Goal: Task Accomplishment & Management: Manage account settings

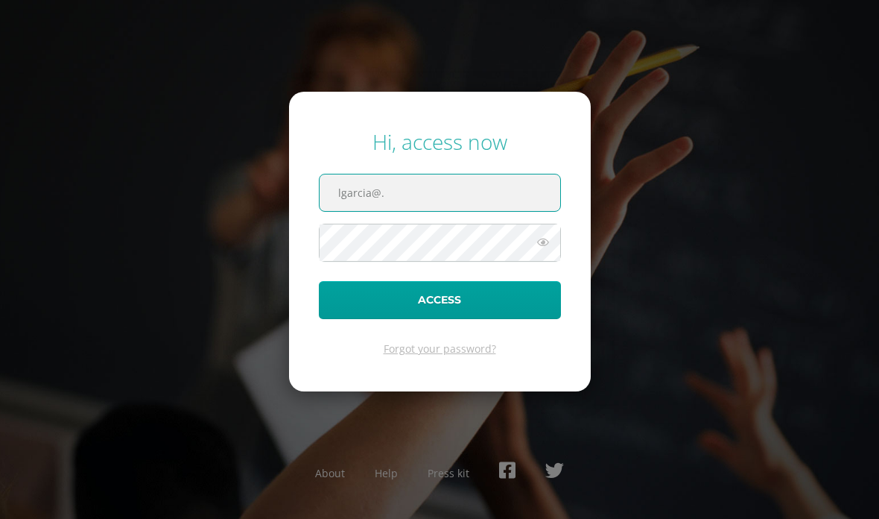
click at [400, 211] on input "lgarcia@." at bounding box center [440, 192] width 241 height 37
type input "lgarcia@donbosco.edu.gt"
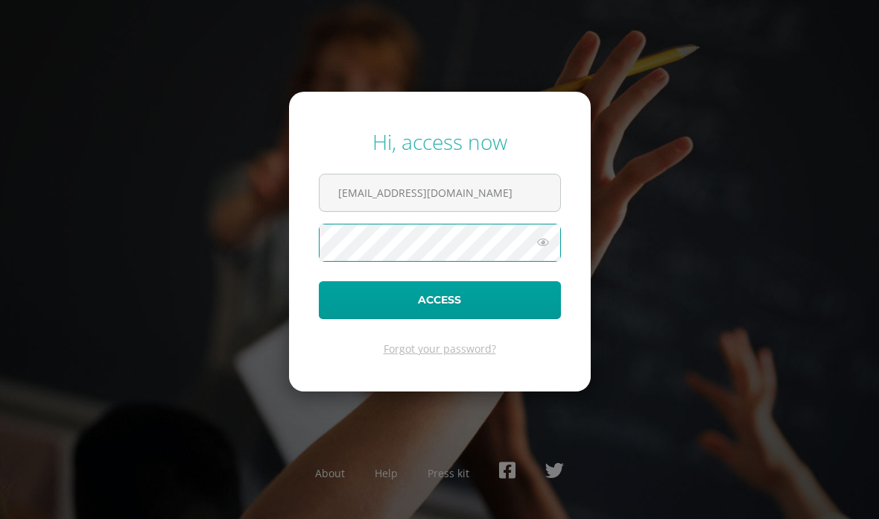
click at [367, 319] on button "Access" at bounding box center [440, 300] width 242 height 38
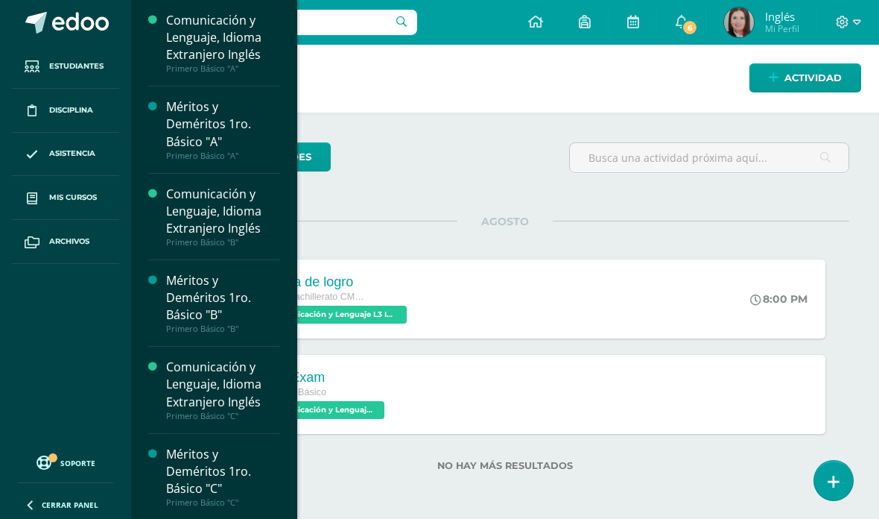
click at [56, 192] on span "Mis cursos" at bounding box center [73, 198] width 48 height 12
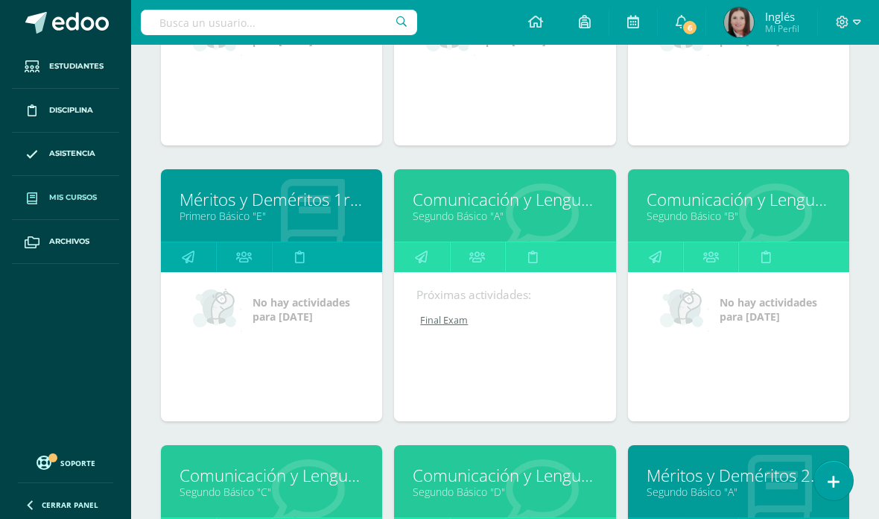
scroll to position [937, 0]
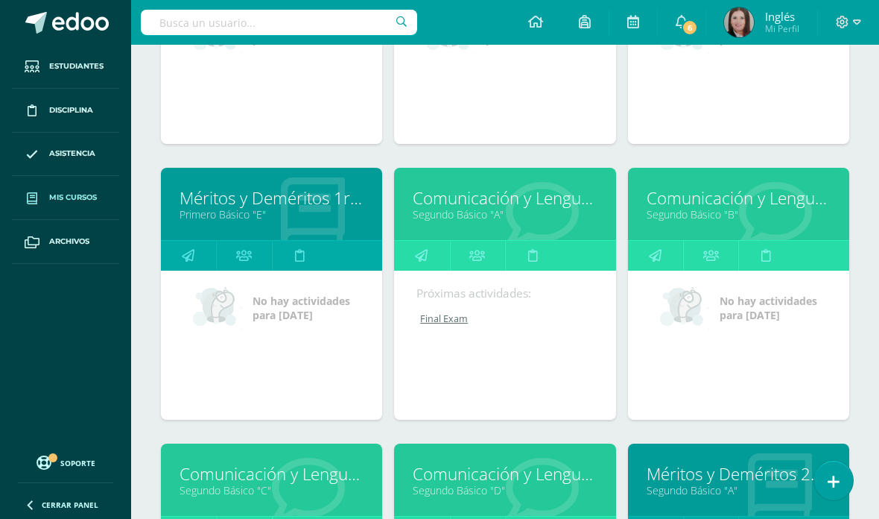
click at [519, 209] on link "Comunicación y Lenguaje, Idioma Extranjero Inglés" at bounding box center [505, 197] width 184 height 23
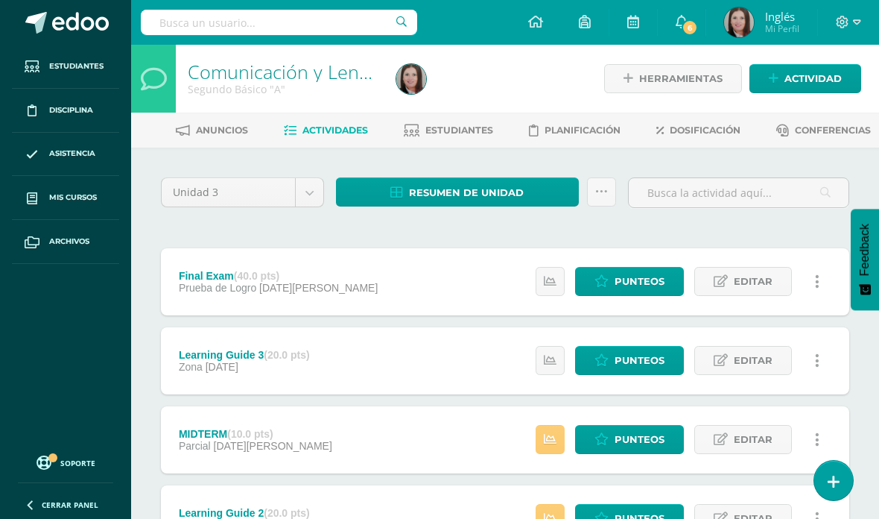
click at [651, 287] on span "Punteos" at bounding box center [640, 282] width 50 height 28
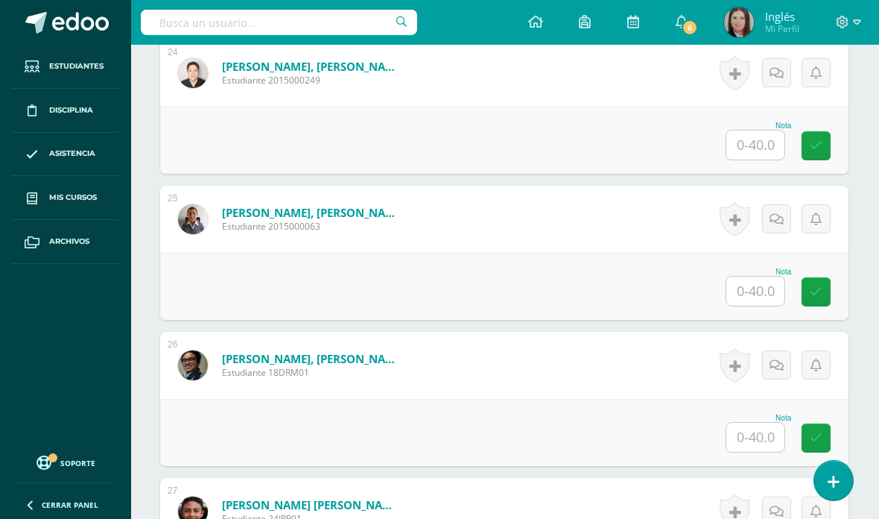
scroll to position [3836, 1]
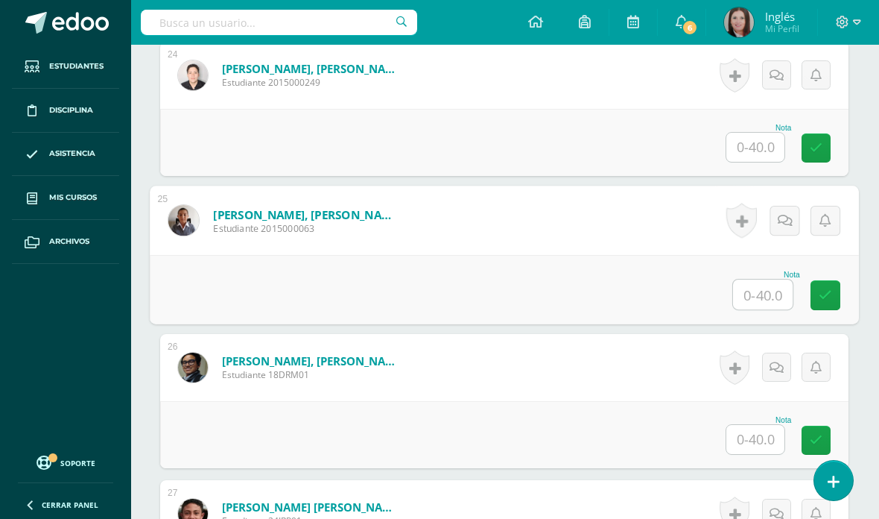
type input "37."
click at [818, 292] on link at bounding box center [826, 295] width 30 height 30
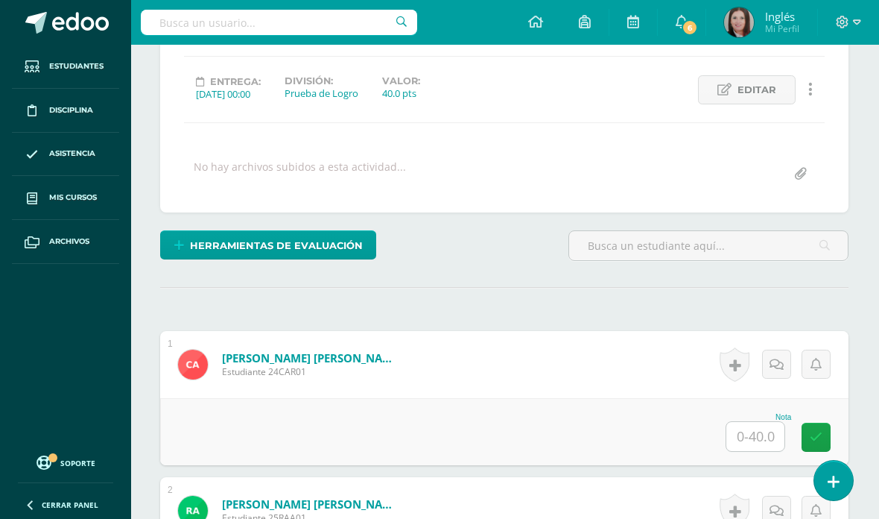
scroll to position [0, 1]
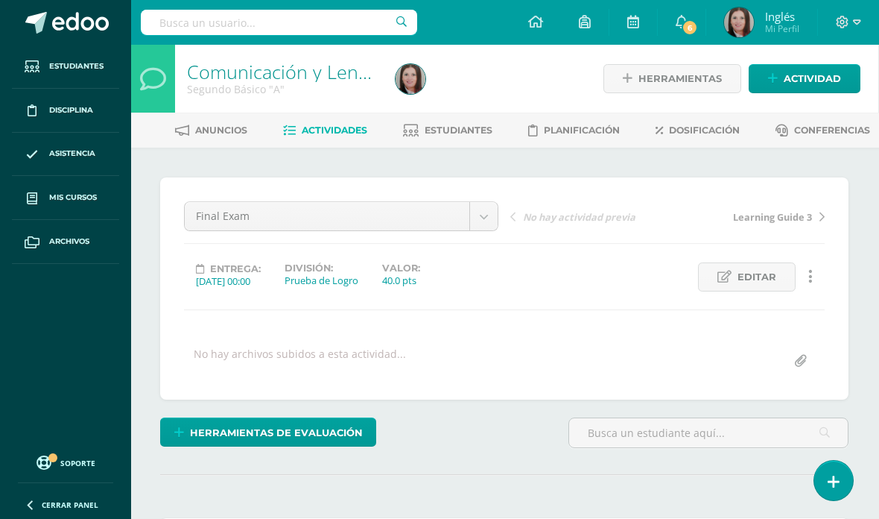
click at [483, 129] on span "Estudiantes" at bounding box center [459, 129] width 68 height 11
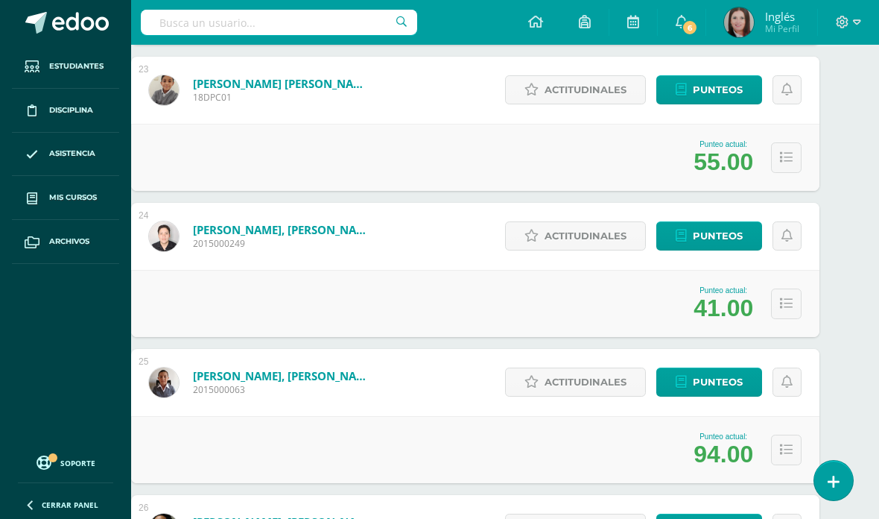
scroll to position [3480, 2]
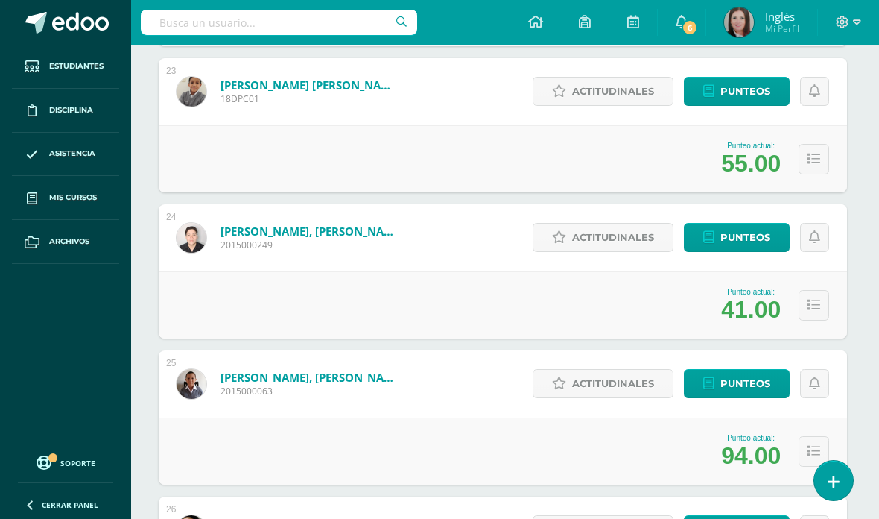
click at [87, 203] on span "Mis cursos" at bounding box center [73, 198] width 48 height 12
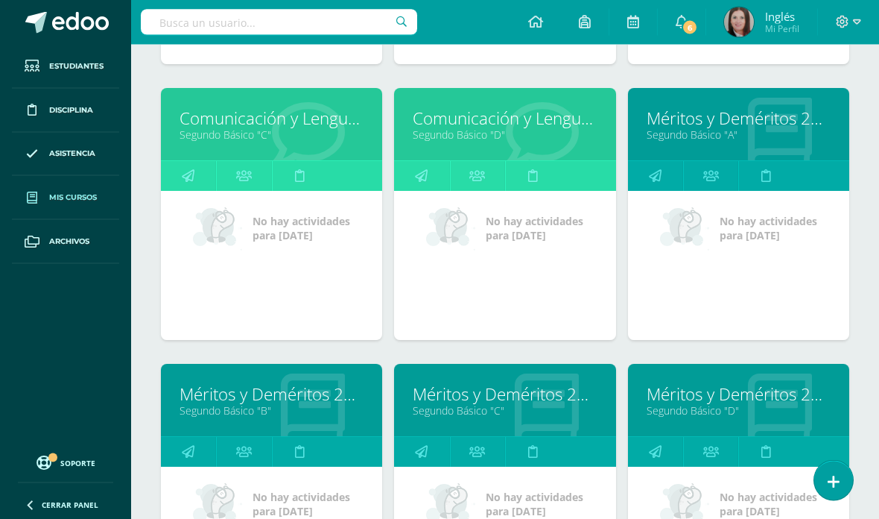
scroll to position [1306, 0]
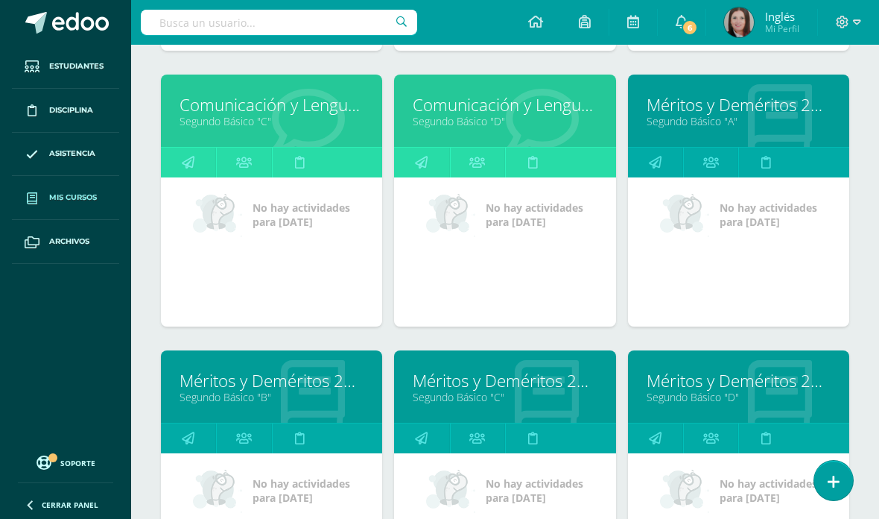
click at [221, 116] on link "Comunicación y Lenguaje, Idioma Extranjero Inglés" at bounding box center [272, 104] width 184 height 23
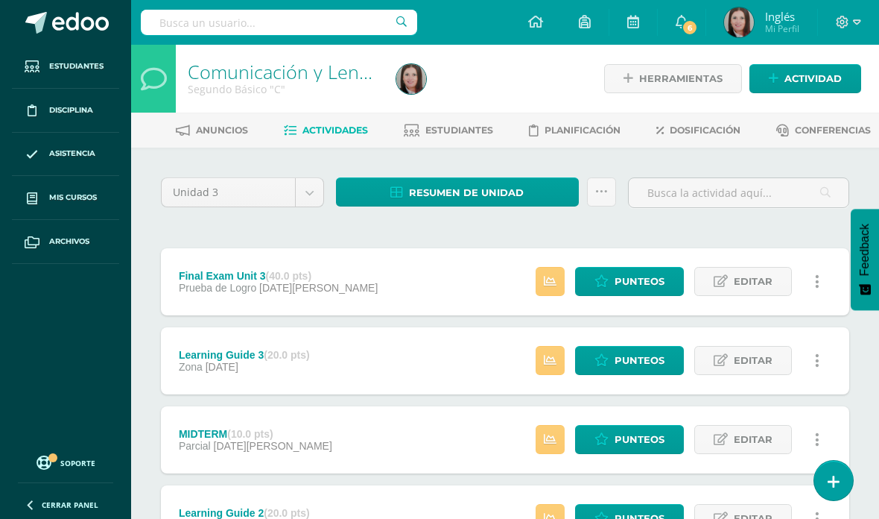
click at [455, 127] on span "Estudiantes" at bounding box center [460, 129] width 68 height 11
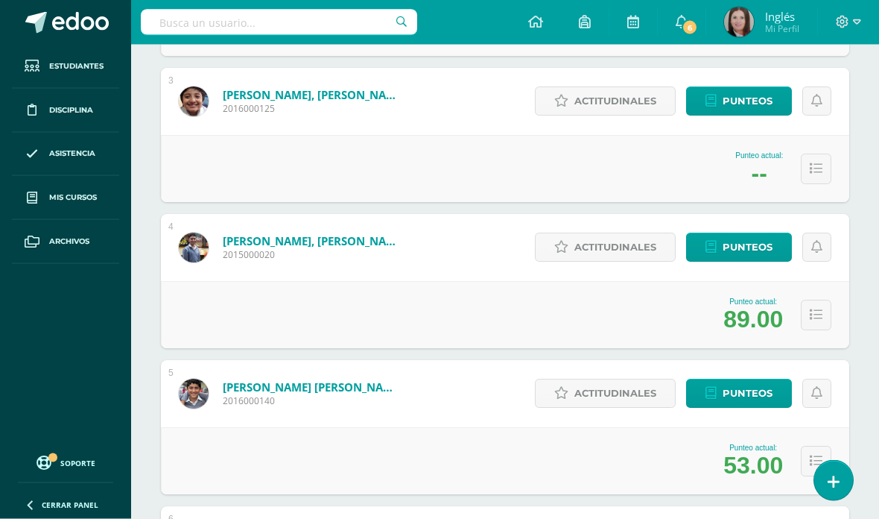
scroll to position [557, 0]
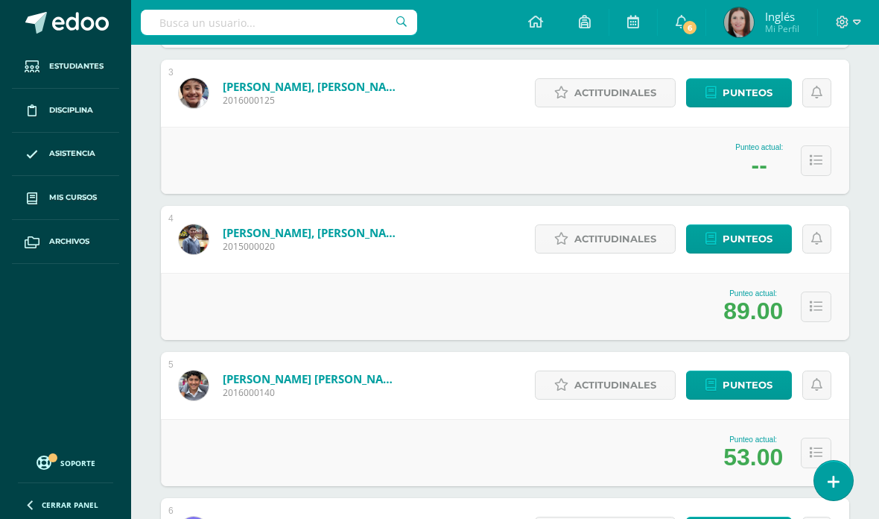
click at [759, 386] on span "Punteos" at bounding box center [748, 385] width 50 height 28
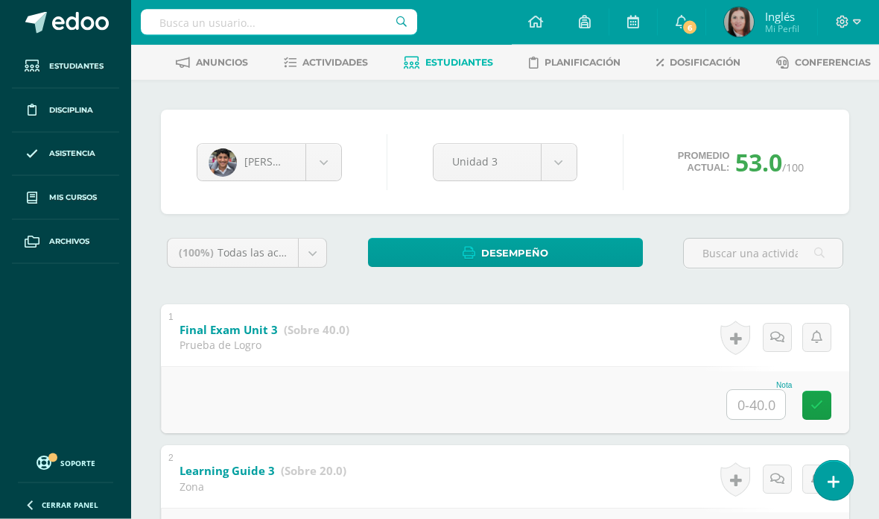
scroll to position [81, 0]
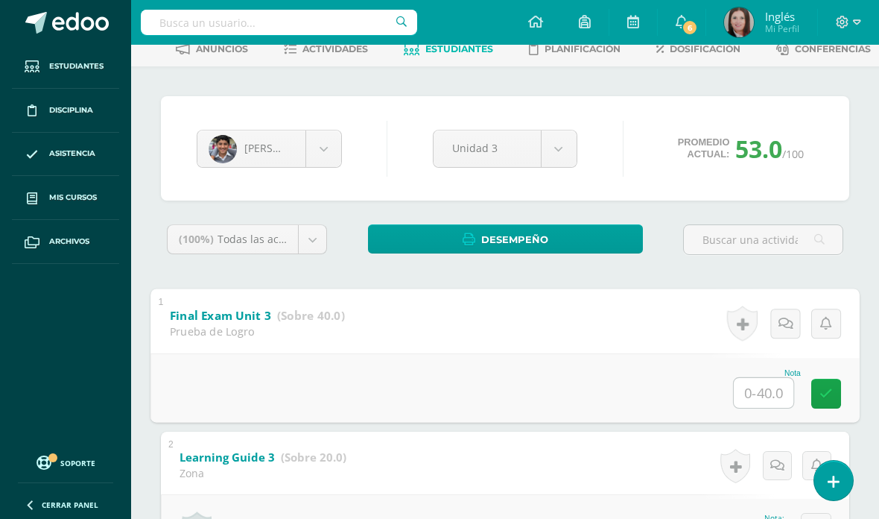
type input "36"
click at [831, 394] on icon at bounding box center [826, 393] width 13 height 13
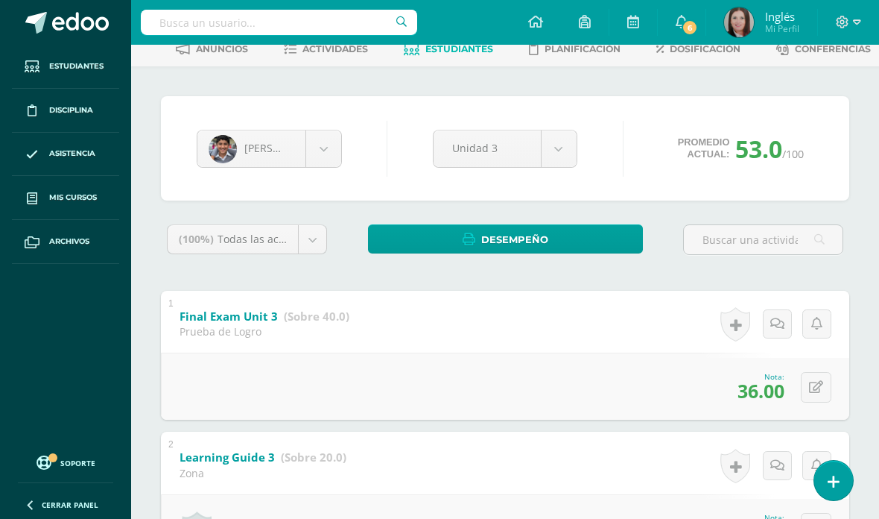
click at [333, 148] on body "Estudiantes Disciplina Asistencia Mis cursos Archivos Soporte Centro de ayuda Ú…" at bounding box center [439, 501] width 879 height 1165
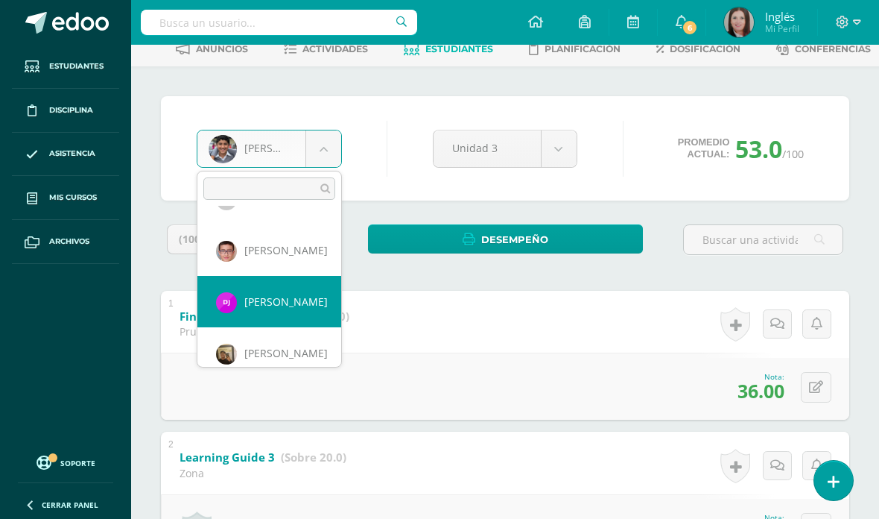
scroll to position [498, 0]
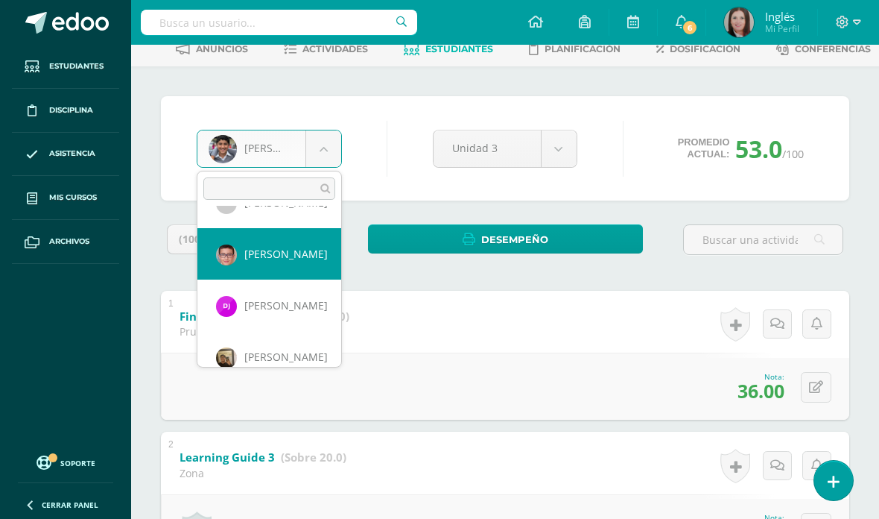
select select "409"
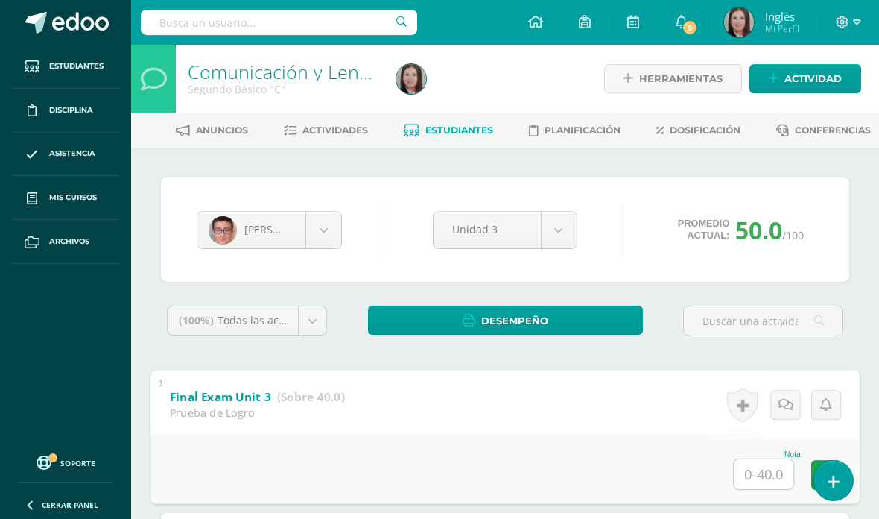
type input "36"
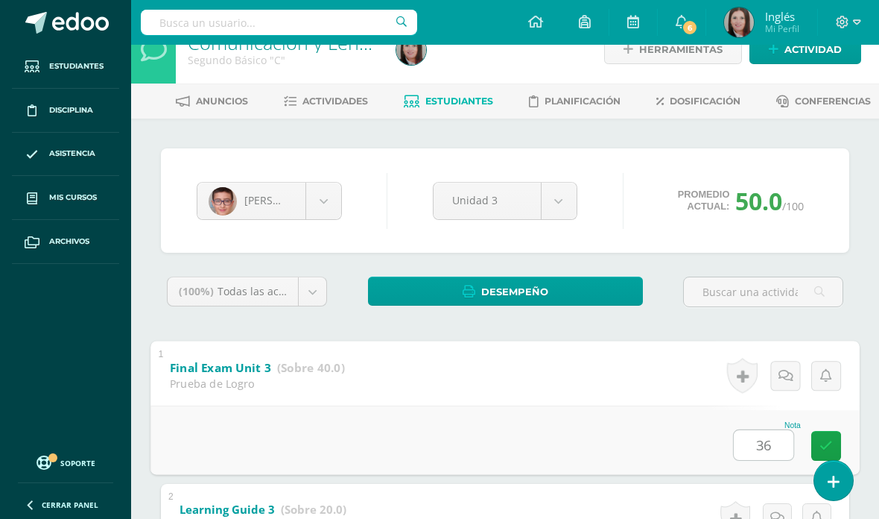
scroll to position [48, 0]
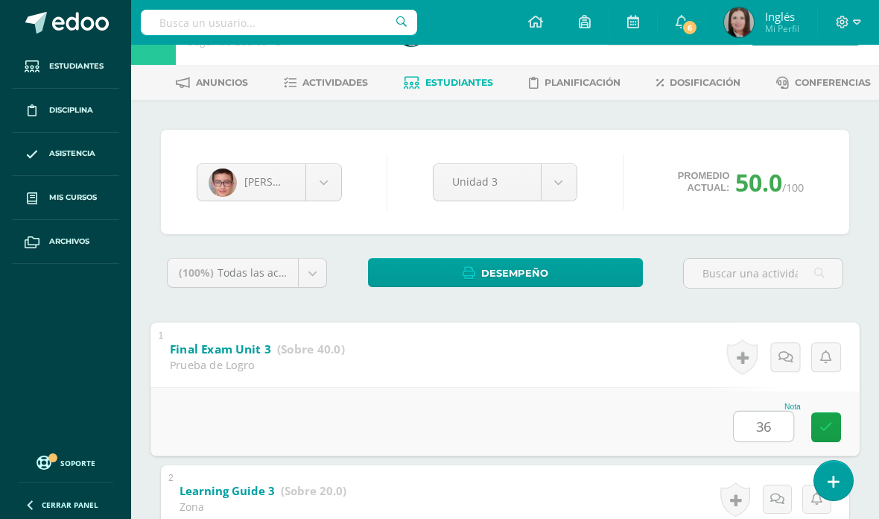
click at [821, 435] on link at bounding box center [827, 426] width 30 height 30
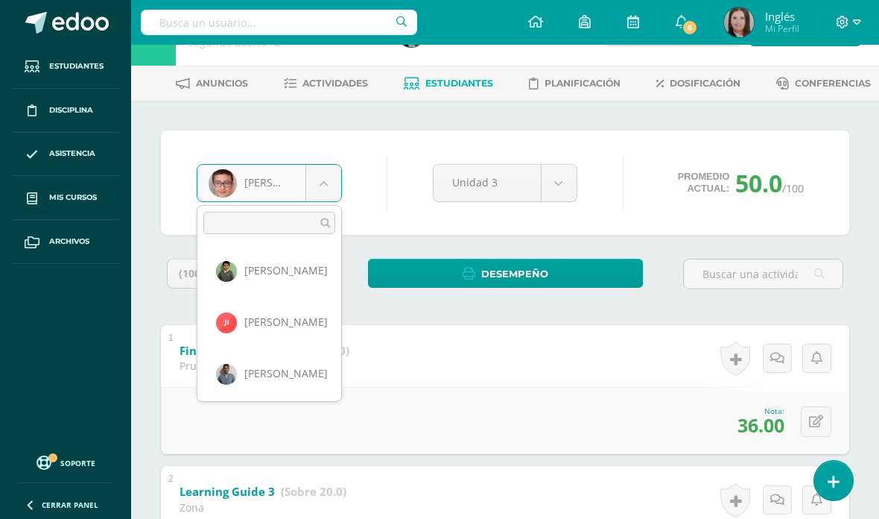
scroll to position [876, 0]
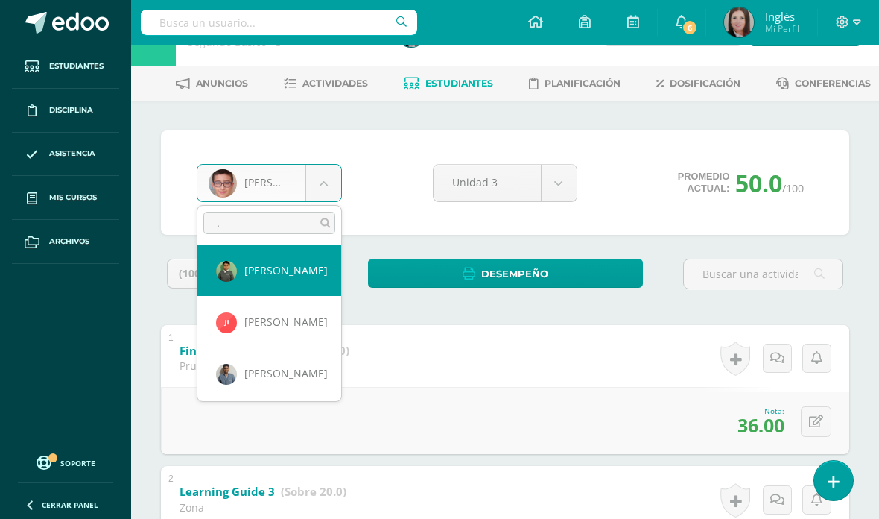
type input "."
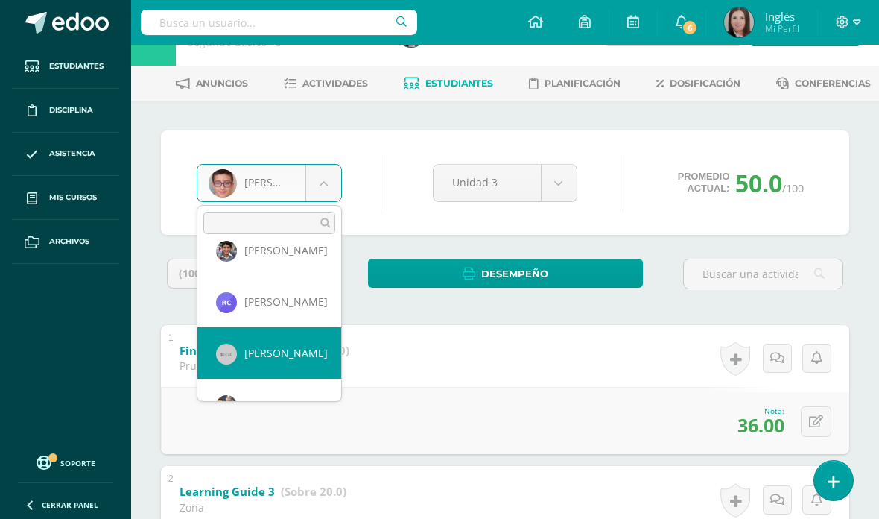
scroll to position [227, 0]
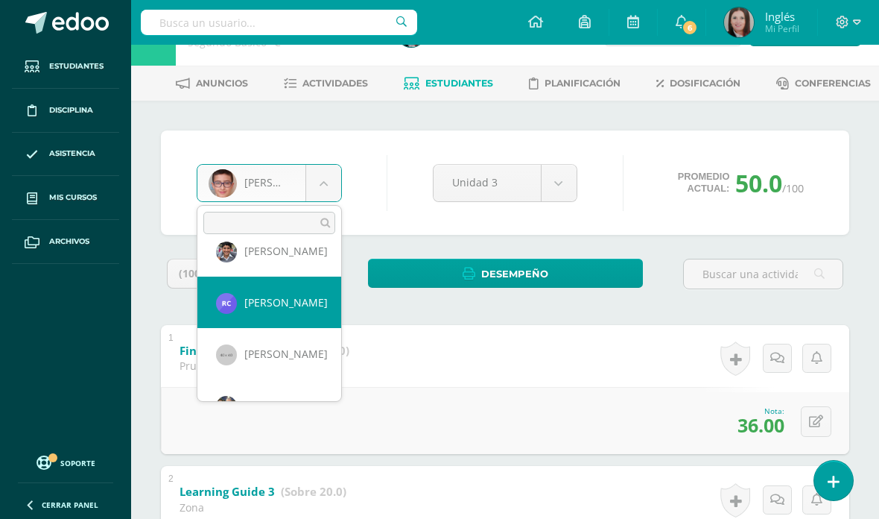
select select "1949"
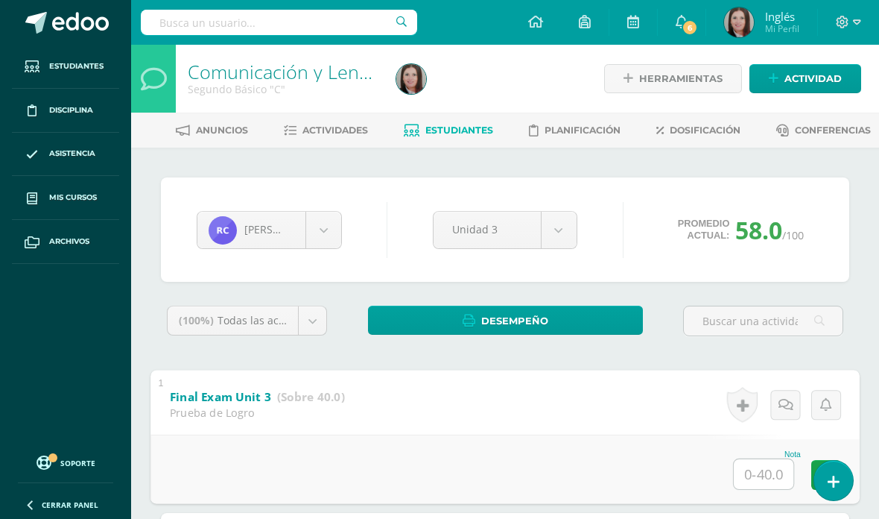
scroll to position [174, 0]
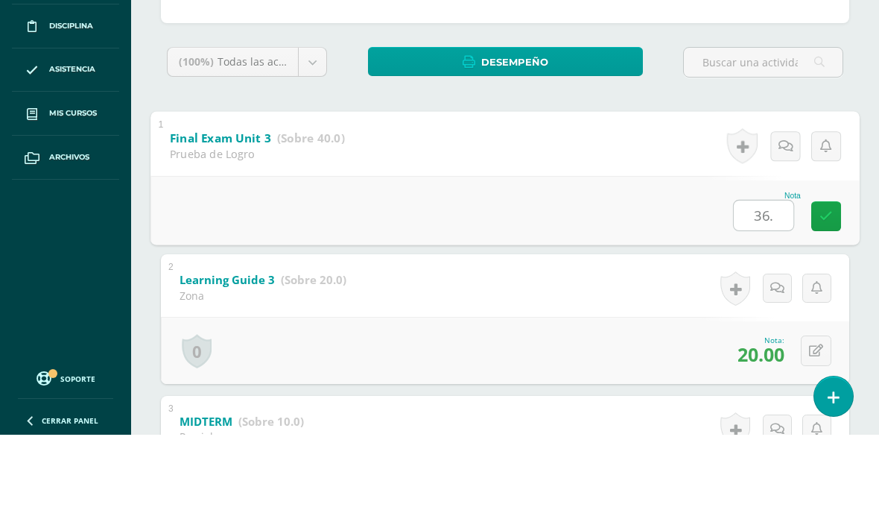
type input "36."
click at [823, 294] on icon at bounding box center [826, 300] width 13 height 13
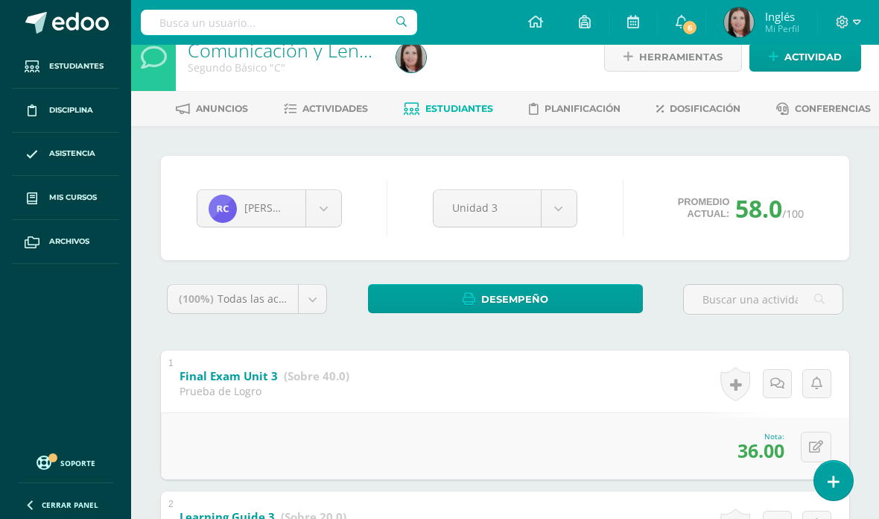
scroll to position [19, 0]
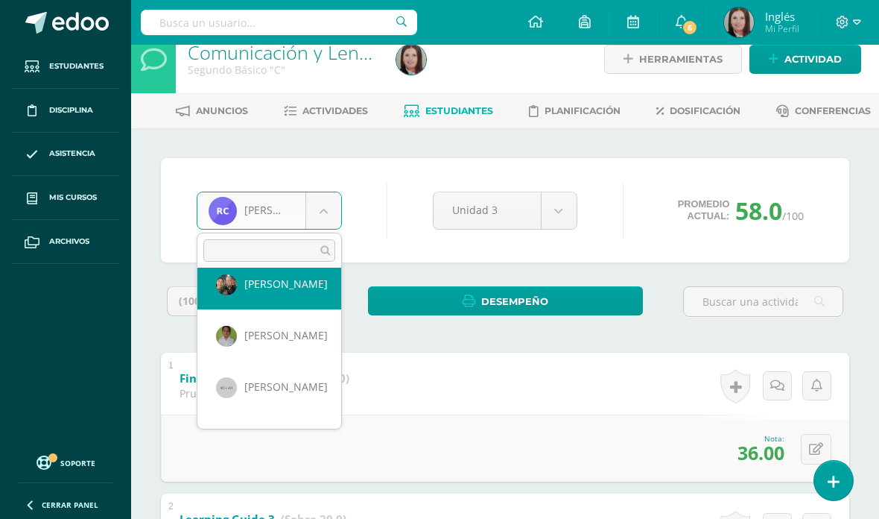
scroll to position [366, 0]
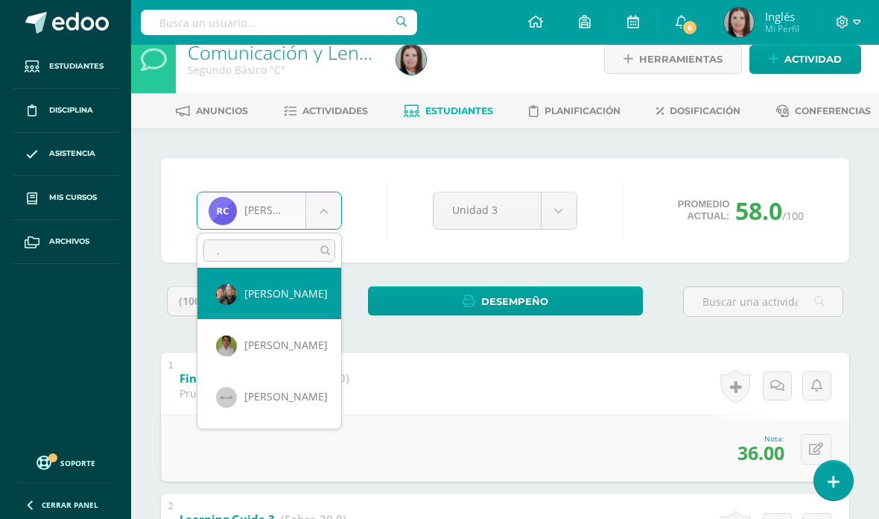
type input "."
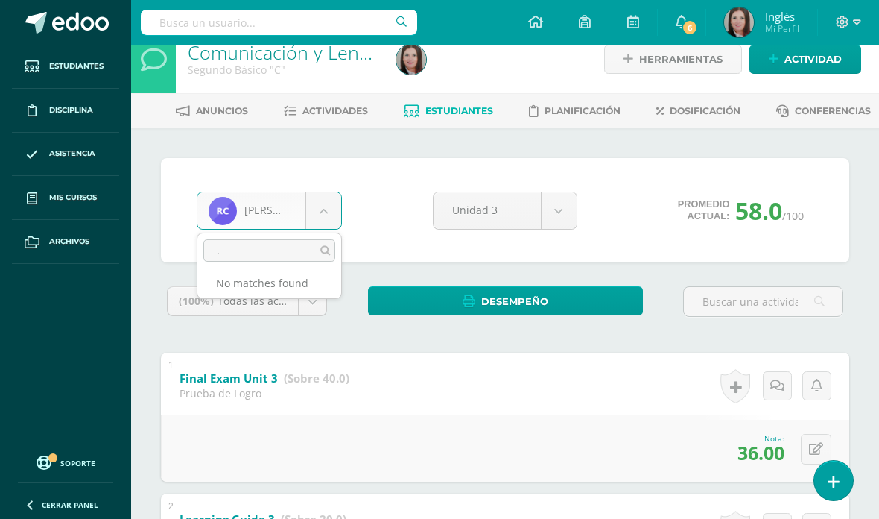
scroll to position [0, 0]
click at [231, 260] on input "." at bounding box center [269, 250] width 132 height 22
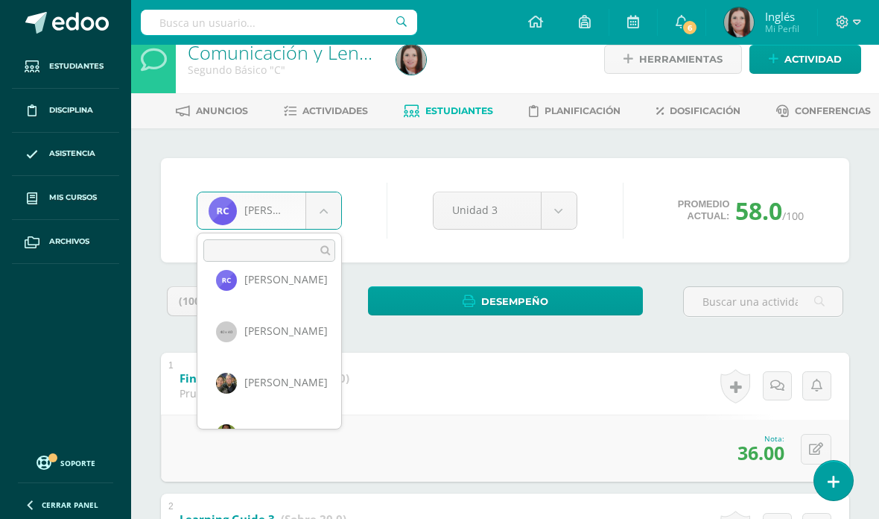
scroll to position [290, 0]
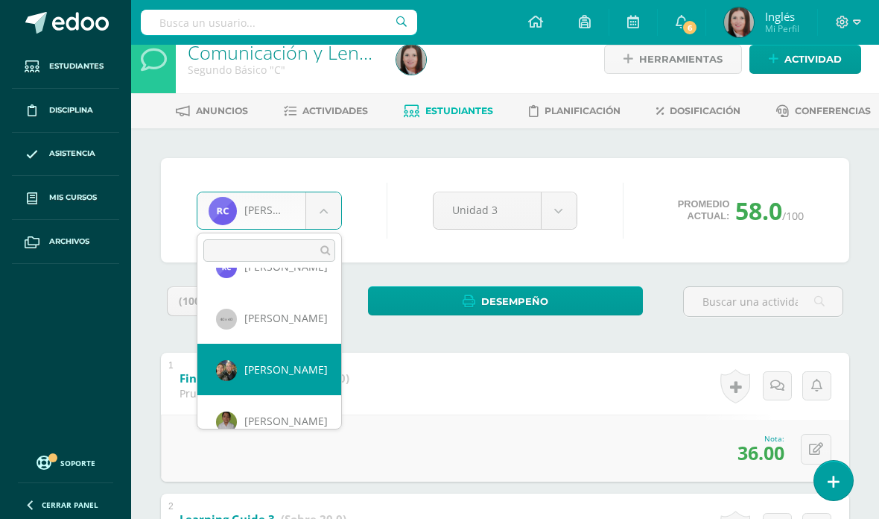
select select "465"
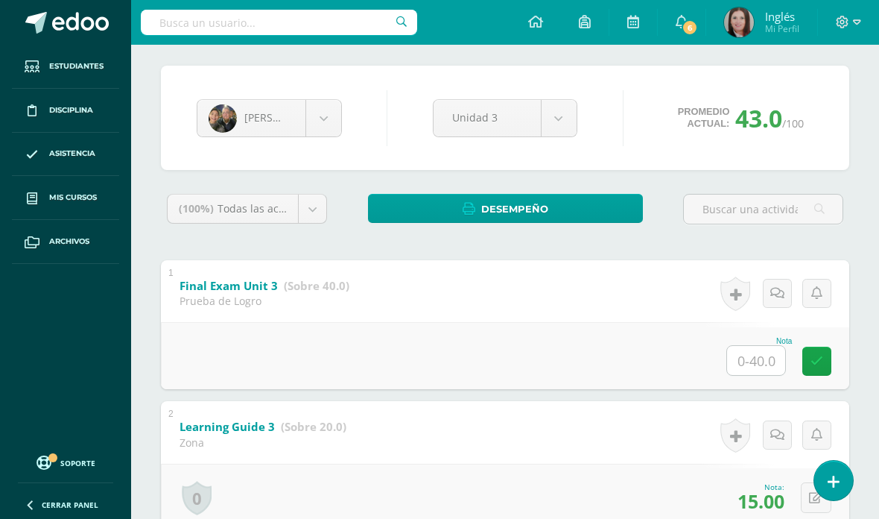
scroll to position [113, 0]
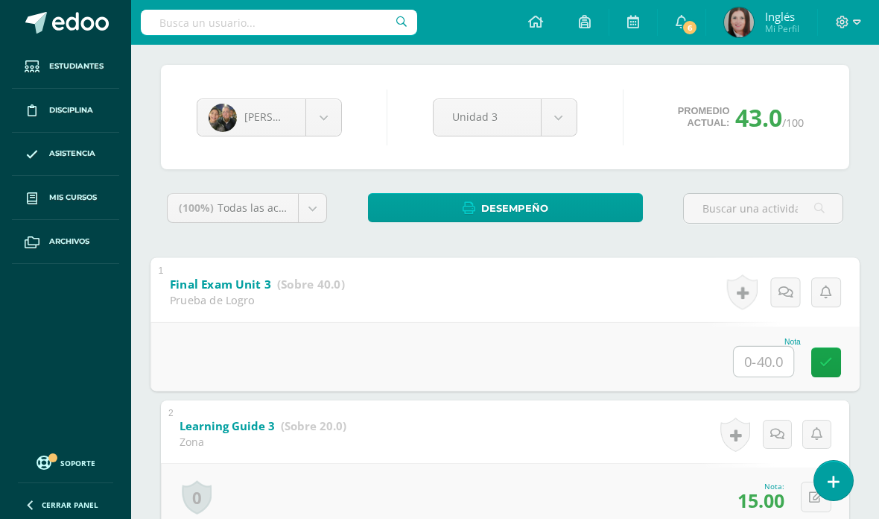
type input "33."
click at [824, 363] on icon at bounding box center [826, 361] width 13 height 13
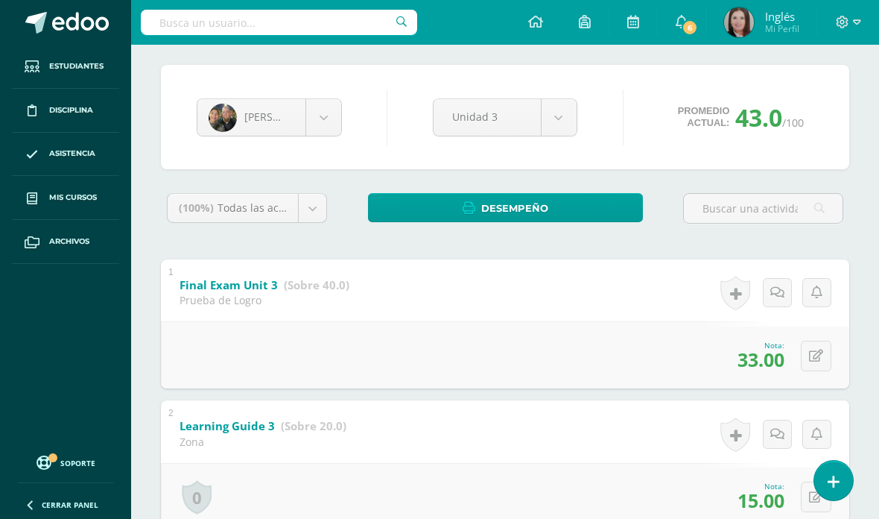
click at [329, 125] on body "Estudiantes Disciplina Asistencia Mis cursos Archivos Soporte Centro de ayuda Ú…" at bounding box center [439, 469] width 879 height 1165
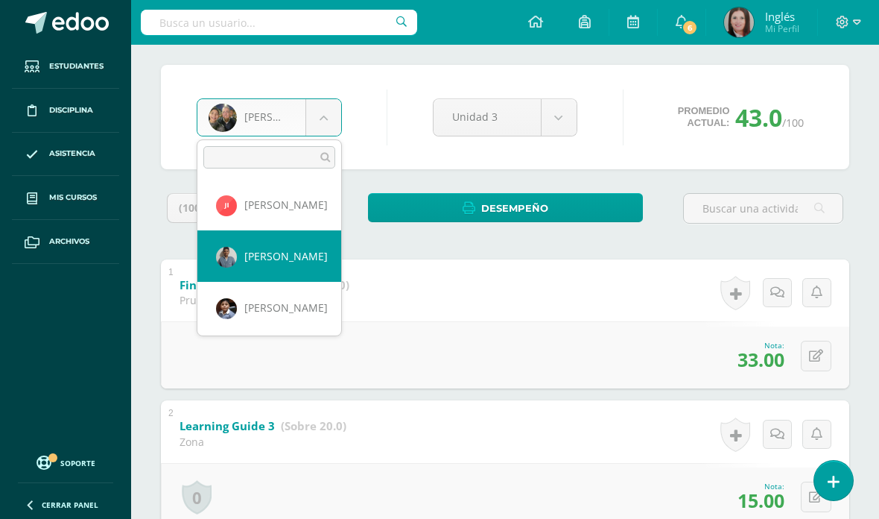
scroll to position [928, 0]
select select "415"
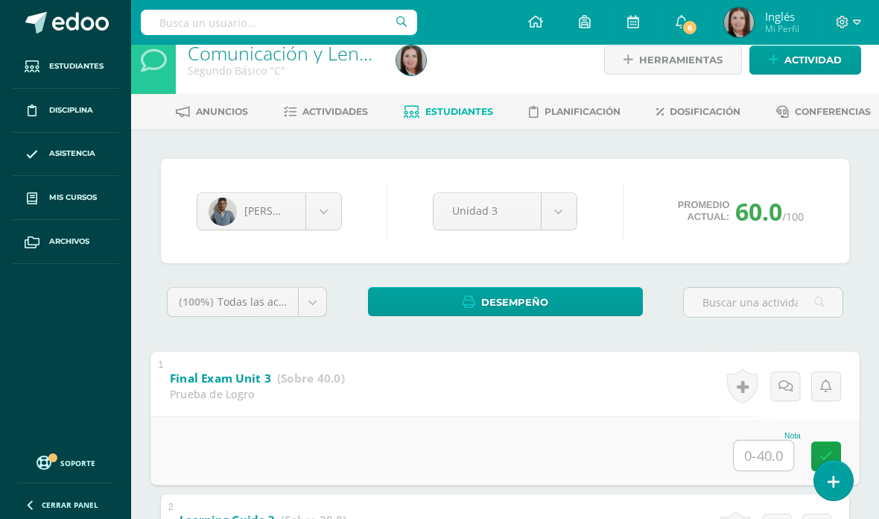
scroll to position [18, 0]
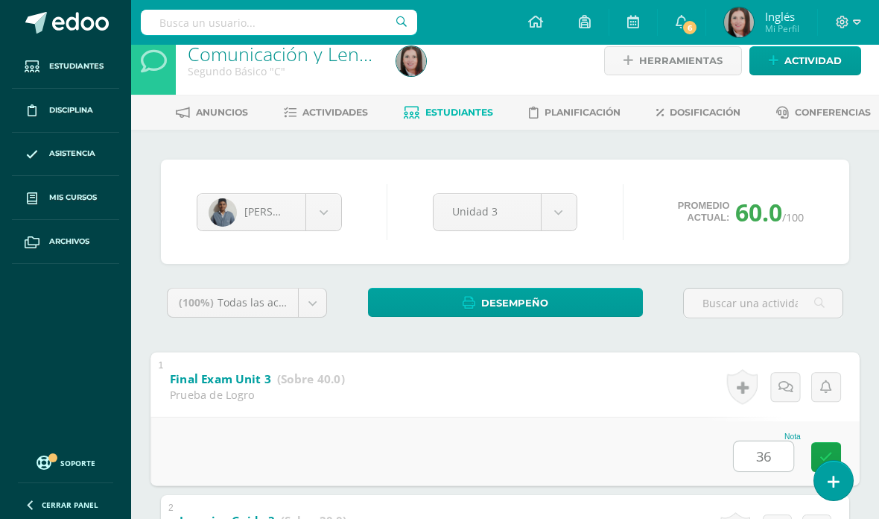
type input "36"
click at [829, 452] on icon at bounding box center [826, 456] width 13 height 13
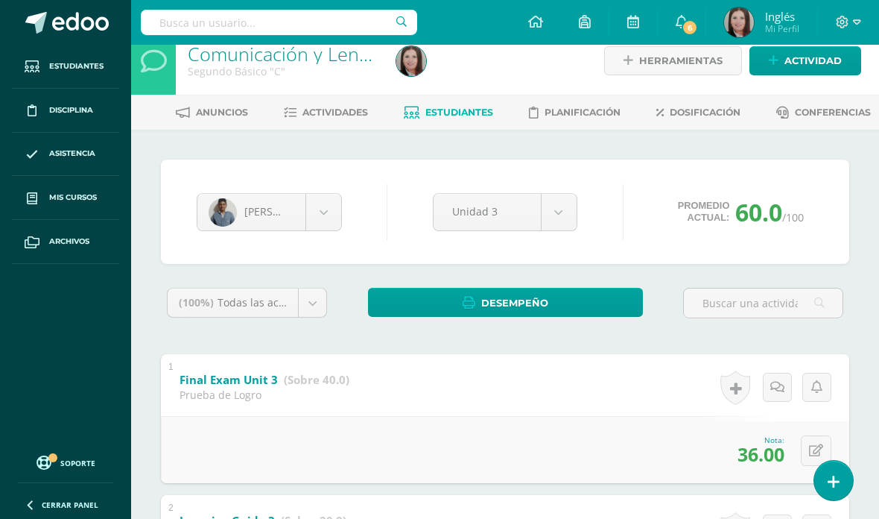
scroll to position [19, 0]
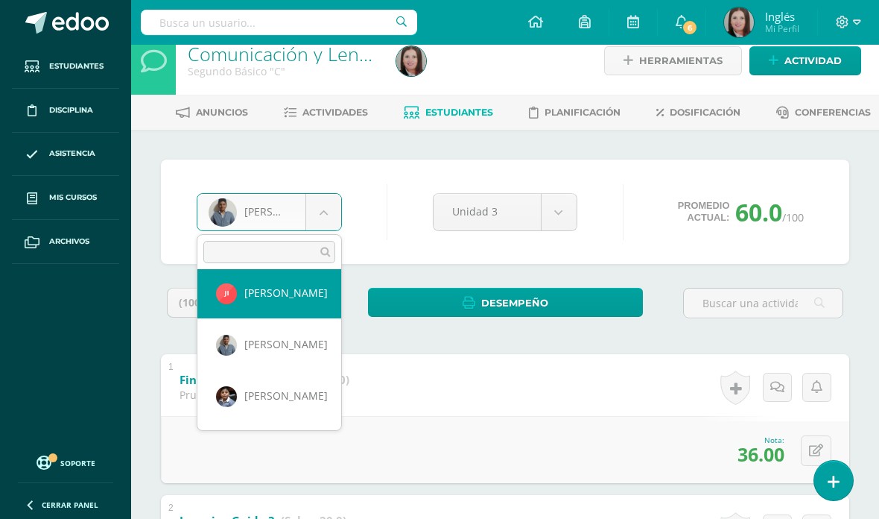
scroll to position [936, 0]
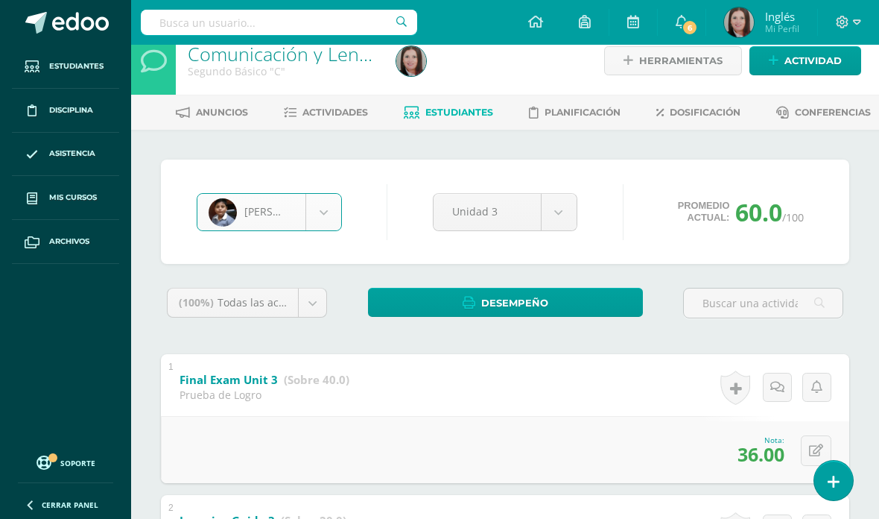
select select "416"
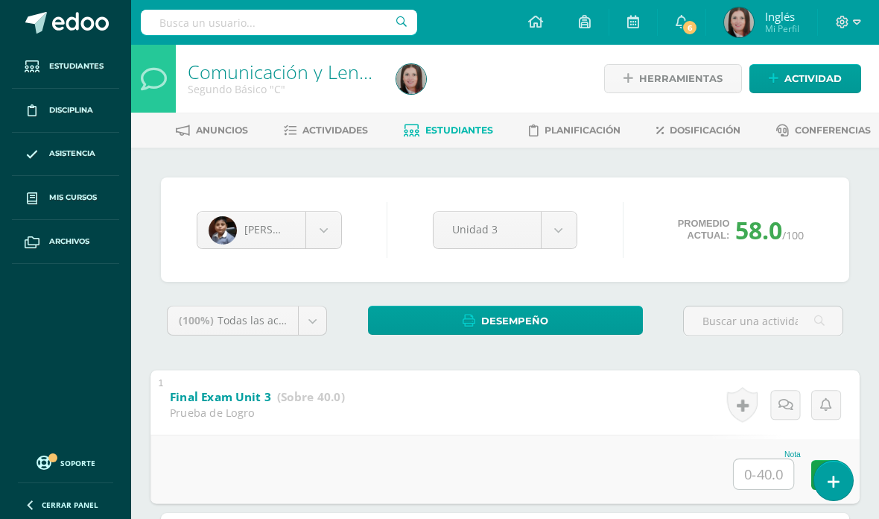
scroll to position [174, 0]
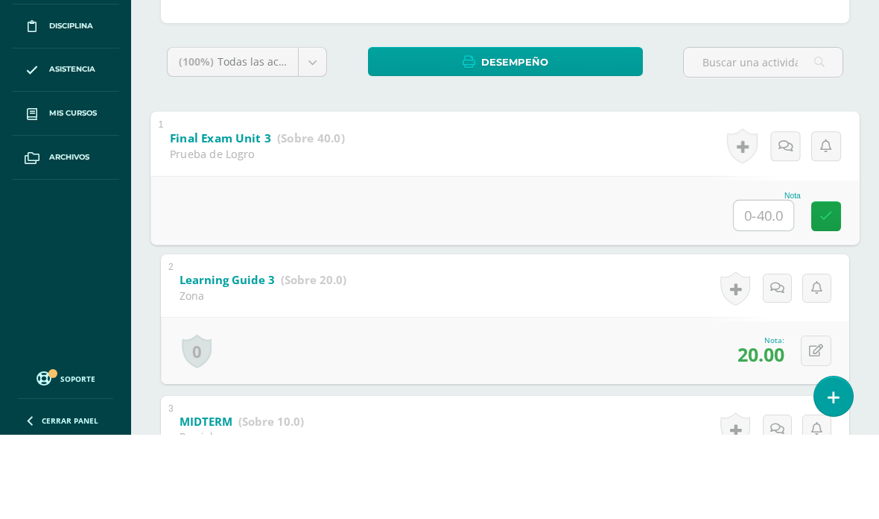
type input "38."
click at [830, 294] on icon at bounding box center [826, 300] width 13 height 13
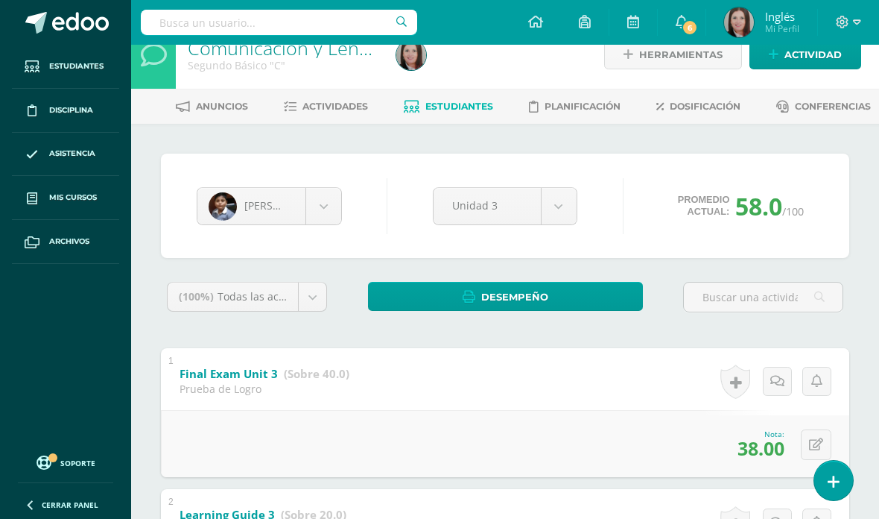
scroll to position [0, 0]
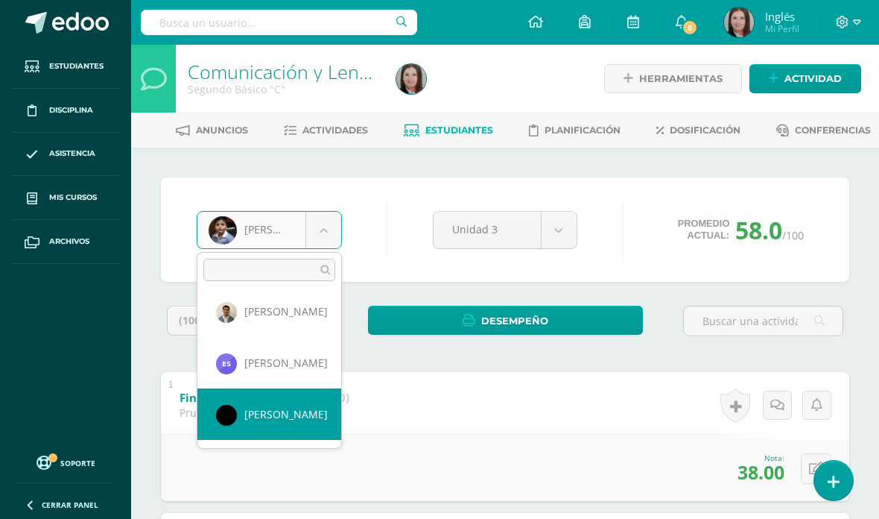
scroll to position [1649, 0]
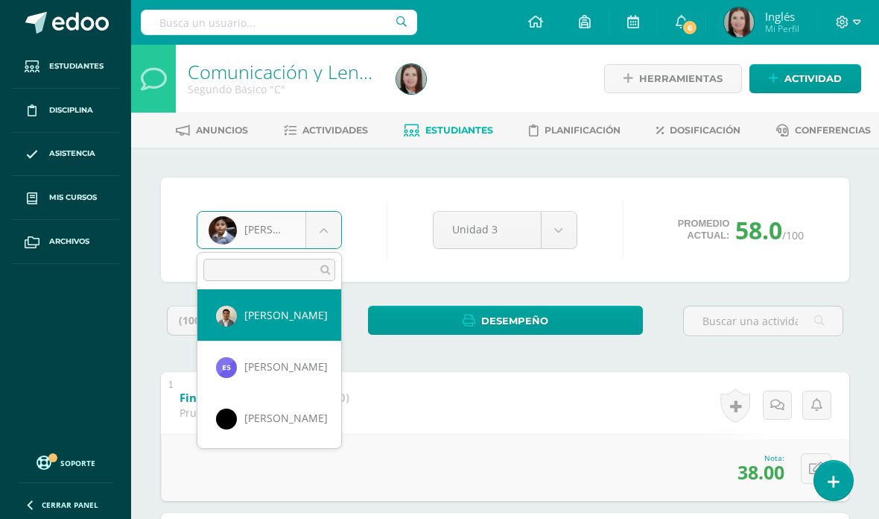
select select "426"
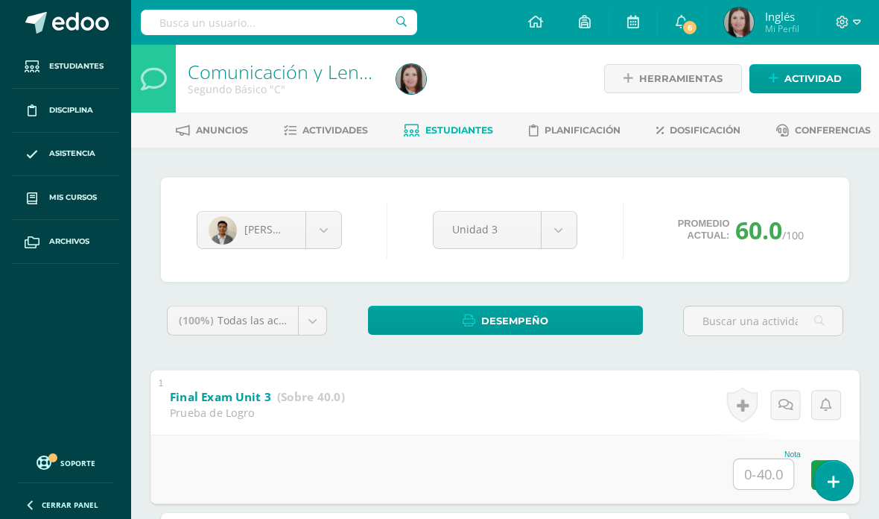
scroll to position [174, 0]
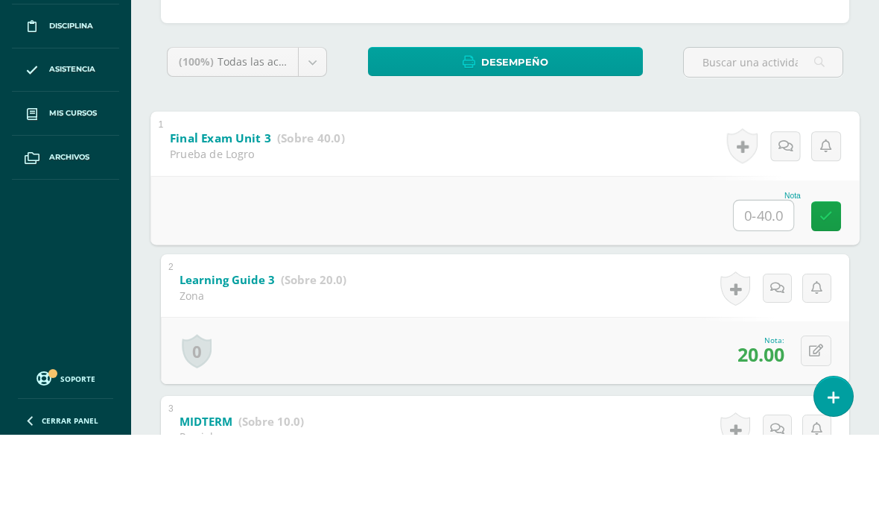
type input "36"
click at [829, 294] on icon at bounding box center [826, 300] width 13 height 13
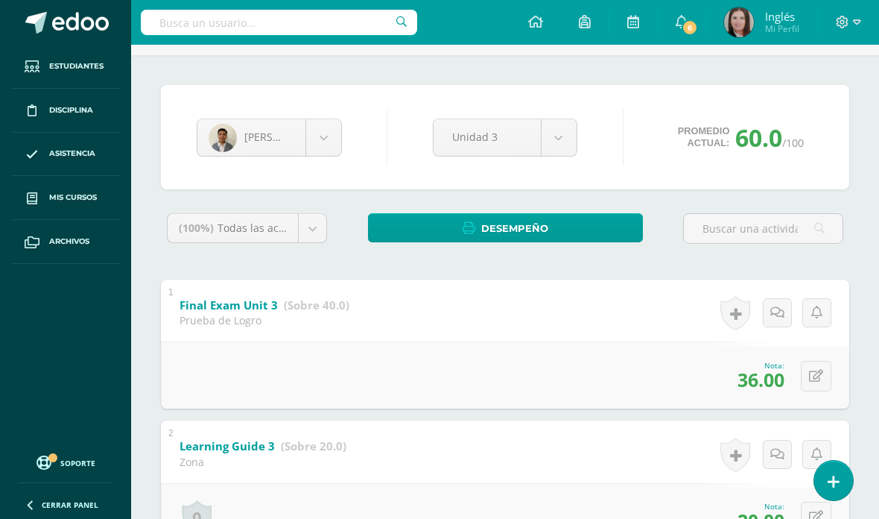
scroll to position [69, 0]
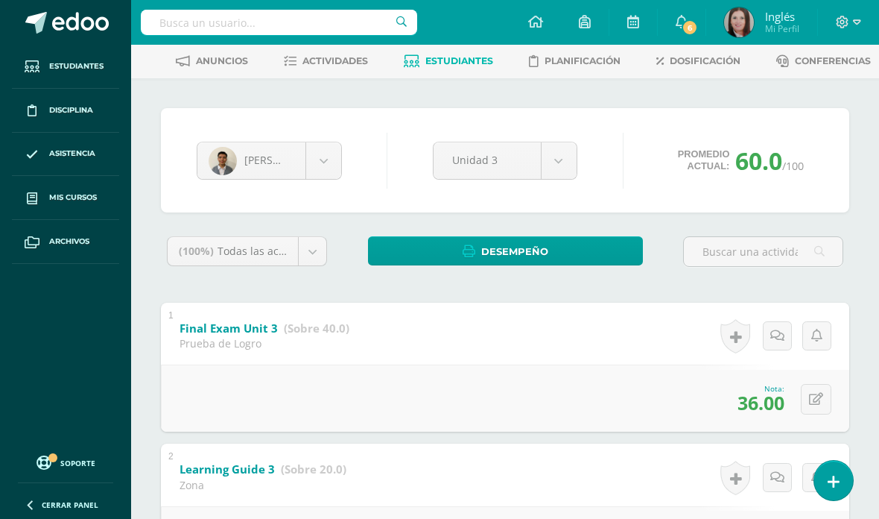
click at [323, 167] on body "Estudiantes Disciplina Asistencia Mis cursos Archivos Soporte Centro de ayuda Ú…" at bounding box center [439, 513] width 879 height 1165
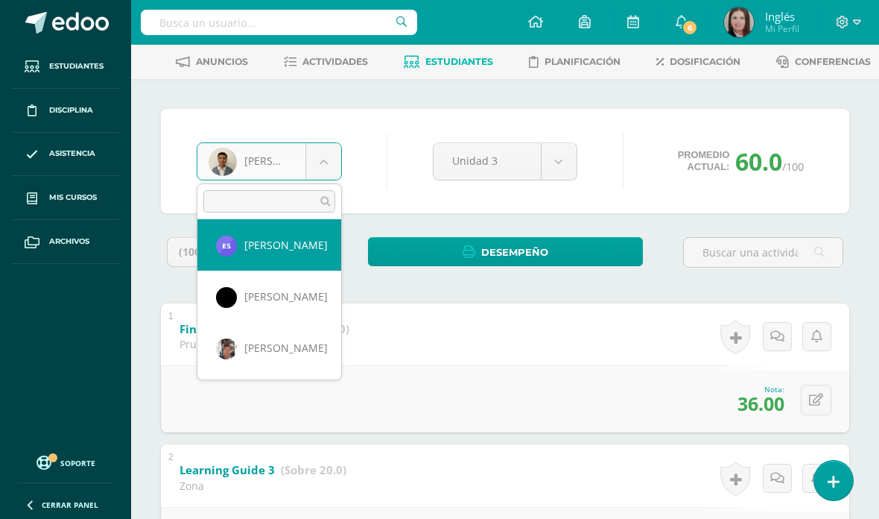
scroll to position [1702, 0]
select select "2105"
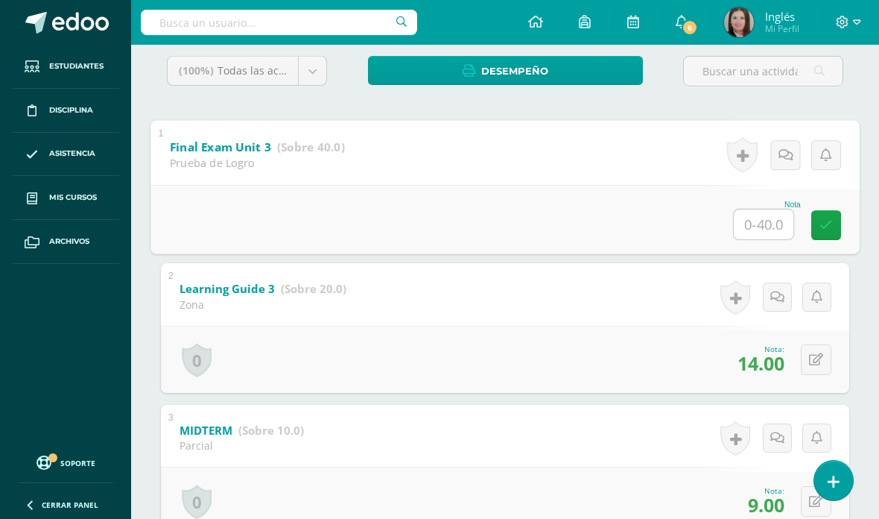
scroll to position [249, 0]
type input "22."
click at [829, 225] on icon at bounding box center [826, 225] width 13 height 13
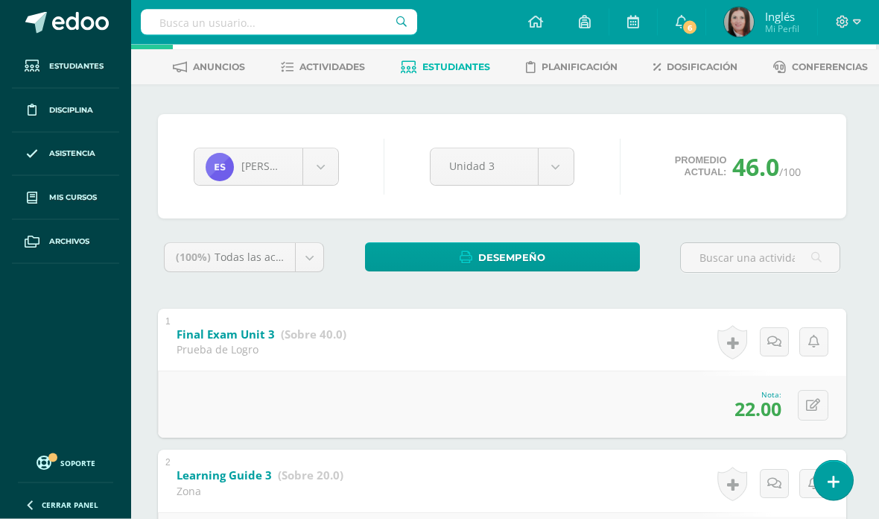
scroll to position [57, 3]
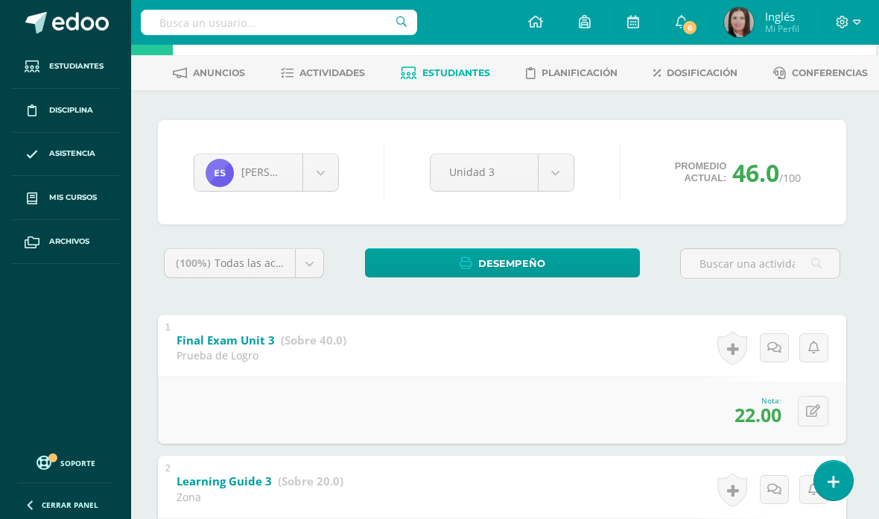
click at [331, 187] on body "Estudiantes Disciplina Asistencia Mis cursos Archivos Soporte Centro de ayuda Ú…" at bounding box center [436, 525] width 879 height 1165
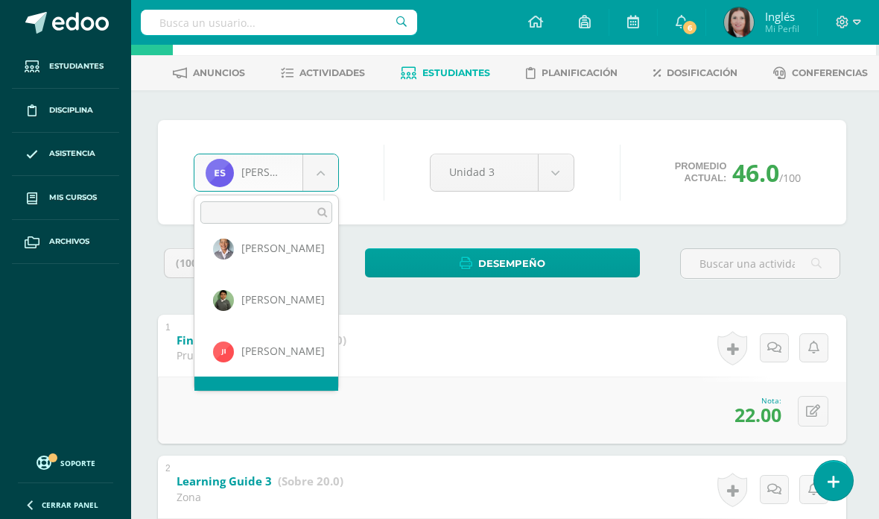
scroll to position [829, 0]
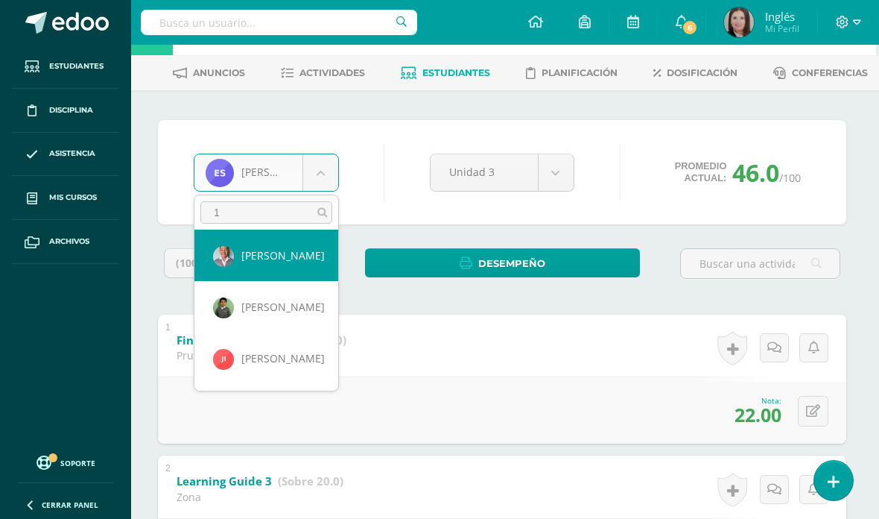
type input "1"
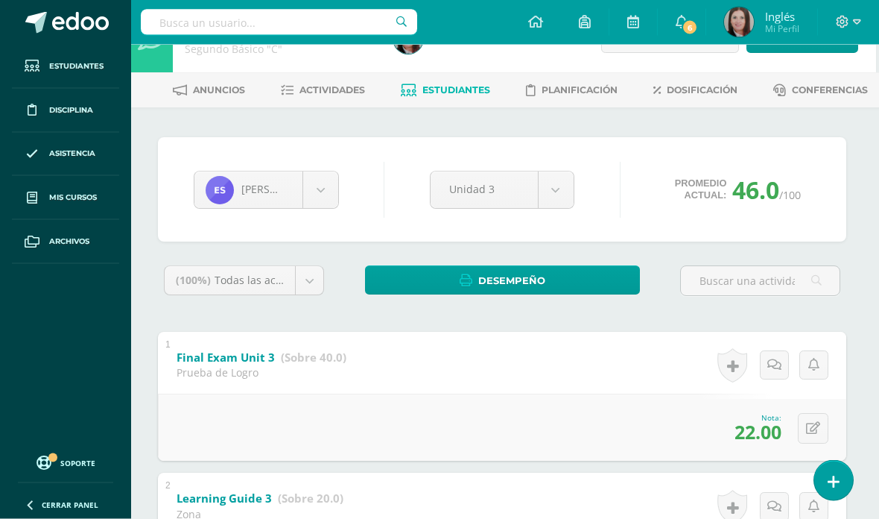
scroll to position [0, 3]
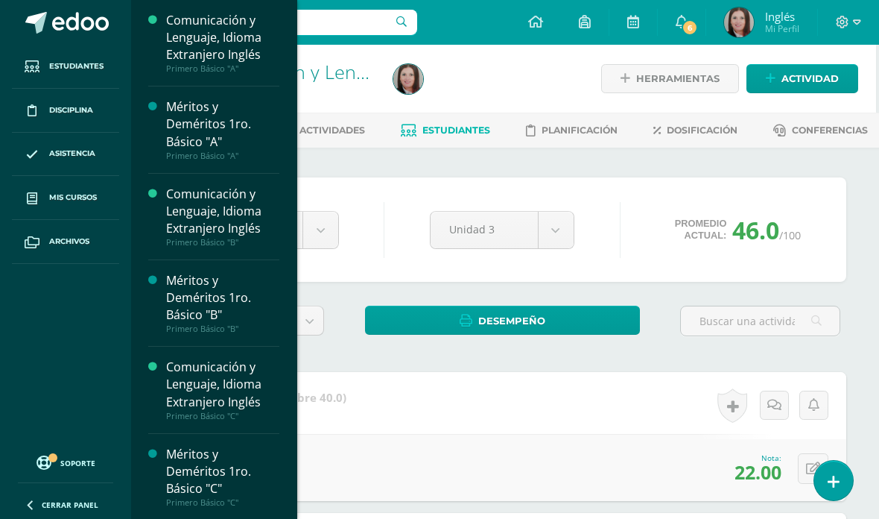
click at [57, 197] on span "Mis cursos" at bounding box center [73, 198] width 48 height 12
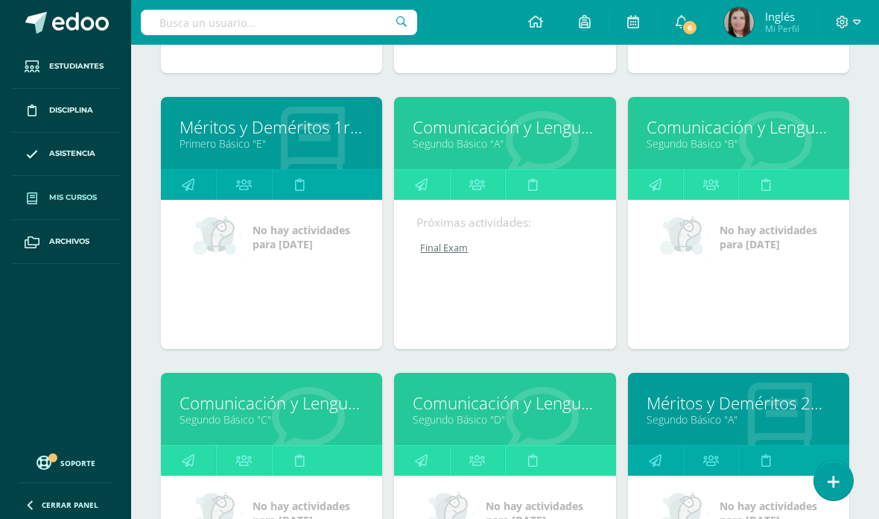
scroll to position [1009, 0]
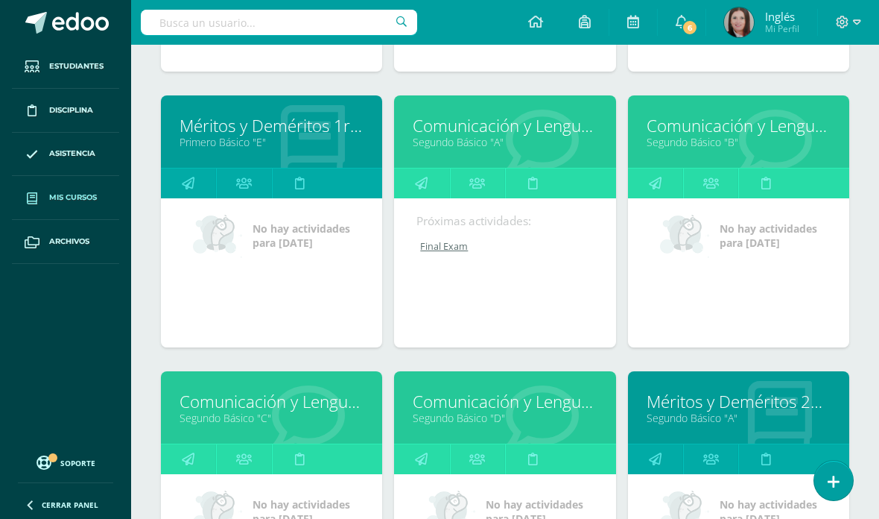
click at [312, 425] on link "Segundo Básico "C"" at bounding box center [272, 418] width 184 height 14
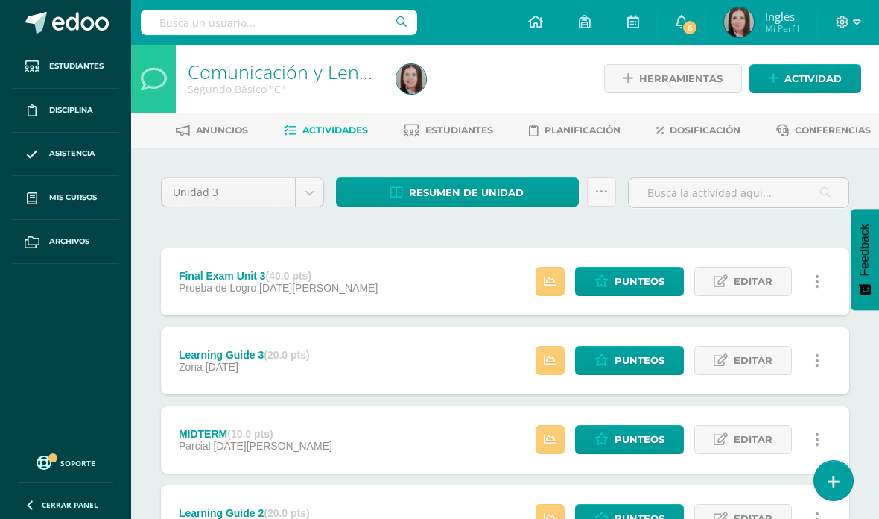
click at [461, 139] on link "Estudiantes" at bounding box center [448, 130] width 89 height 24
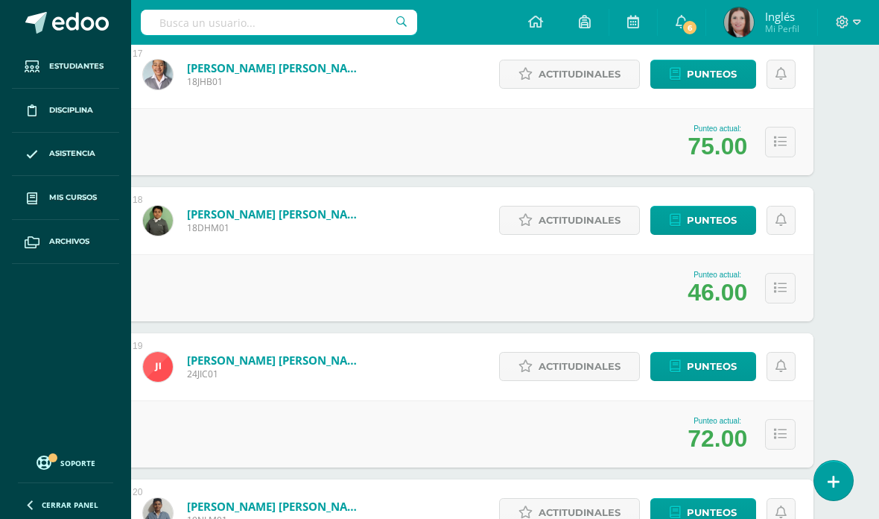
scroll to position [2621, 36]
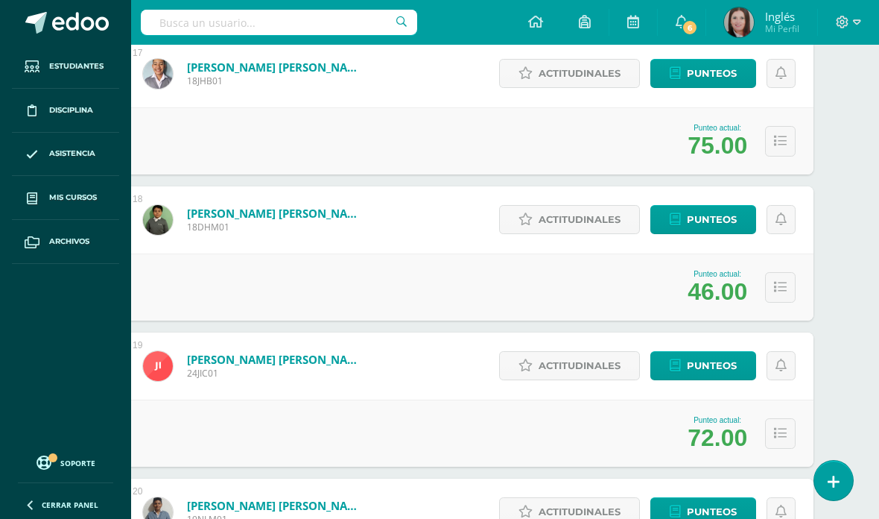
click at [701, 215] on span "Punteos" at bounding box center [712, 220] width 50 height 28
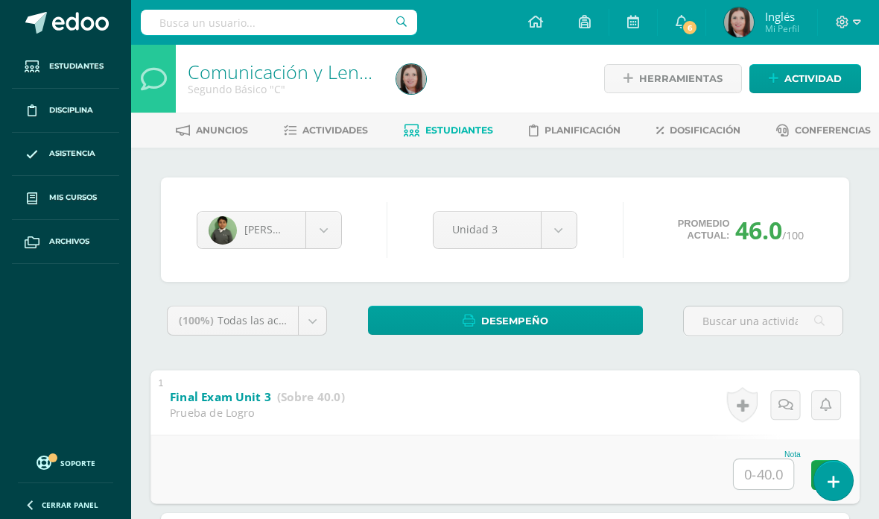
scroll to position [174, 0]
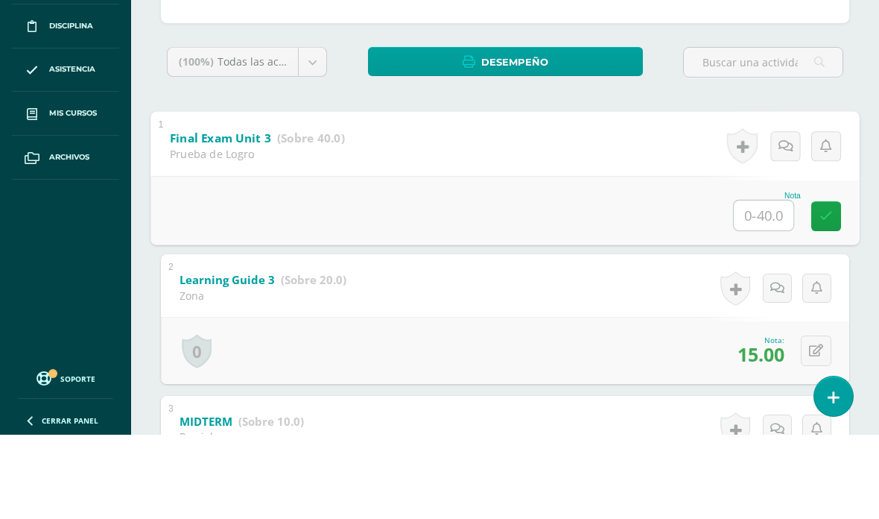
type input "35"
click at [818, 285] on link at bounding box center [827, 300] width 30 height 30
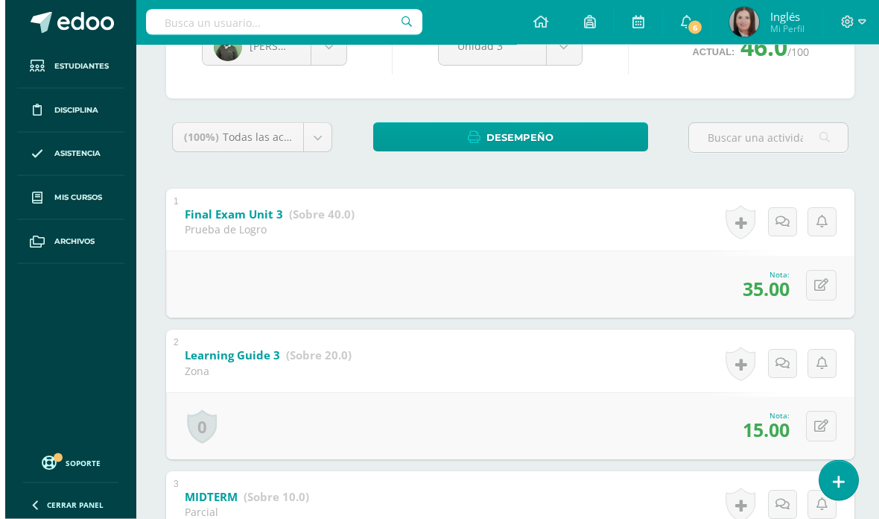
scroll to position [0, 0]
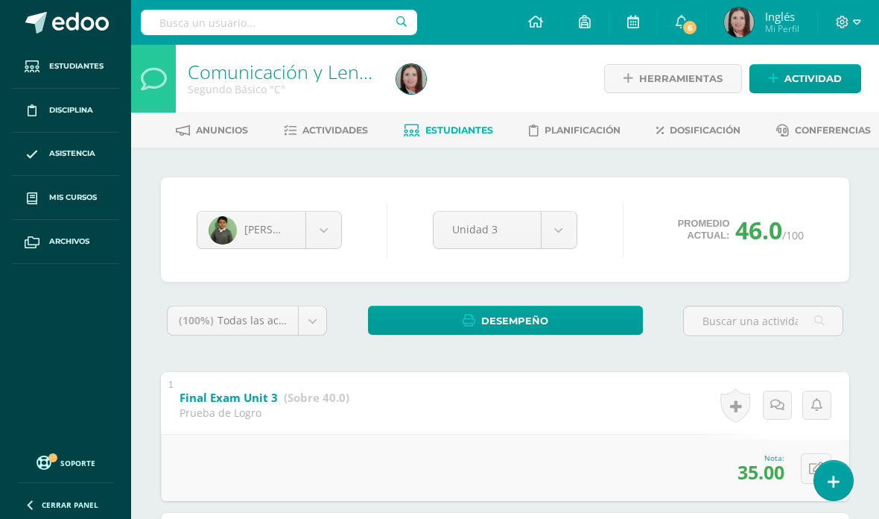
click at [475, 137] on link "Estudiantes" at bounding box center [448, 130] width 89 height 24
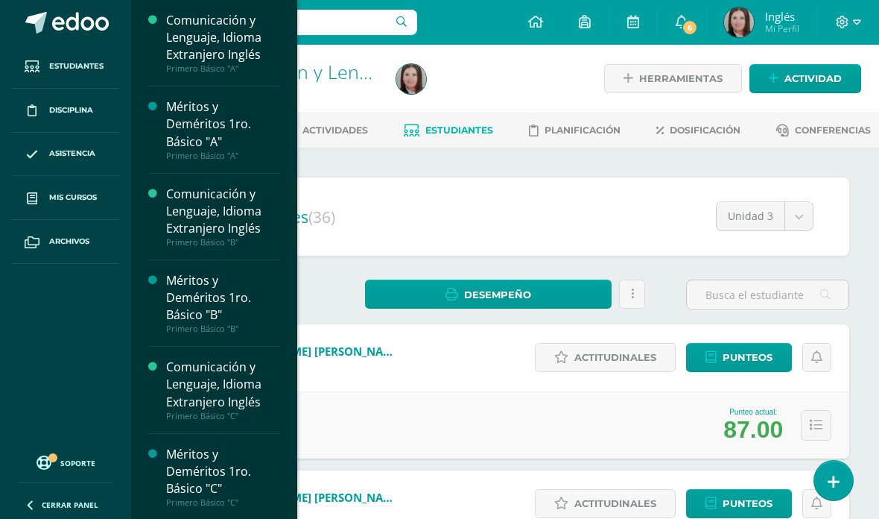
click at [71, 192] on span "Mis cursos" at bounding box center [73, 198] width 48 height 12
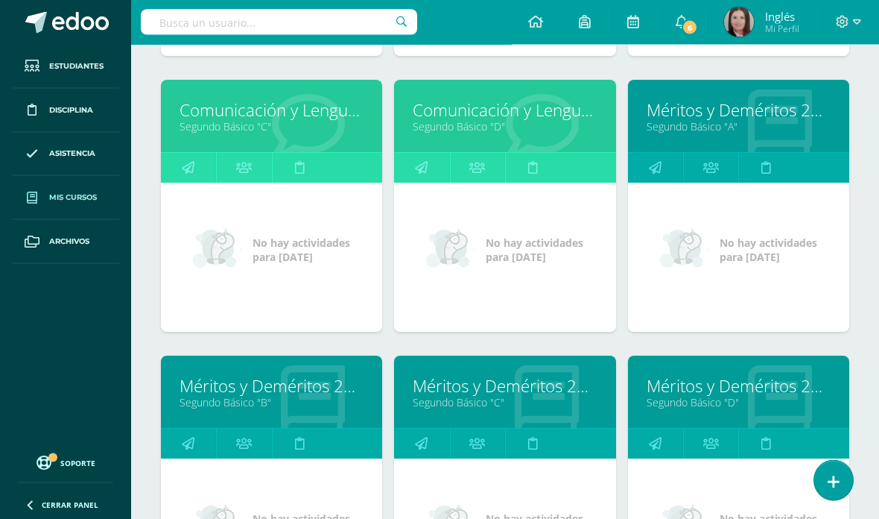
scroll to position [1298, 0]
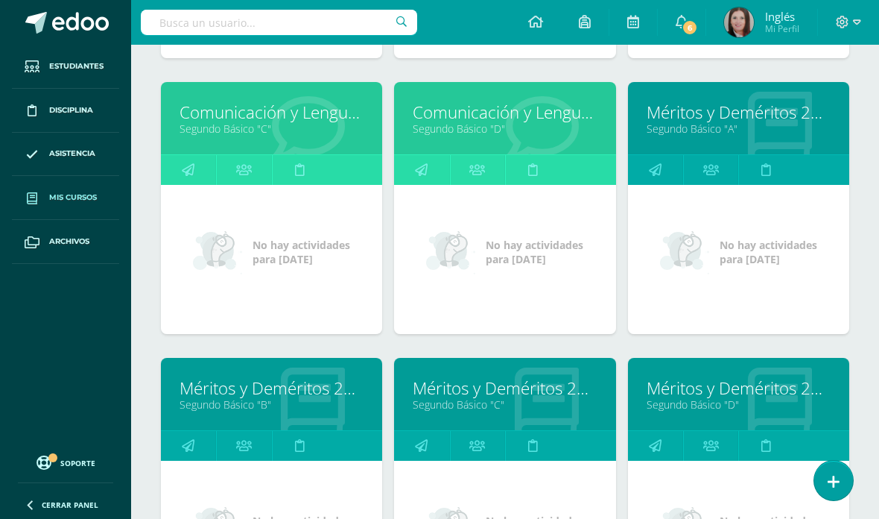
click at [434, 130] on link "Segundo Básico "D"" at bounding box center [505, 128] width 184 height 14
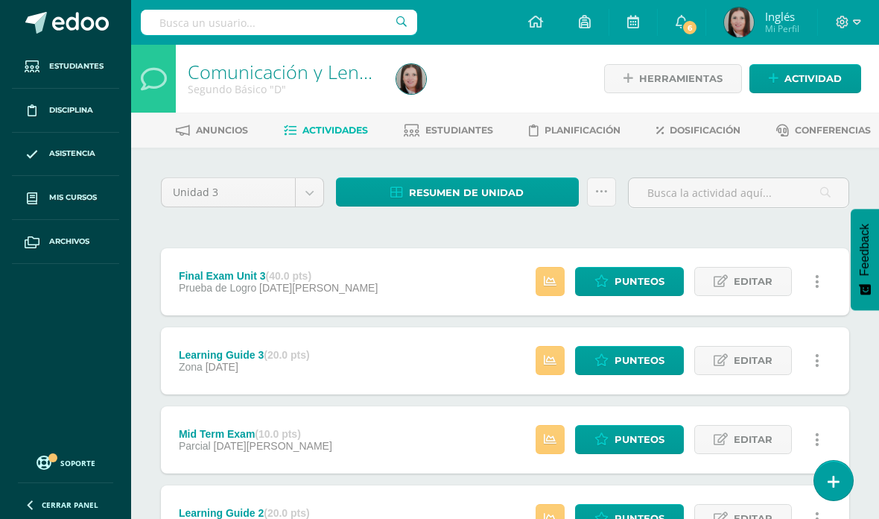
click at [442, 140] on link "Estudiantes" at bounding box center [448, 130] width 89 height 24
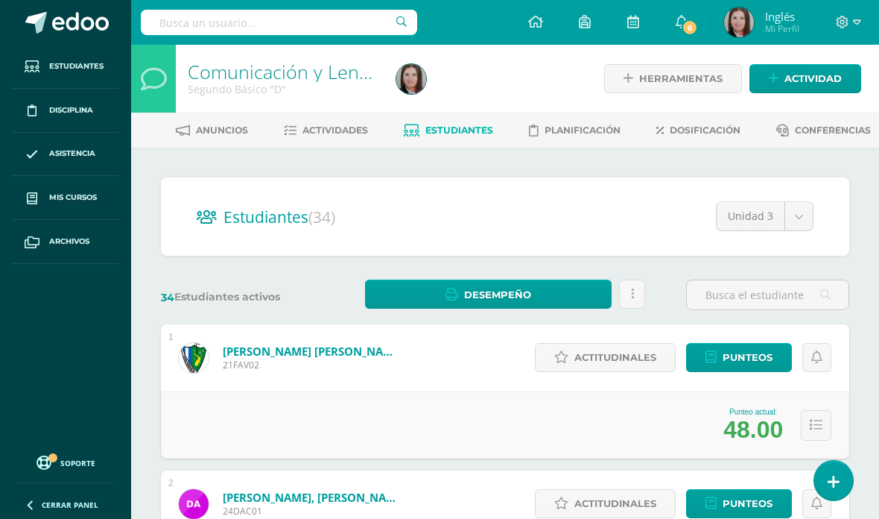
click at [743, 361] on span "Punteos" at bounding box center [748, 358] width 50 height 28
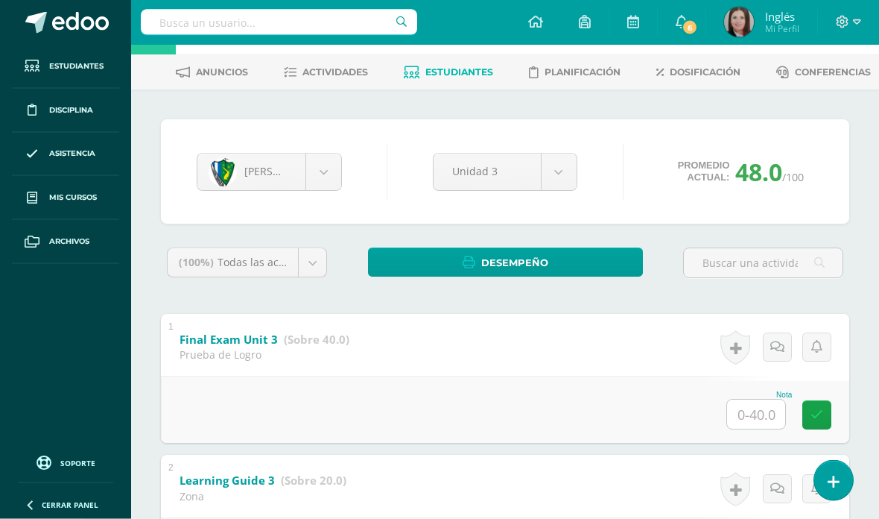
scroll to position [58, 0]
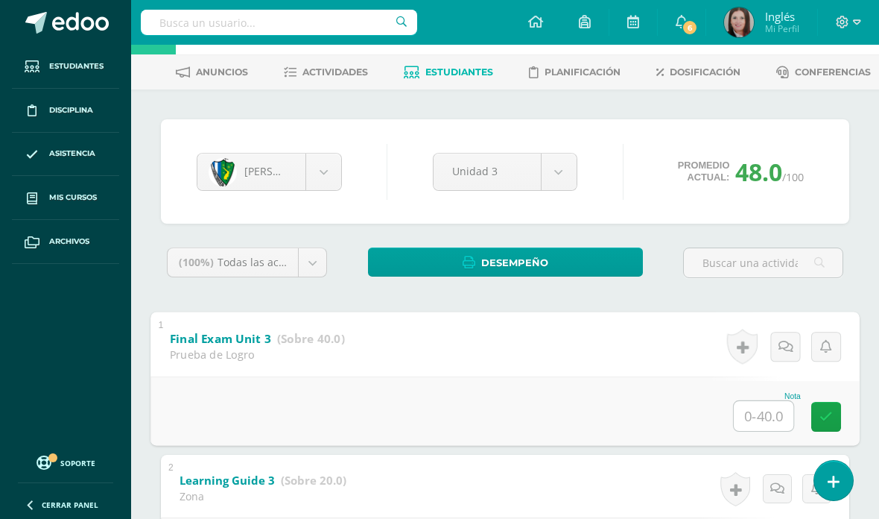
type input "33"
click at [827, 421] on icon at bounding box center [826, 416] width 13 height 13
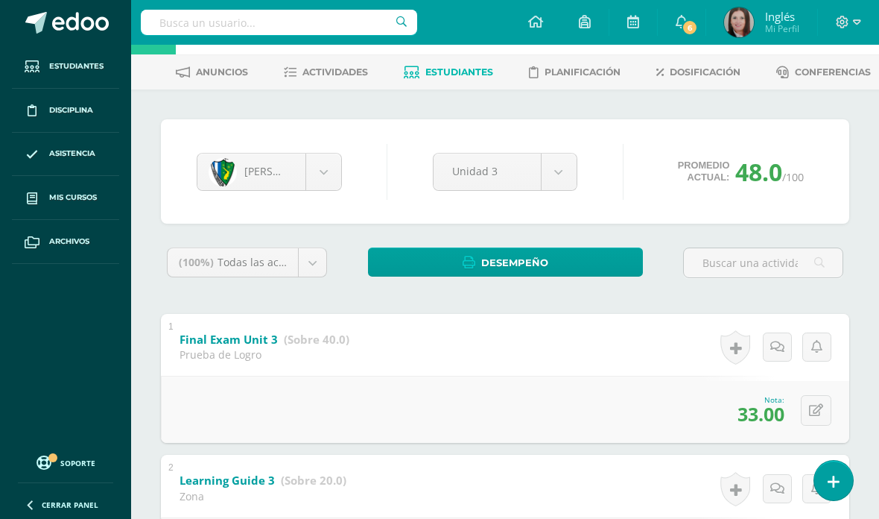
click at [311, 165] on body "Estudiantes Disciplina Asistencia Mis cursos Archivos Soporte Centro de ayuda Ú…" at bounding box center [439, 524] width 879 height 1165
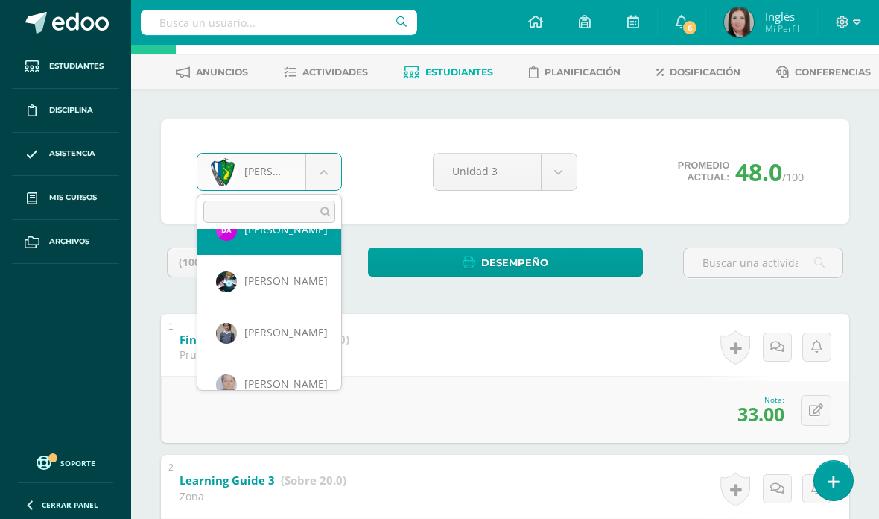
scroll to position [90, 0]
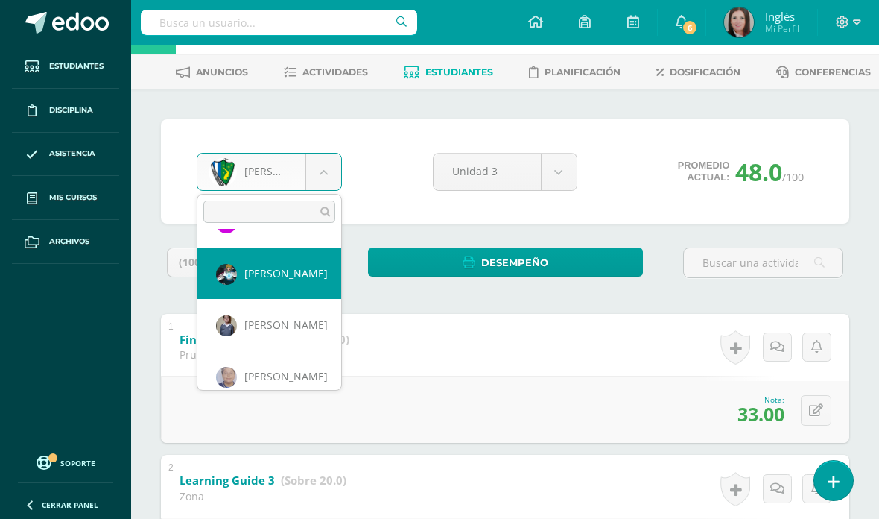
select select "374"
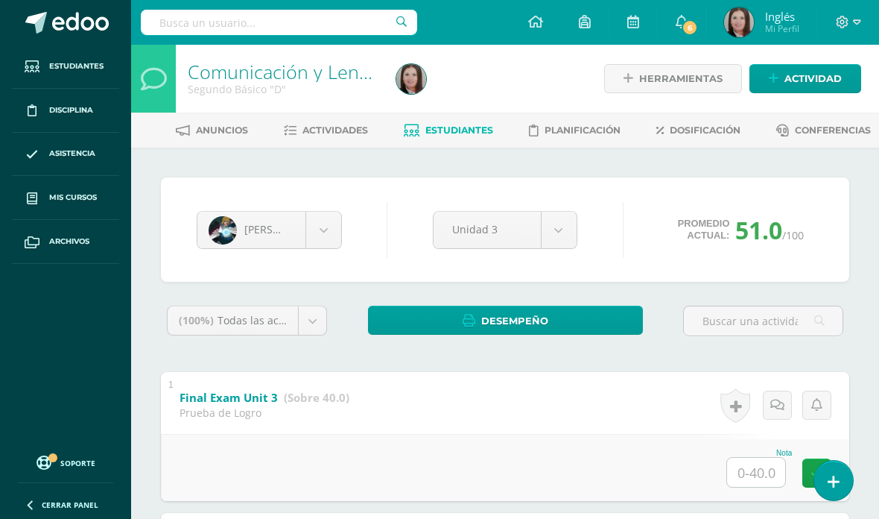
click at [754, 474] on input "text" at bounding box center [756, 472] width 58 height 29
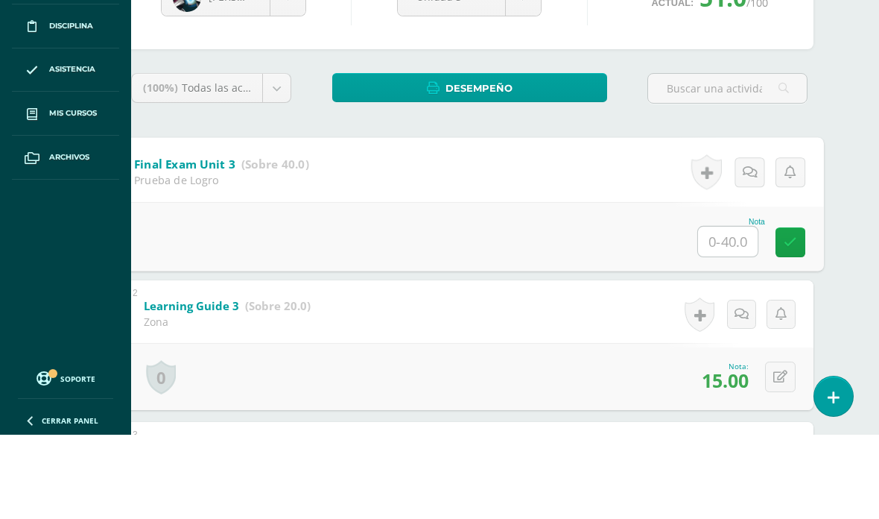
click at [732, 310] on input "text" at bounding box center [728, 325] width 60 height 30
click at [728, 310] on input "text" at bounding box center [728, 325] width 60 height 30
type input "37"
click at [792, 311] on link at bounding box center [791, 326] width 30 height 30
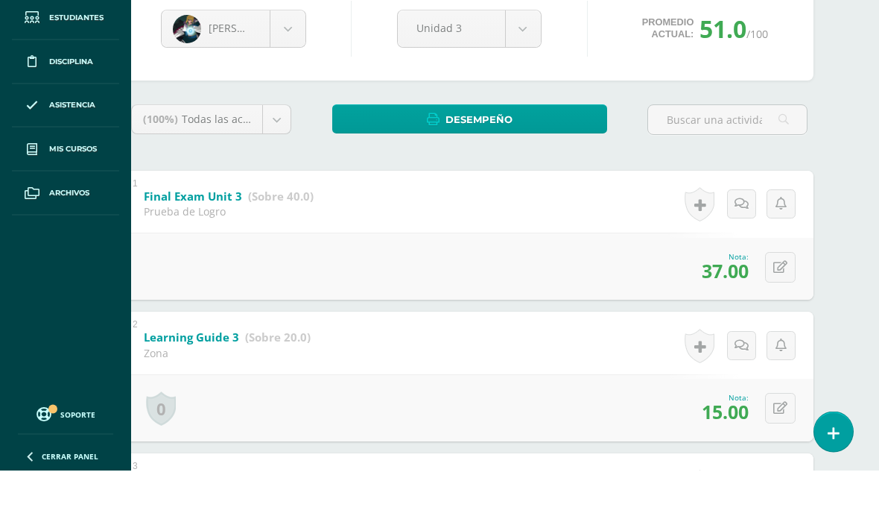
scroll to position [154, 36]
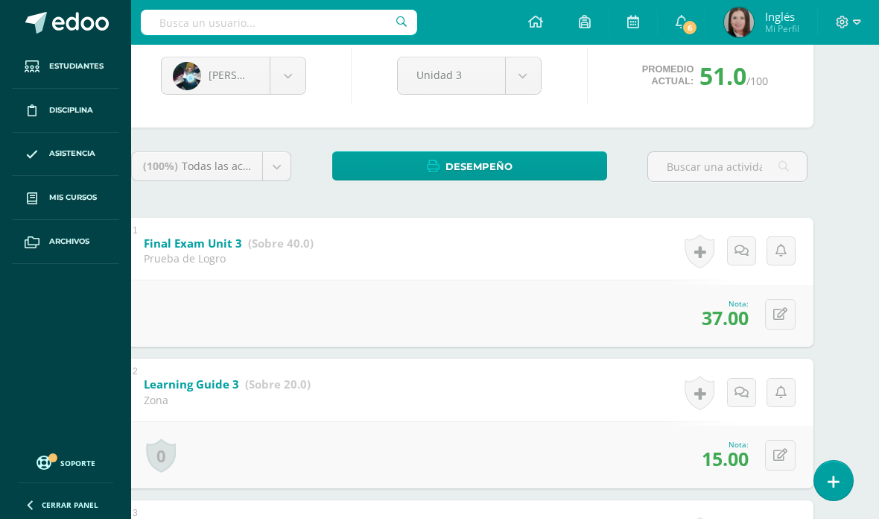
click at [286, 78] on body "Estudiantes Disciplina Asistencia Mis cursos Archivos Soporte Centro de ayuda Ú…" at bounding box center [403, 428] width 879 height 1165
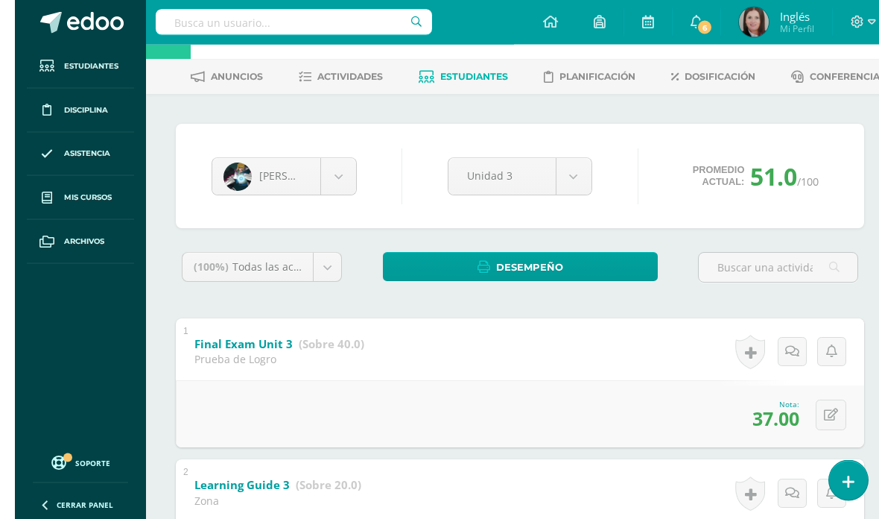
scroll to position [0, 0]
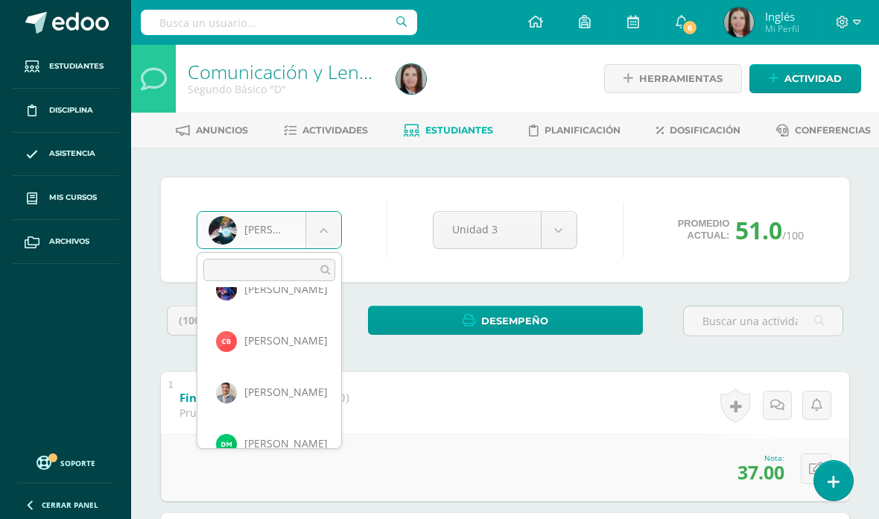
scroll to position [288, 0]
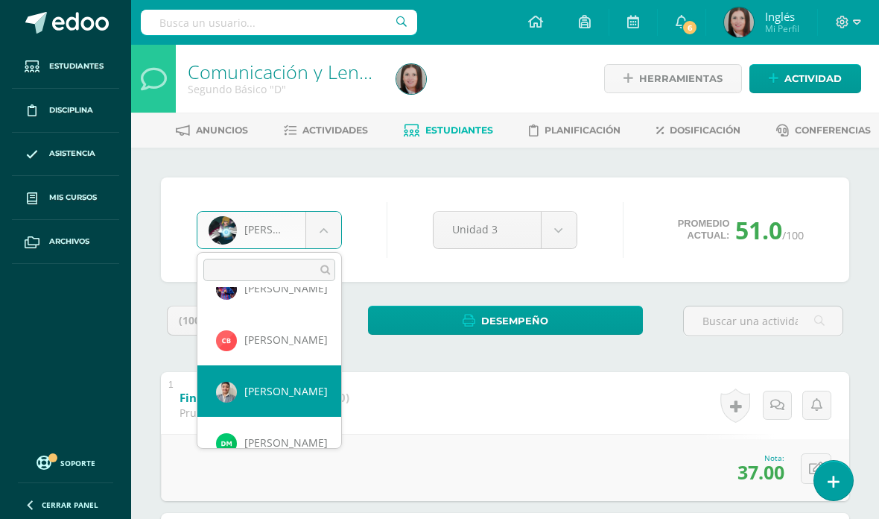
select select "376"
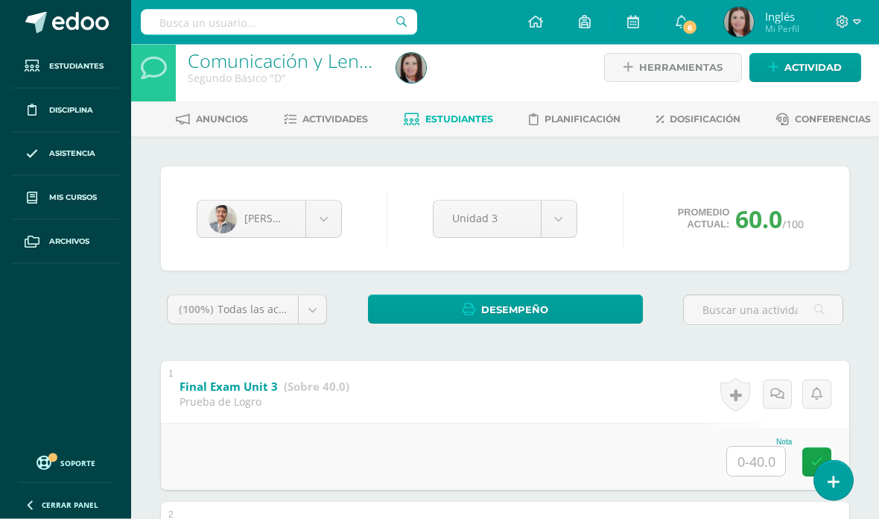
scroll to position [13, 0]
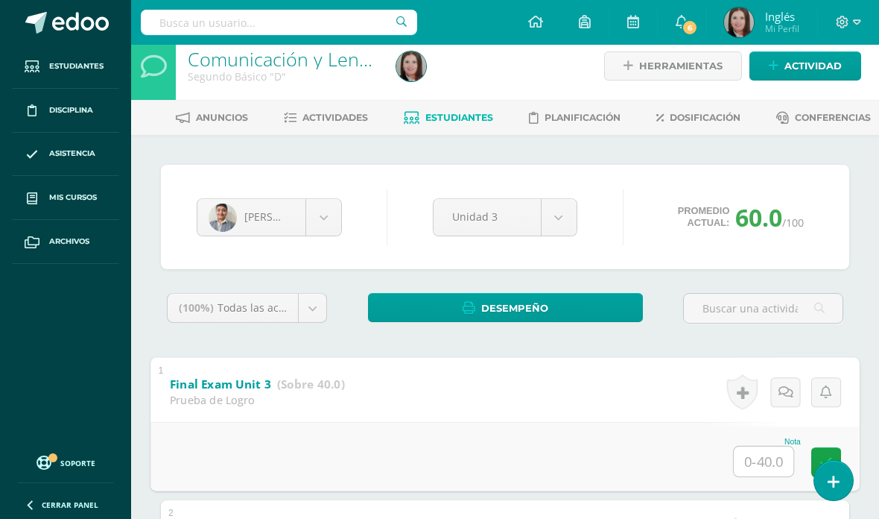
type input "38"
click at [829, 461] on icon at bounding box center [826, 461] width 13 height 13
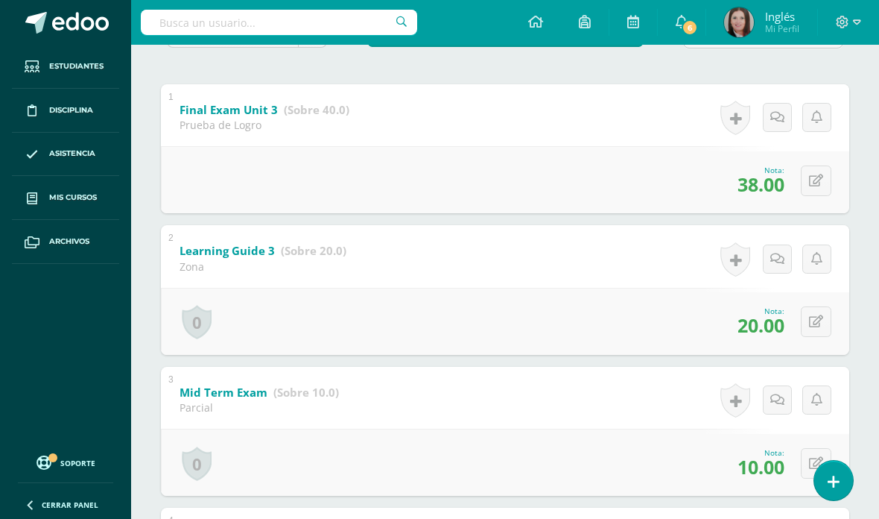
scroll to position [0, 0]
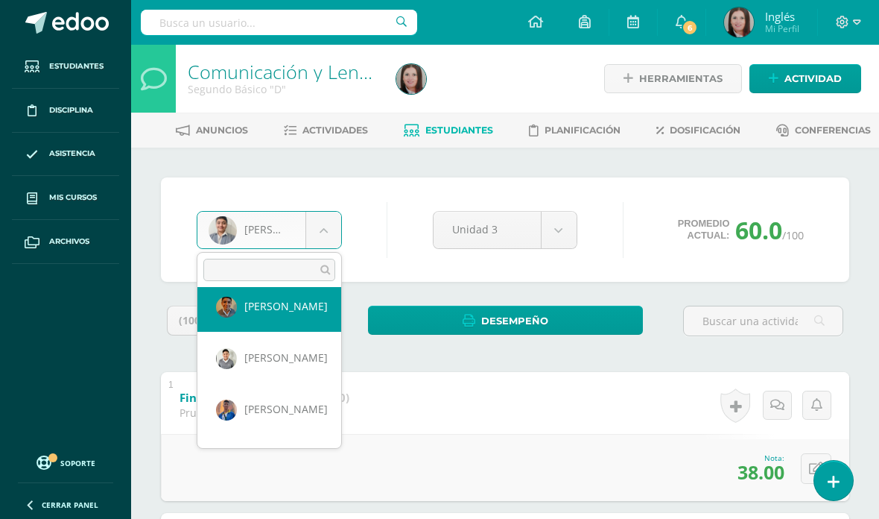
scroll to position [682, 0]
select select "471"
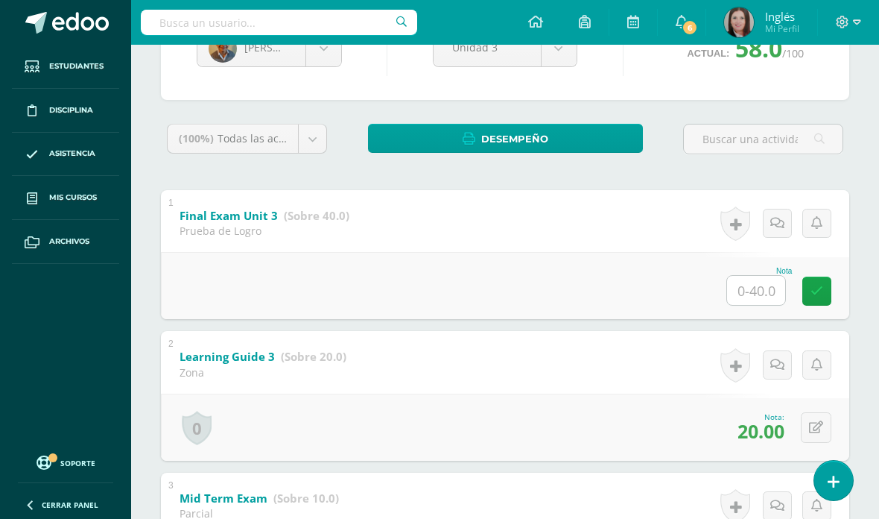
scroll to position [183, 0]
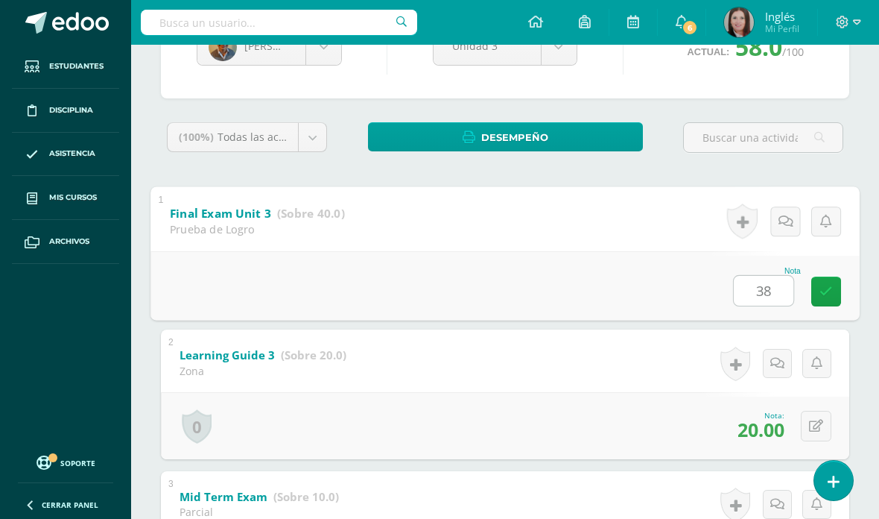
type input "38"
click at [835, 282] on link at bounding box center [827, 291] width 30 height 30
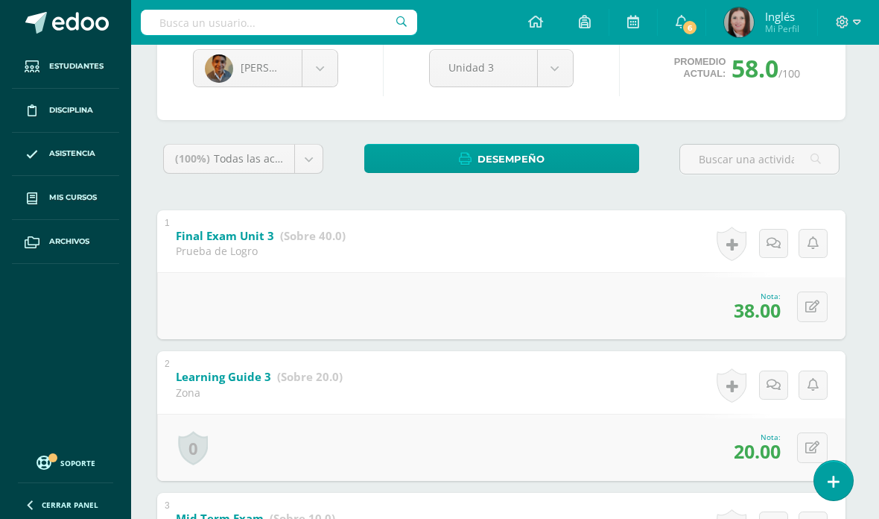
scroll to position [160, 4]
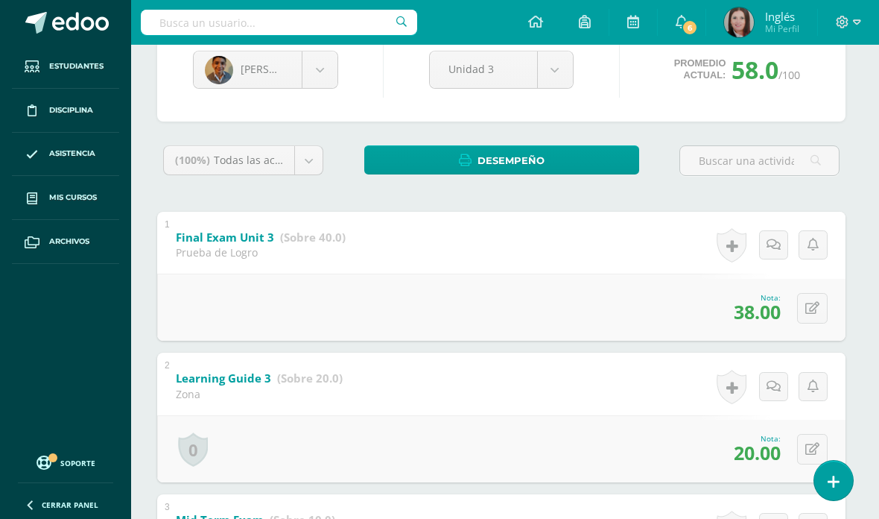
click at [311, 76] on body "Estudiantes Disciplina Asistencia Mis cursos Archivos Soporte Centro de ayuda Ú…" at bounding box center [435, 422] width 879 height 1165
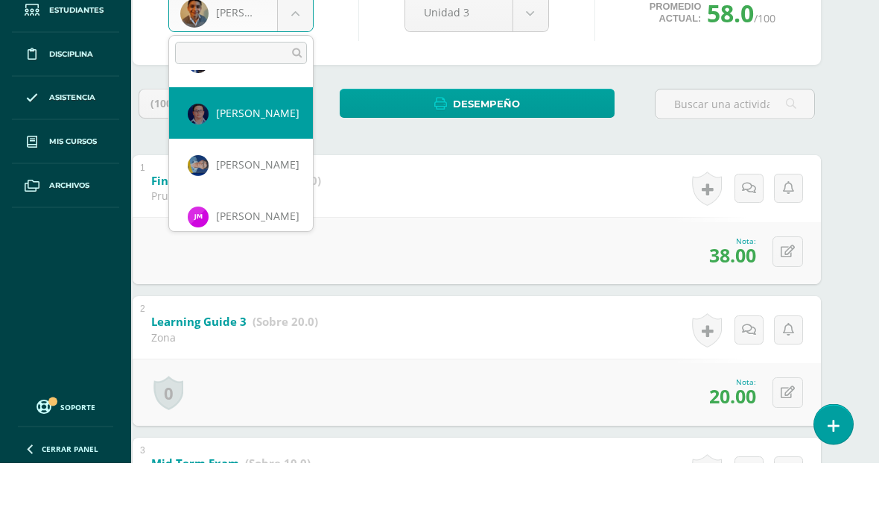
scroll to position [970, 0]
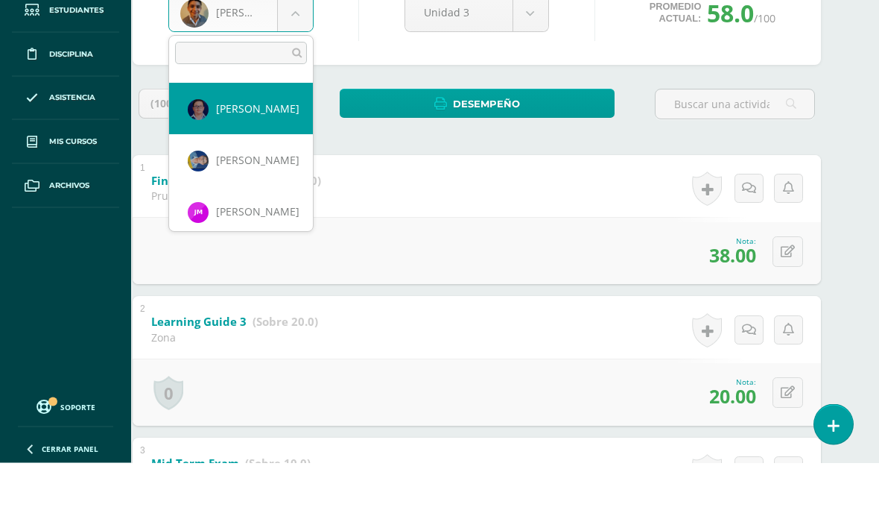
select select "387"
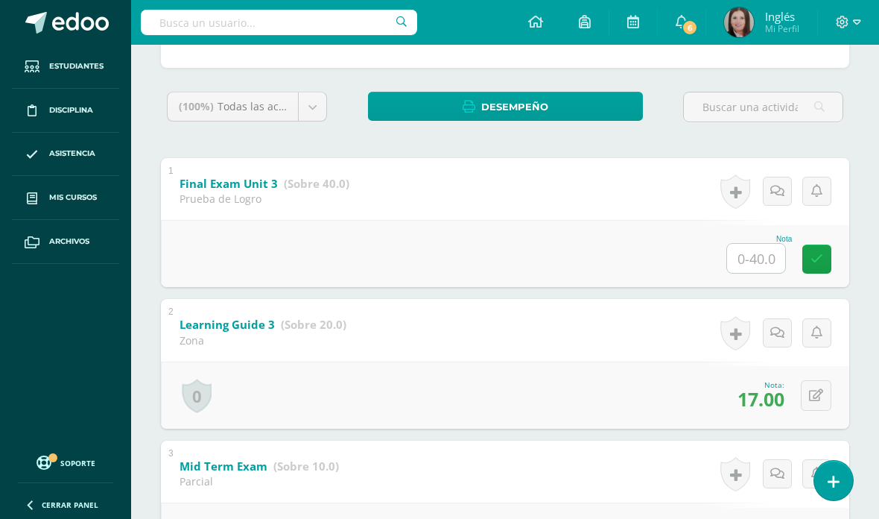
scroll to position [221, 0]
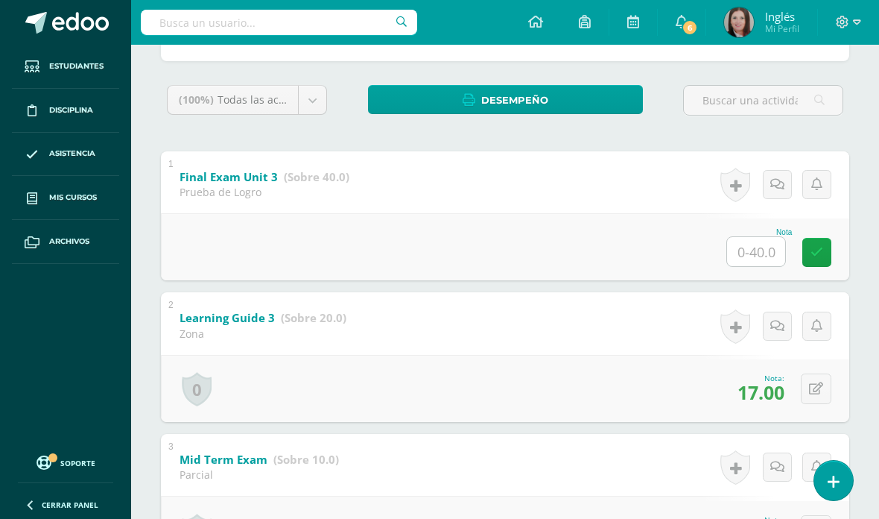
click at [759, 260] on input "text" at bounding box center [756, 251] width 58 height 29
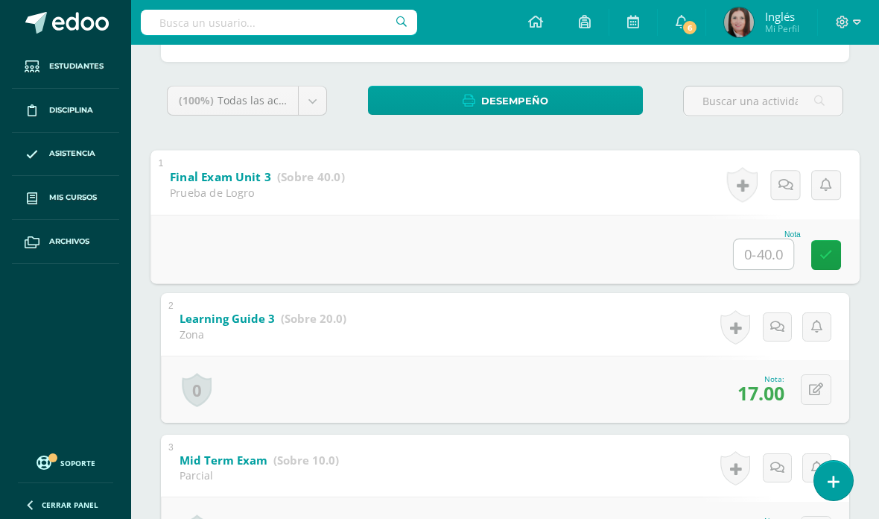
type input "33"
click at [824, 256] on icon at bounding box center [826, 254] width 13 height 13
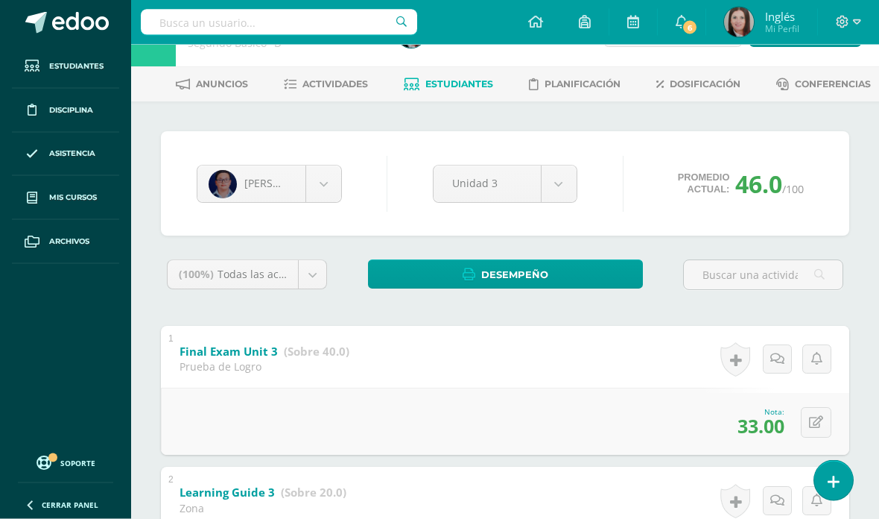
scroll to position [0, 0]
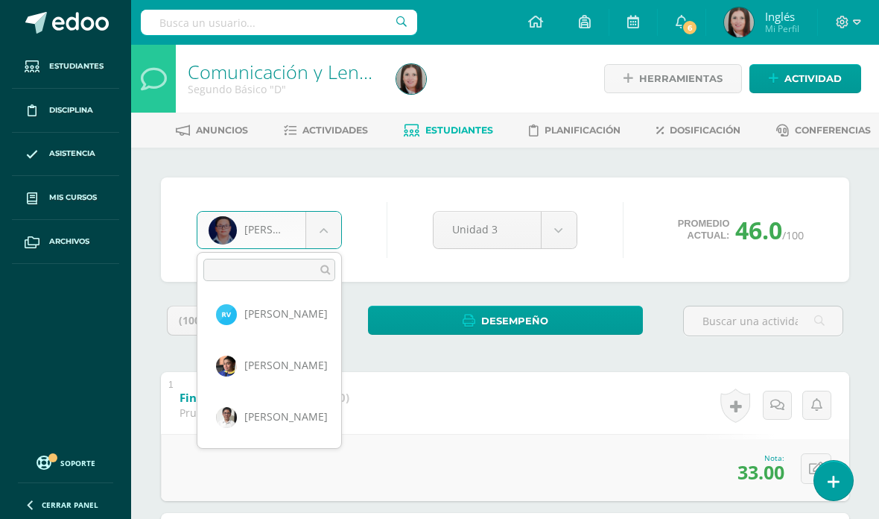
scroll to position [1599, 0]
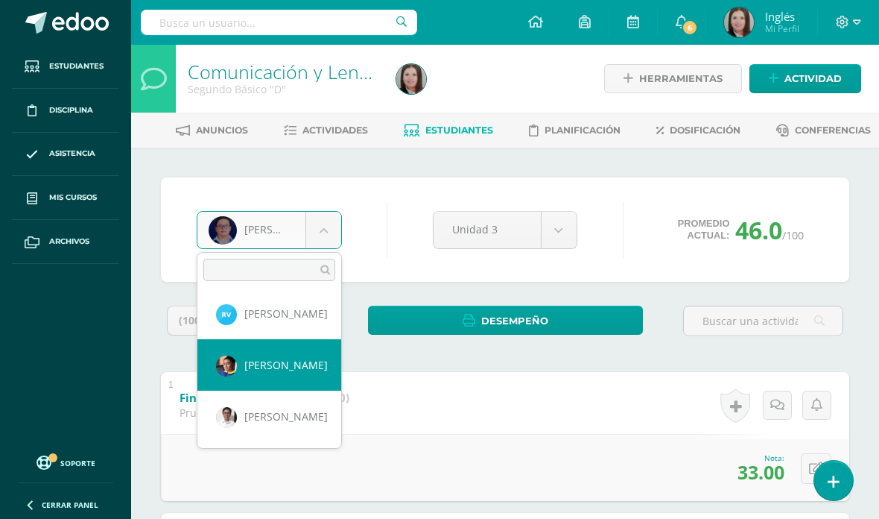
select select "2051"
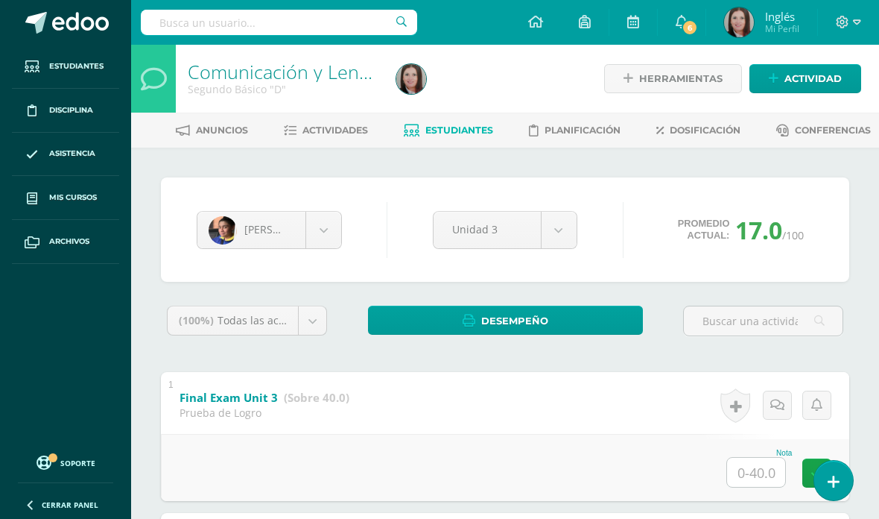
scroll to position [13, 0]
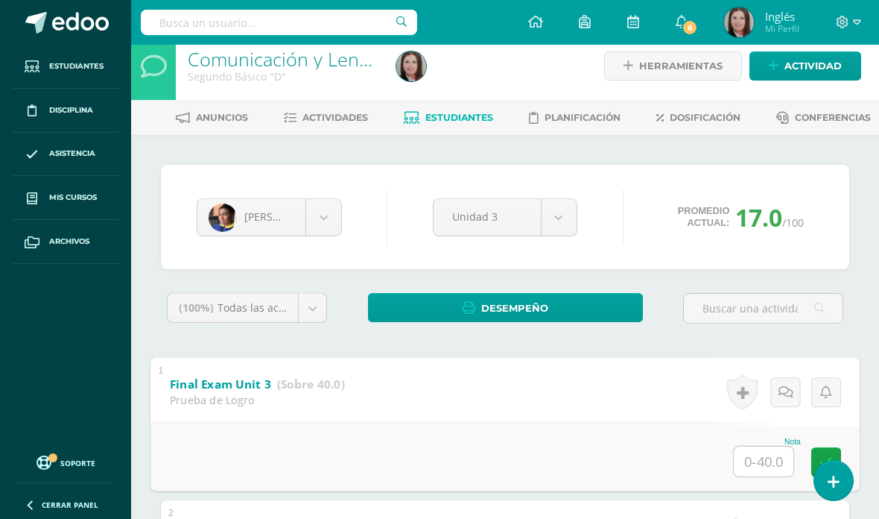
type input "38"
click at [824, 461] on icon at bounding box center [826, 461] width 13 height 13
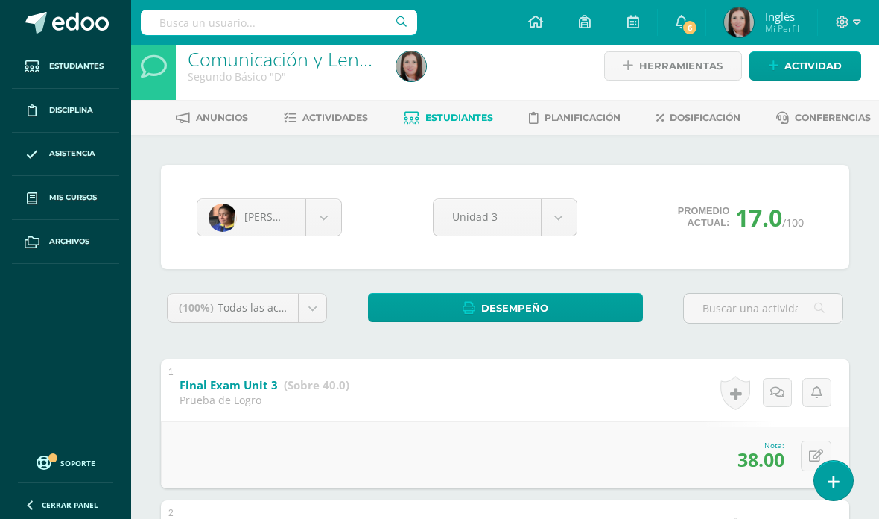
click at [452, 127] on link "Estudiantes" at bounding box center [448, 118] width 89 height 24
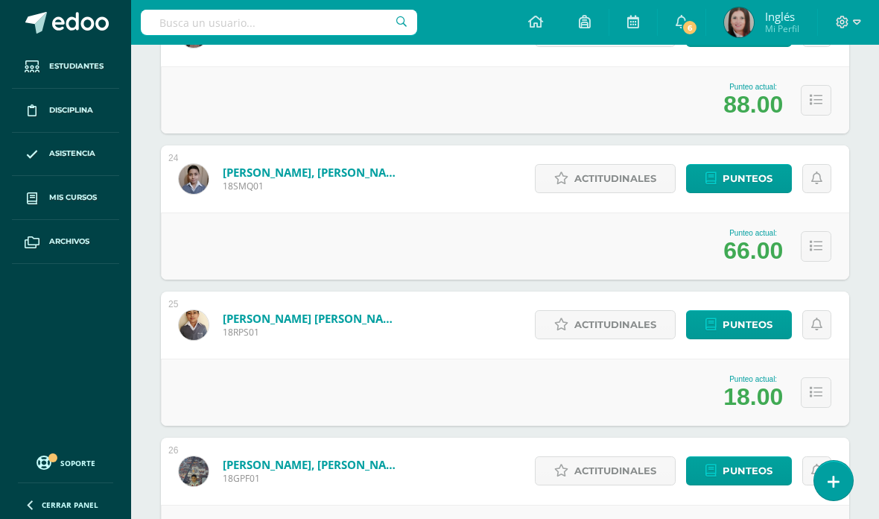
scroll to position [3536, 0]
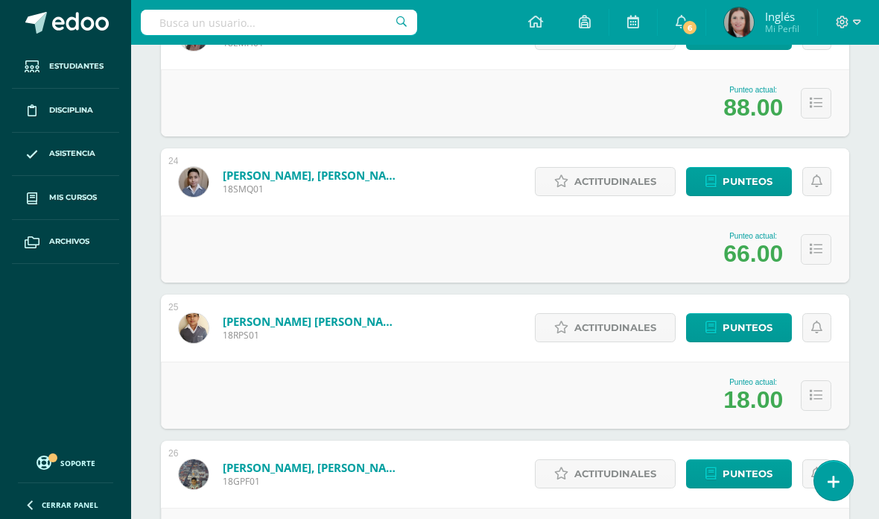
click at [746, 331] on span "Punteos" at bounding box center [748, 328] width 50 height 28
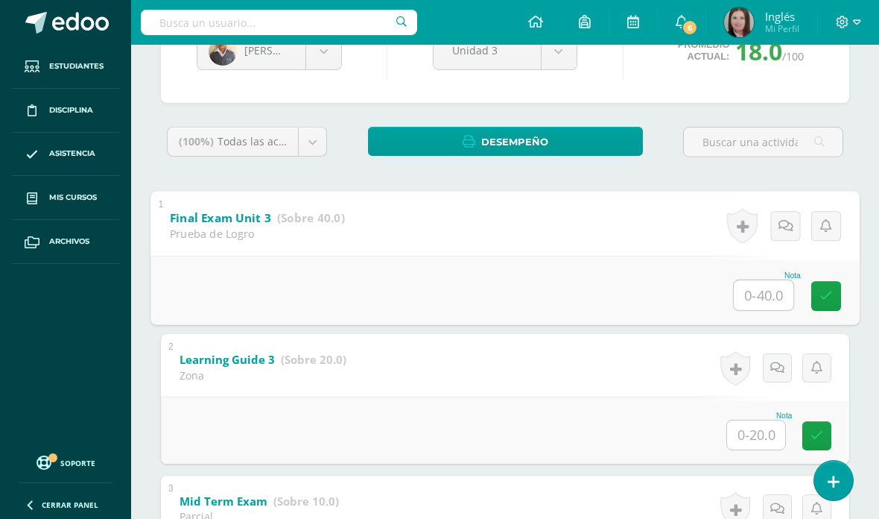
scroll to position [180, 0]
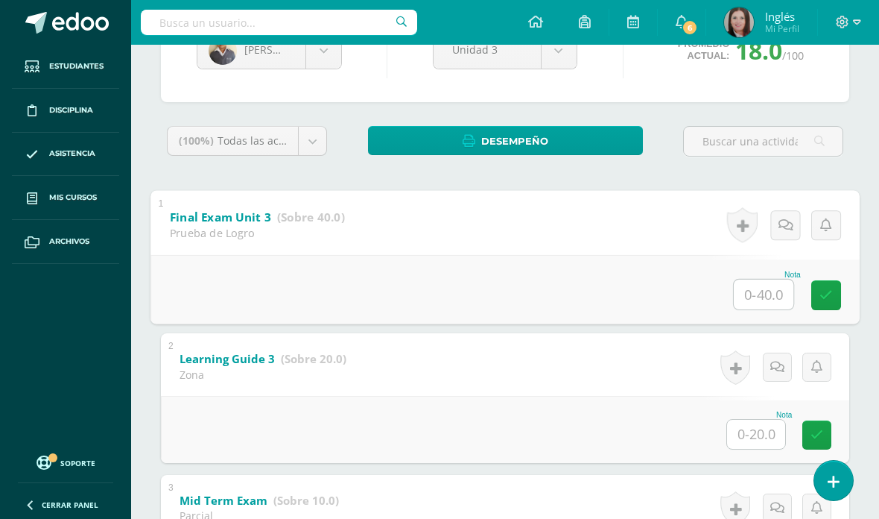
type input "33"
click at [821, 301] on icon at bounding box center [826, 294] width 13 height 13
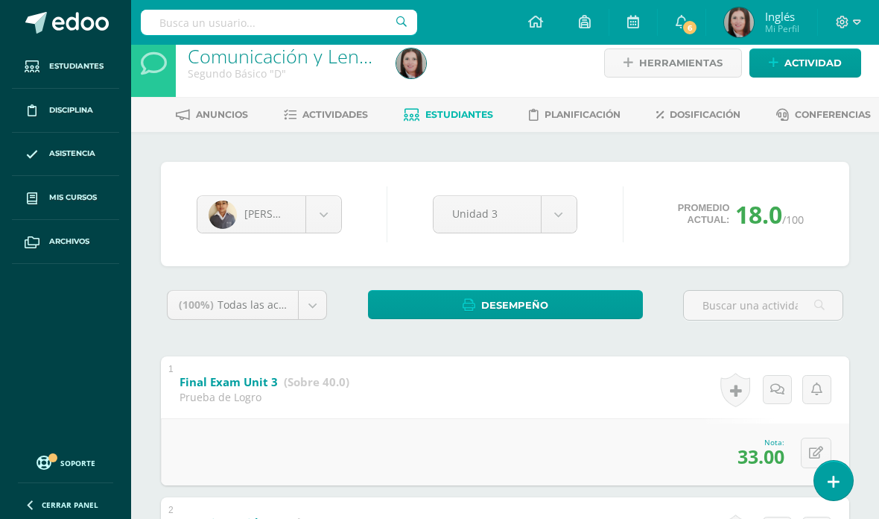
scroll to position [0, 0]
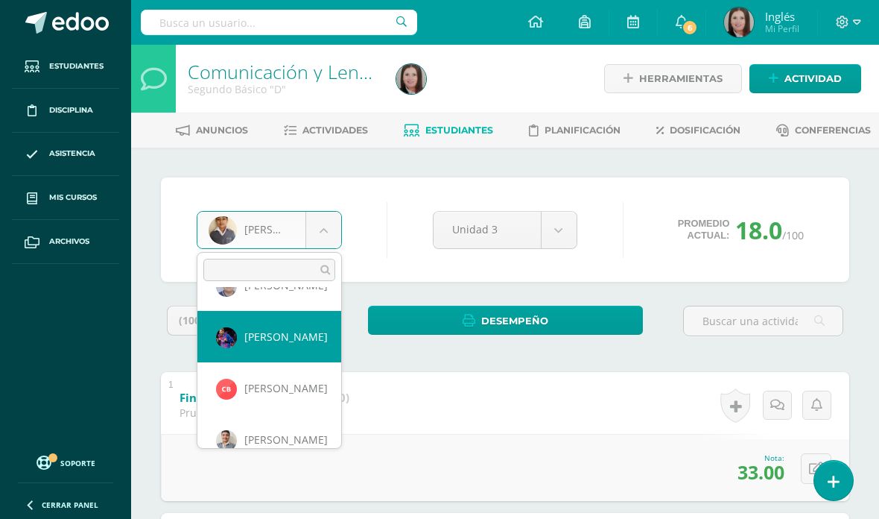
scroll to position [249, 0]
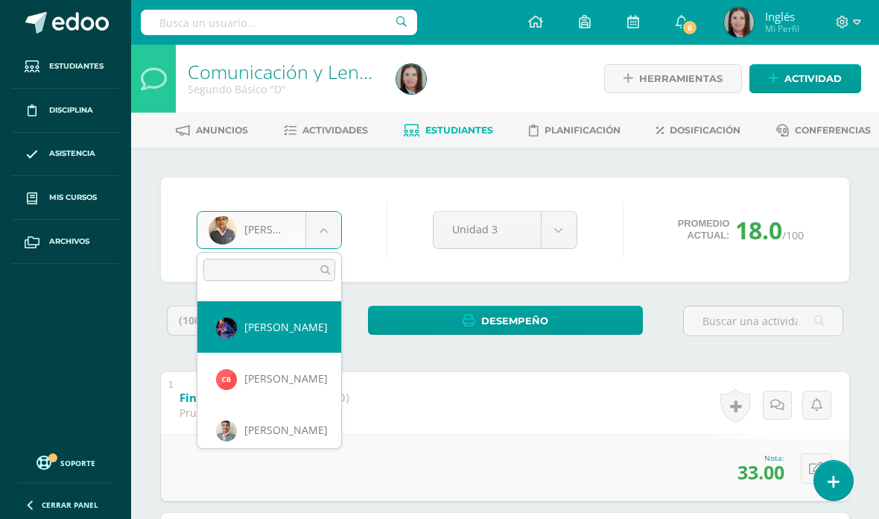
select select "432"
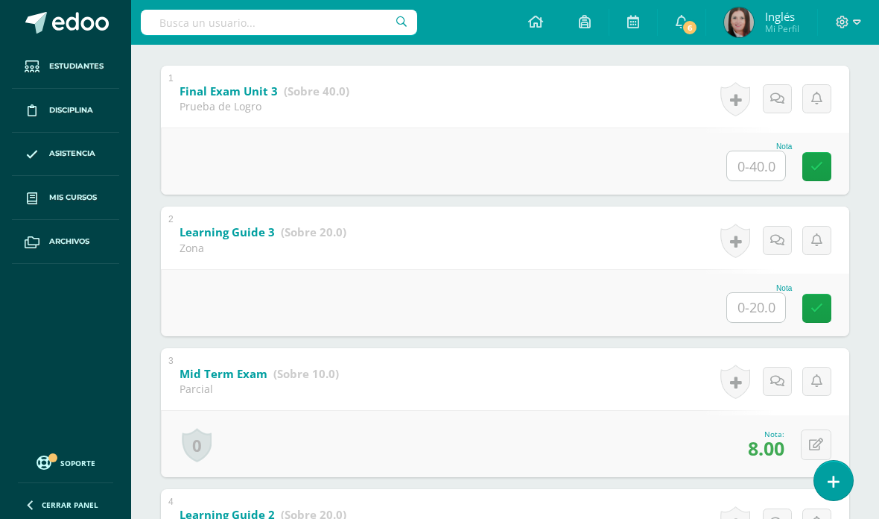
scroll to position [245, 0]
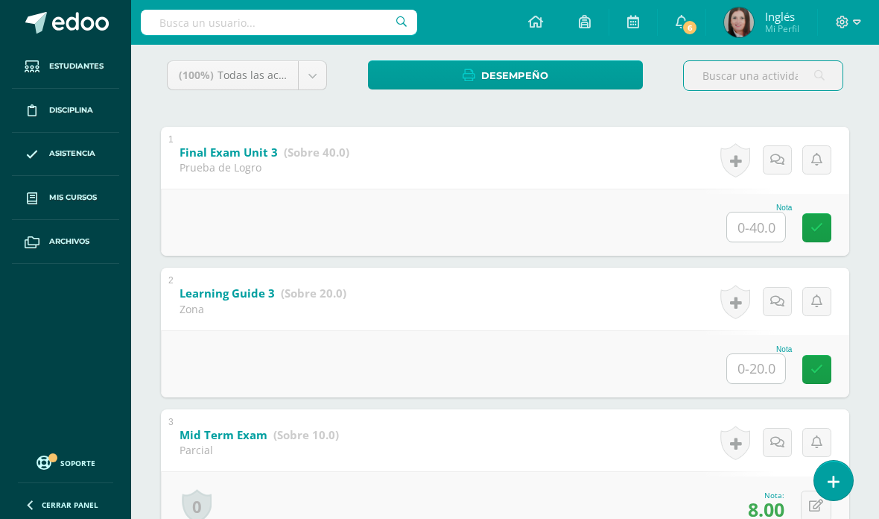
click at [762, 237] on input "text" at bounding box center [756, 226] width 58 height 29
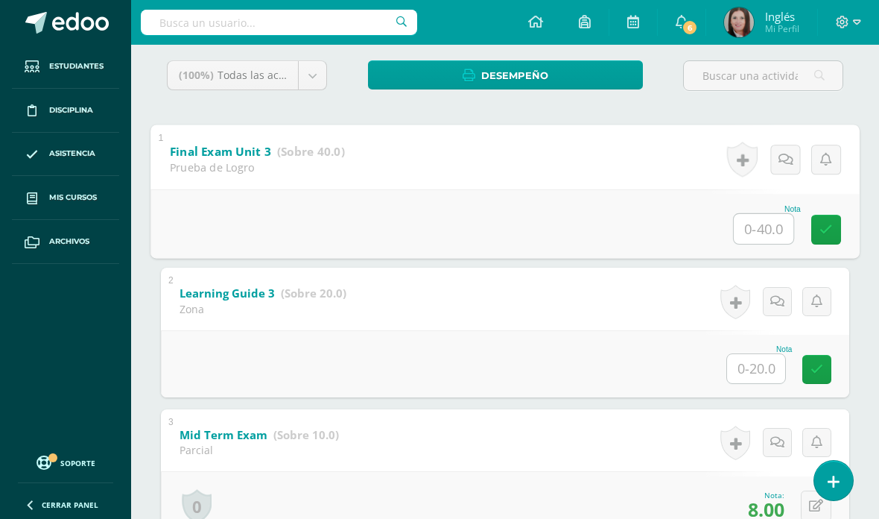
type input "36"
click at [829, 233] on icon at bounding box center [826, 229] width 13 height 13
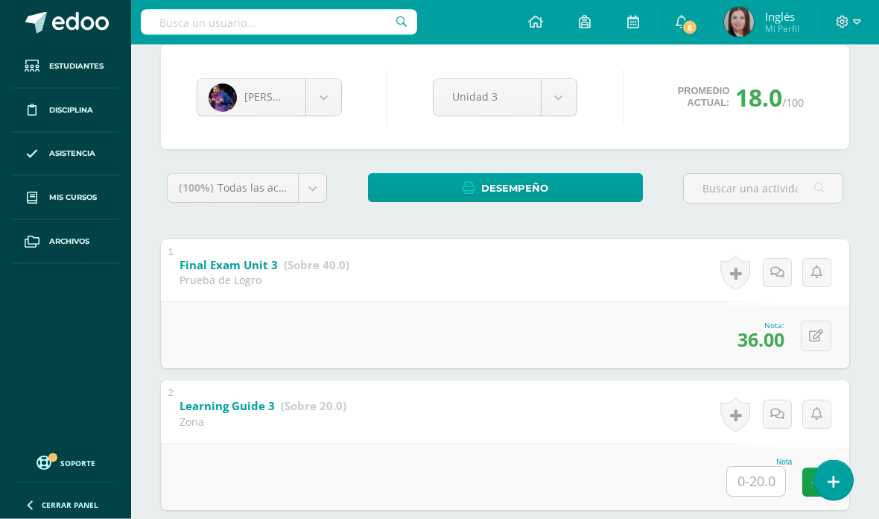
scroll to position [0, 0]
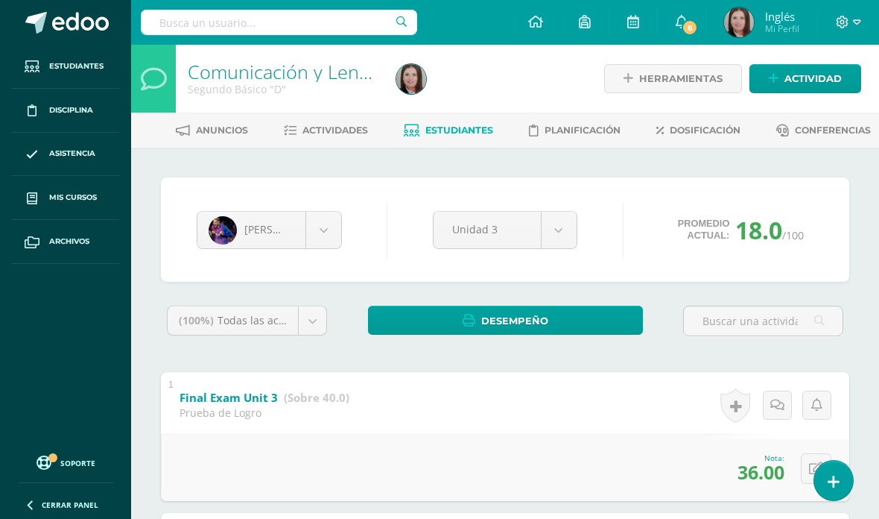
click at [474, 130] on span "Estudiantes" at bounding box center [460, 129] width 68 height 11
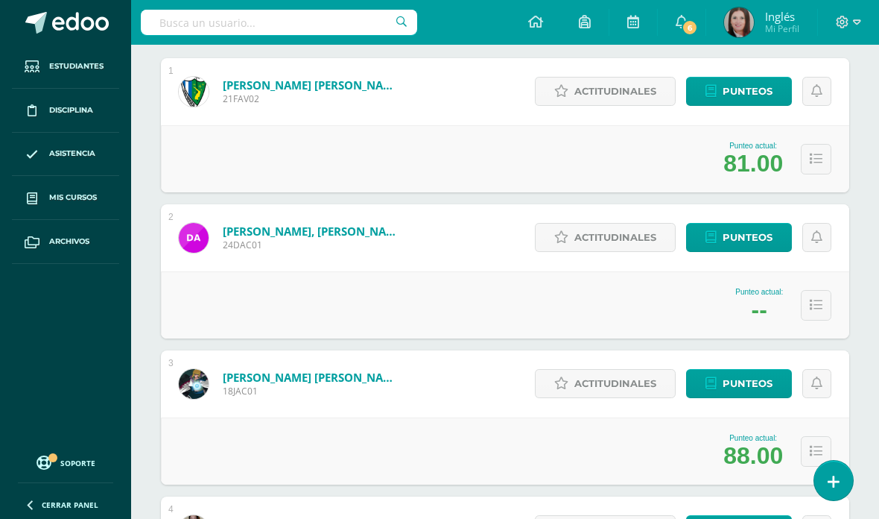
scroll to position [268, 0]
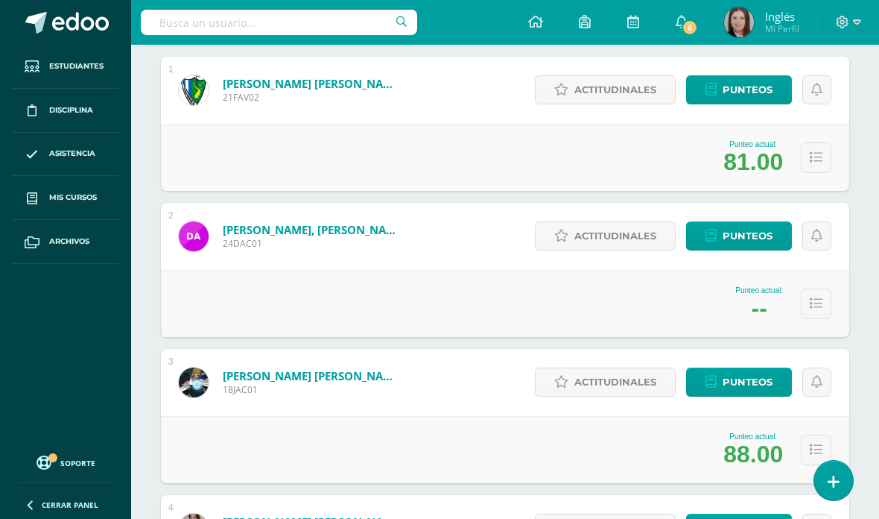
click at [63, 199] on span "Mis cursos" at bounding box center [73, 198] width 48 height 12
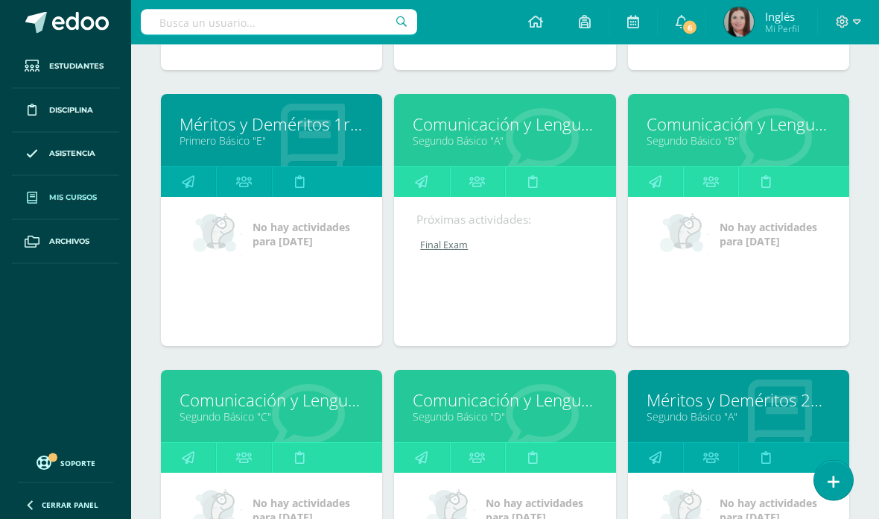
scroll to position [1011, 0]
click at [550, 411] on link "Comunicación y Lenguaje, Idioma Extranjero Inglés" at bounding box center [505, 399] width 184 height 23
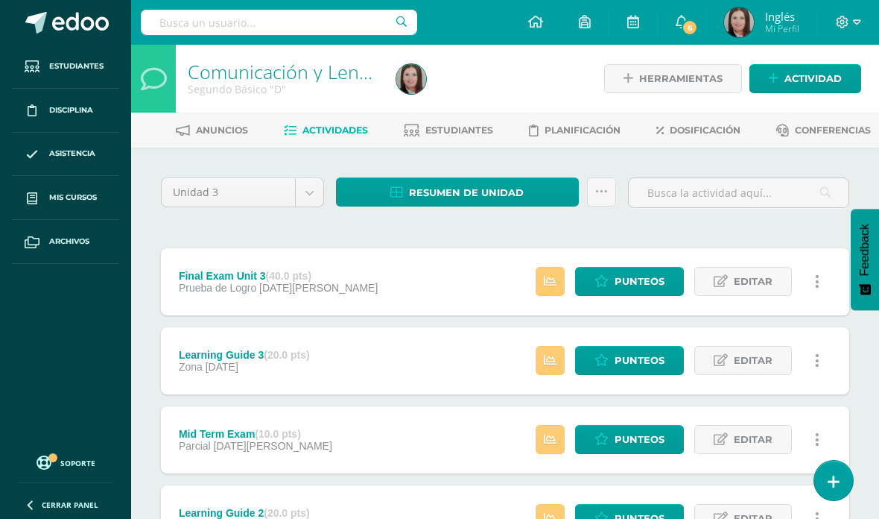
click at [429, 136] on span "Estudiantes" at bounding box center [460, 129] width 68 height 11
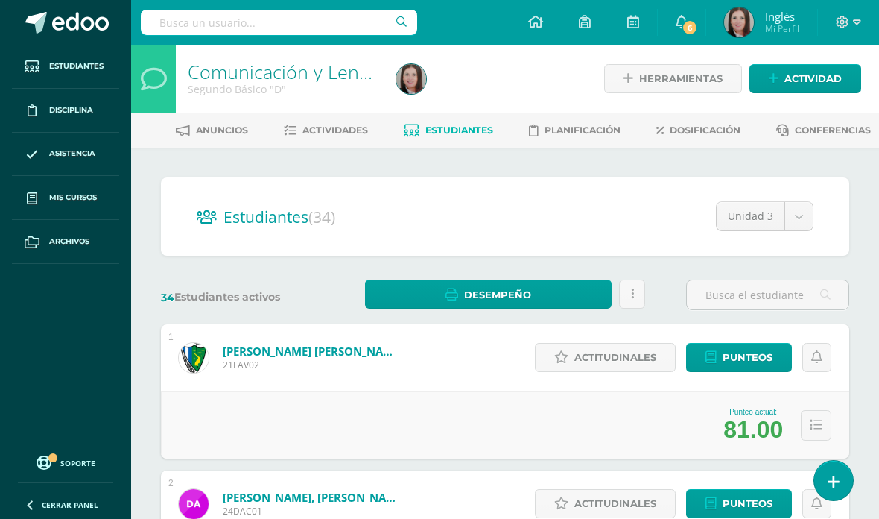
click at [53, 197] on span "Mis cursos" at bounding box center [73, 198] width 48 height 12
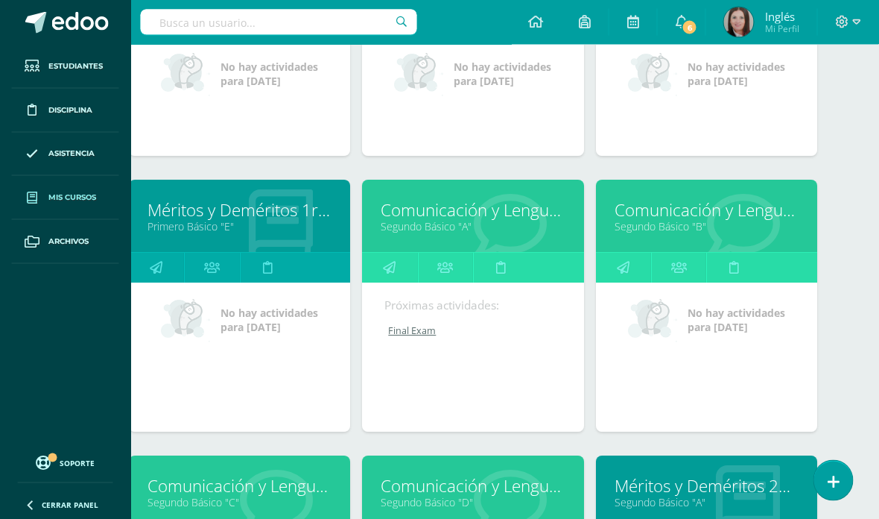
scroll to position [926, 32]
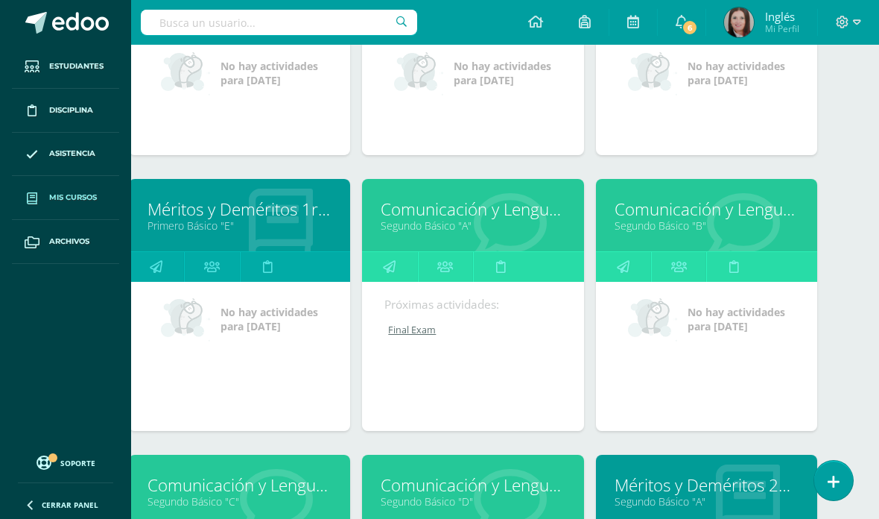
click at [724, 220] on link "Comunicación y Lenguaje, Idioma Extranjero Inglés" at bounding box center [707, 208] width 184 height 23
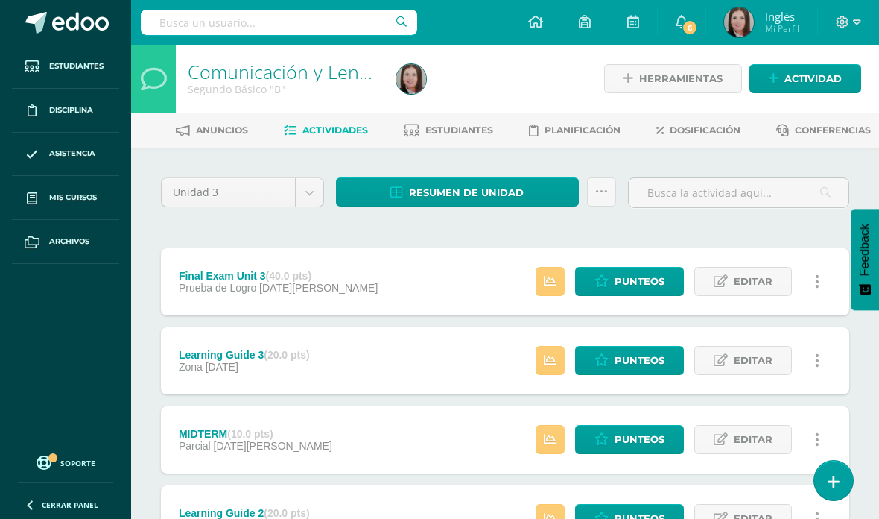
click at [443, 136] on span "Estudiantes" at bounding box center [460, 129] width 68 height 11
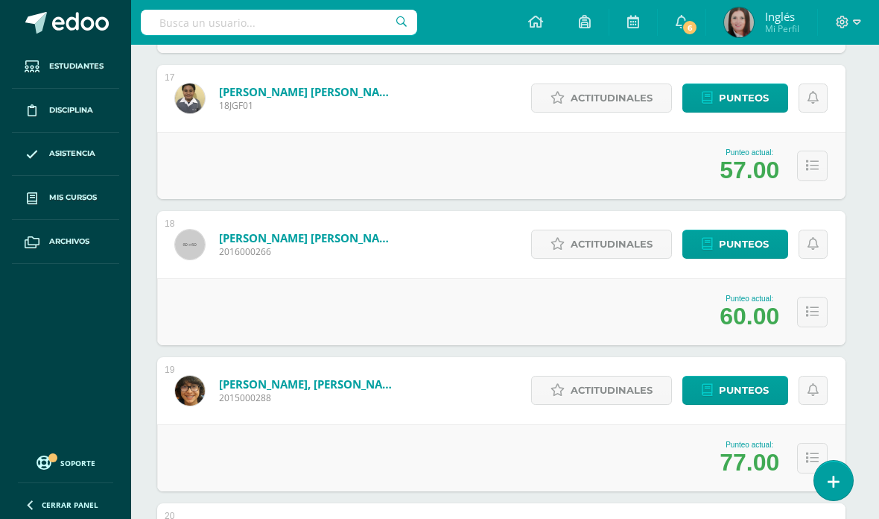
scroll to position [2594, 4]
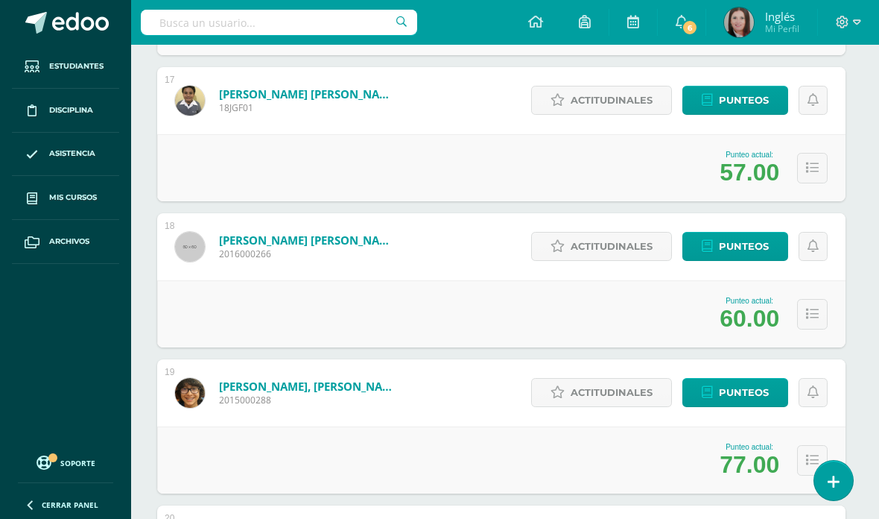
click at [718, 112] on link "Punteos" at bounding box center [736, 100] width 106 height 29
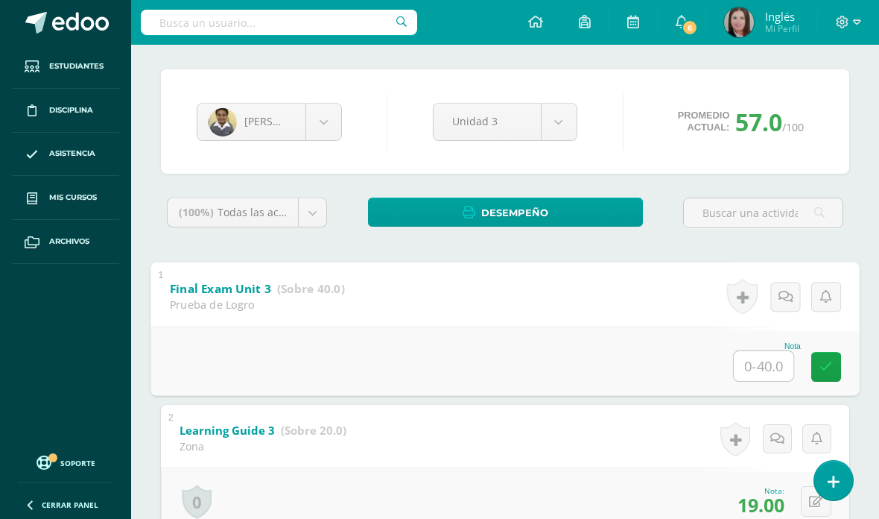
scroll to position [107, 0]
type input "40"
click at [821, 368] on icon at bounding box center [826, 367] width 13 height 13
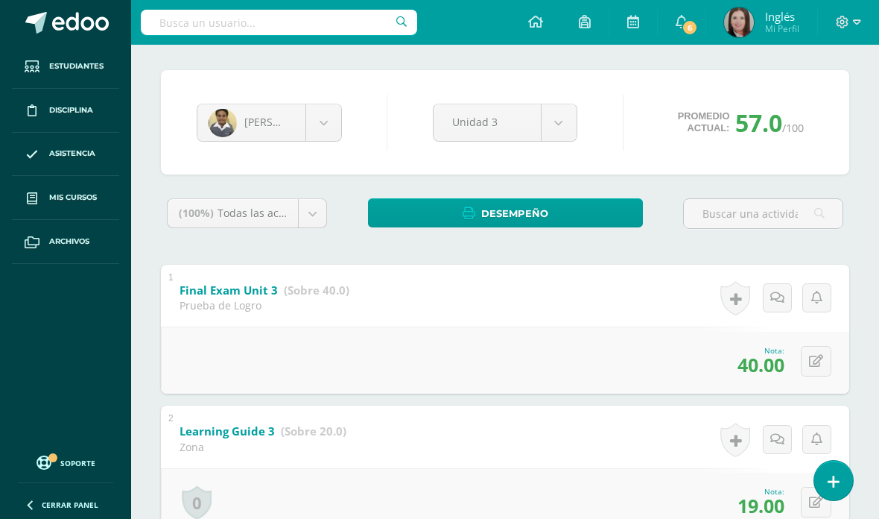
scroll to position [108, 0]
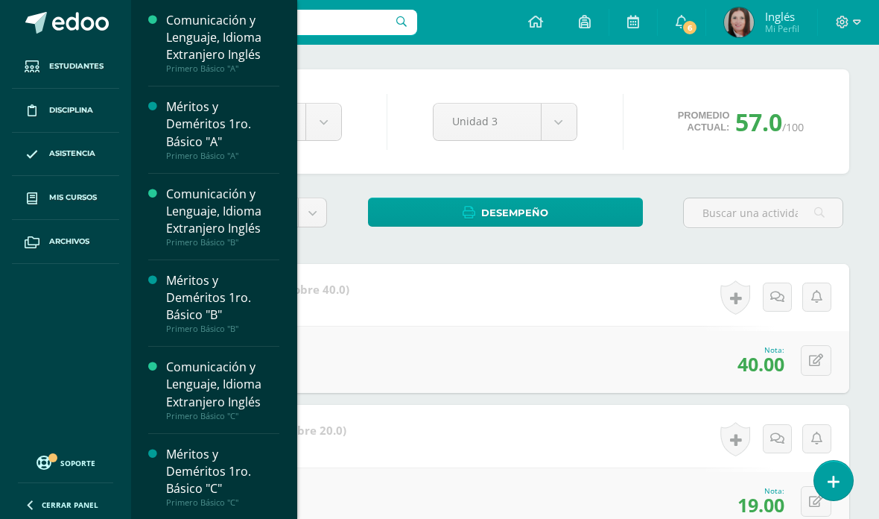
click at [69, 211] on link "Mis cursos" at bounding box center [65, 198] width 107 height 44
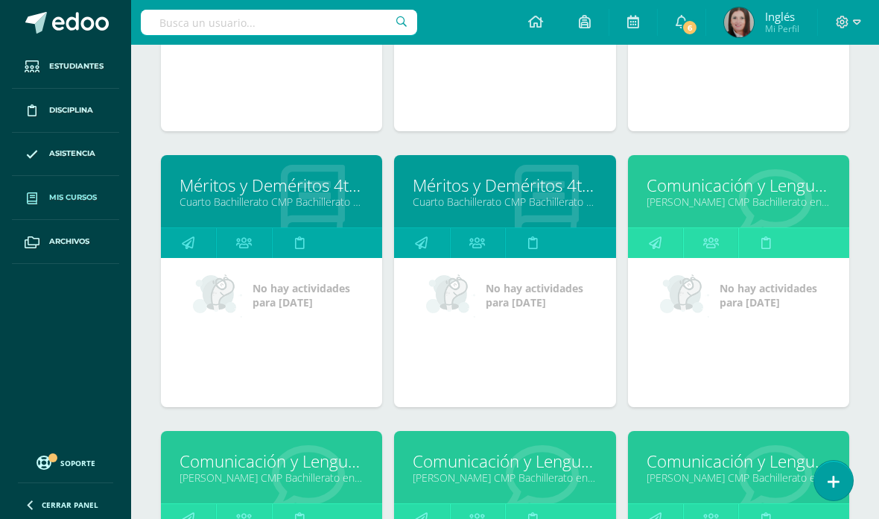
scroll to position [2881, 0]
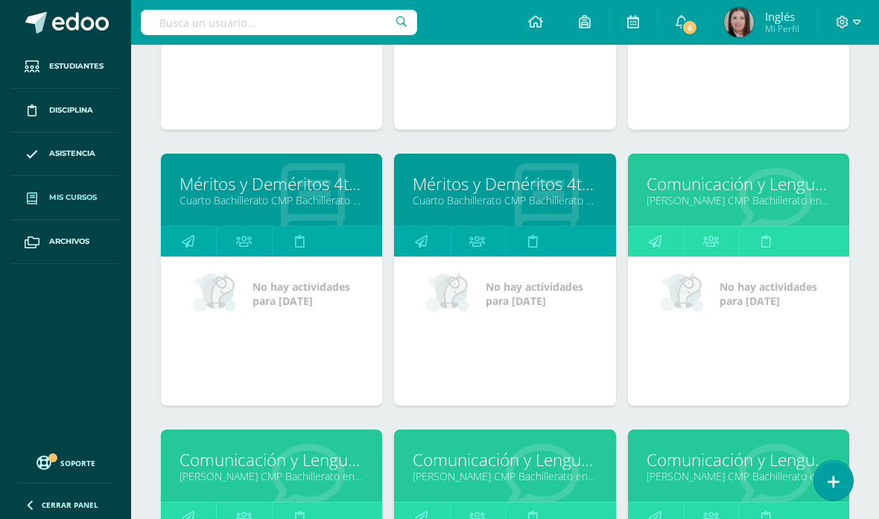
click at [699, 193] on link "Comunicación y Lenguaje L3 Inglés" at bounding box center [739, 183] width 184 height 23
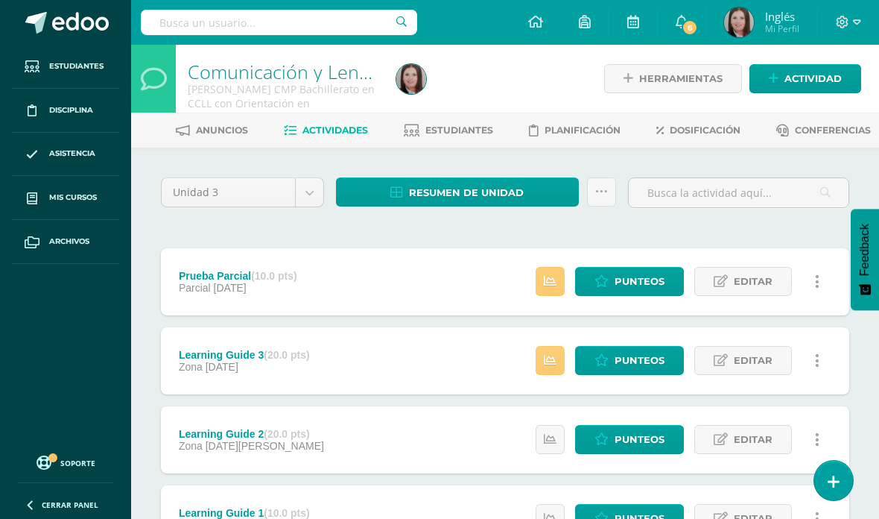
click at [460, 121] on link "Estudiantes" at bounding box center [448, 130] width 89 height 24
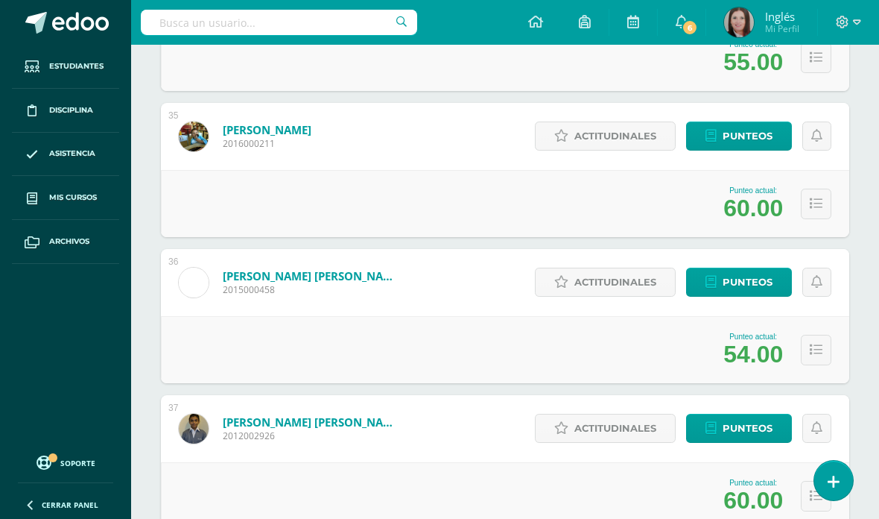
scroll to position [5592, 0]
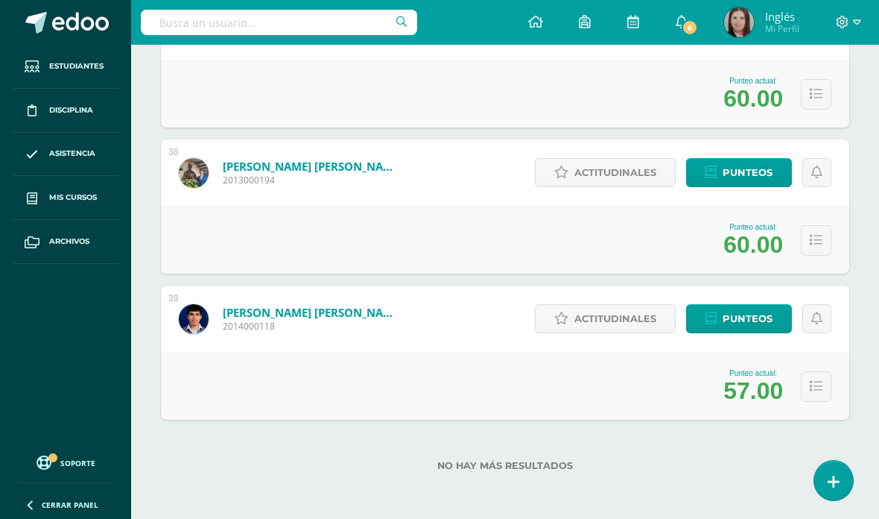
click at [62, 195] on span "Mis cursos" at bounding box center [73, 198] width 48 height 12
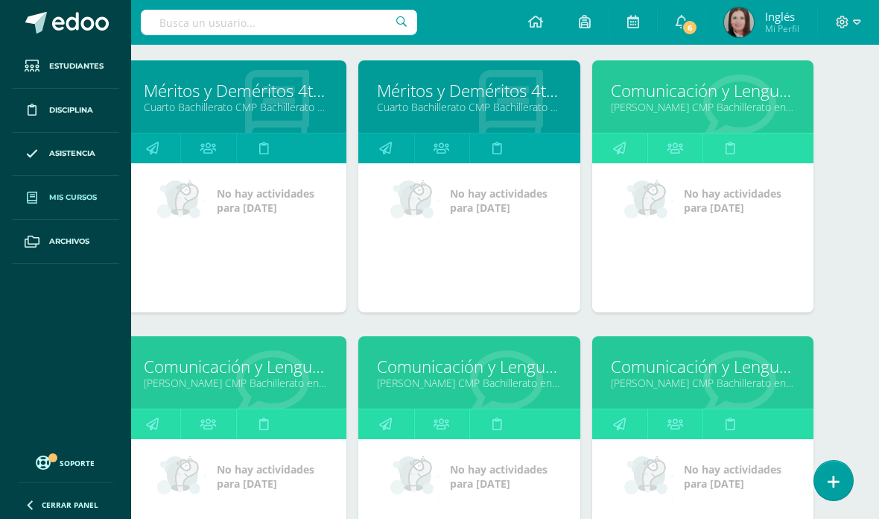
scroll to position [2975, 36]
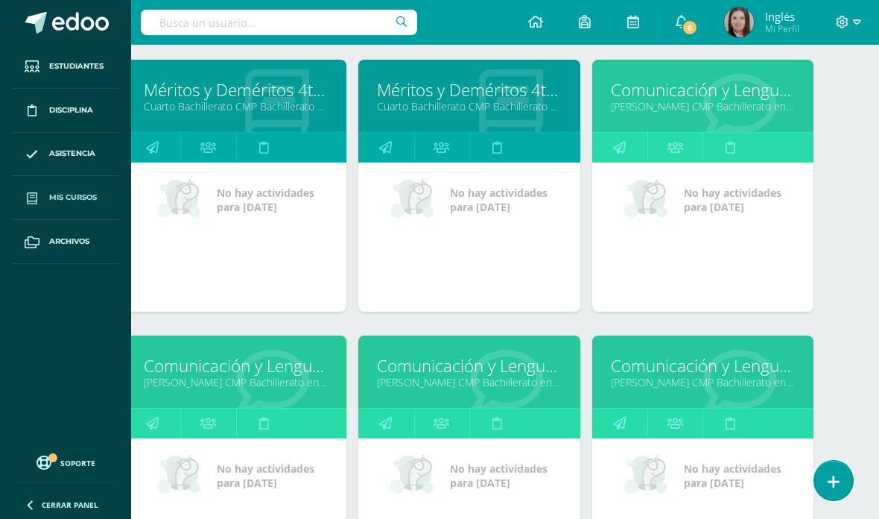
click at [288, 377] on link "Comunicación y Lenguaje L3 Inglés" at bounding box center [236, 365] width 184 height 23
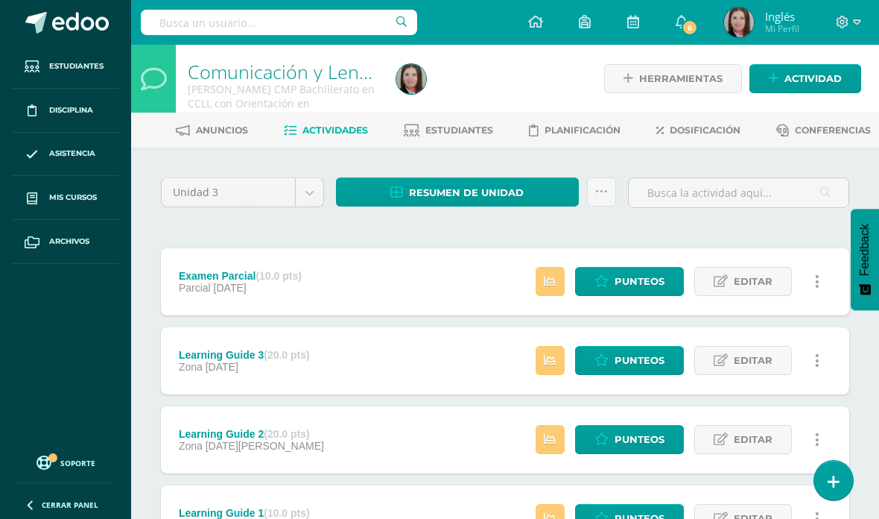
click at [473, 121] on link "Estudiantes" at bounding box center [448, 130] width 89 height 24
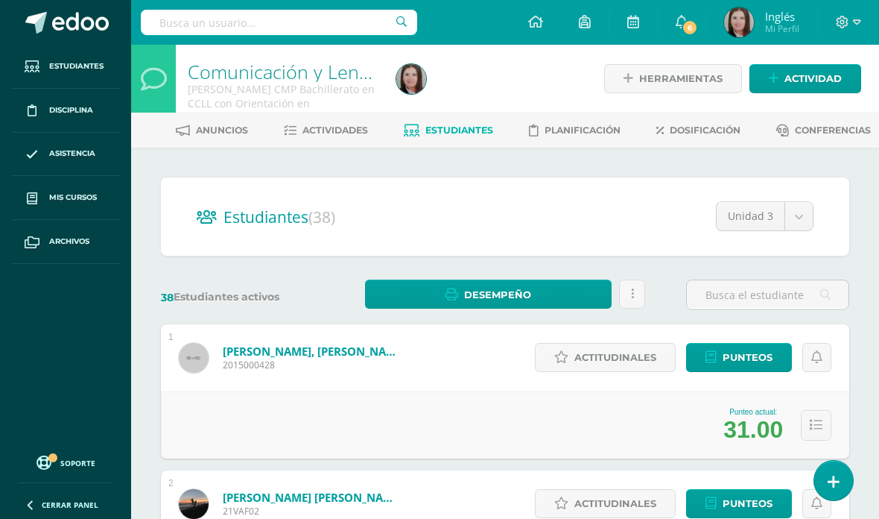
click at [735, 361] on span "Punteos" at bounding box center [748, 358] width 50 height 28
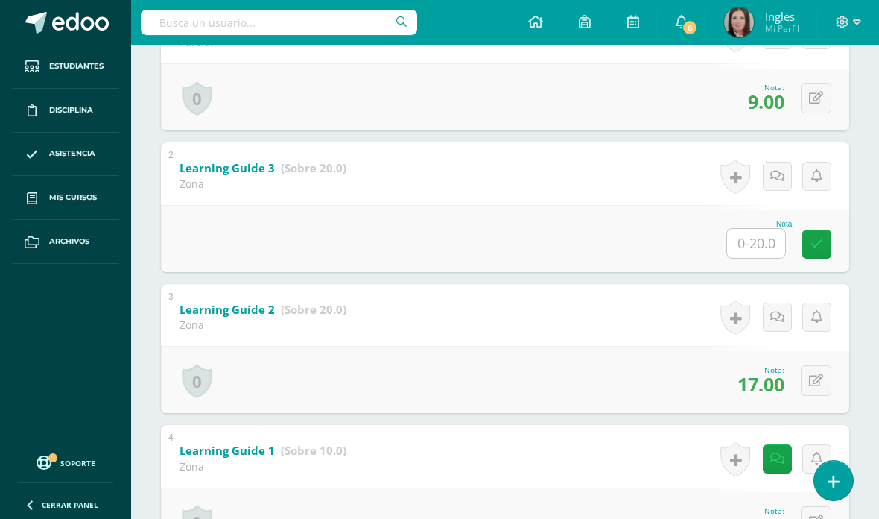
scroll to position [396, 0]
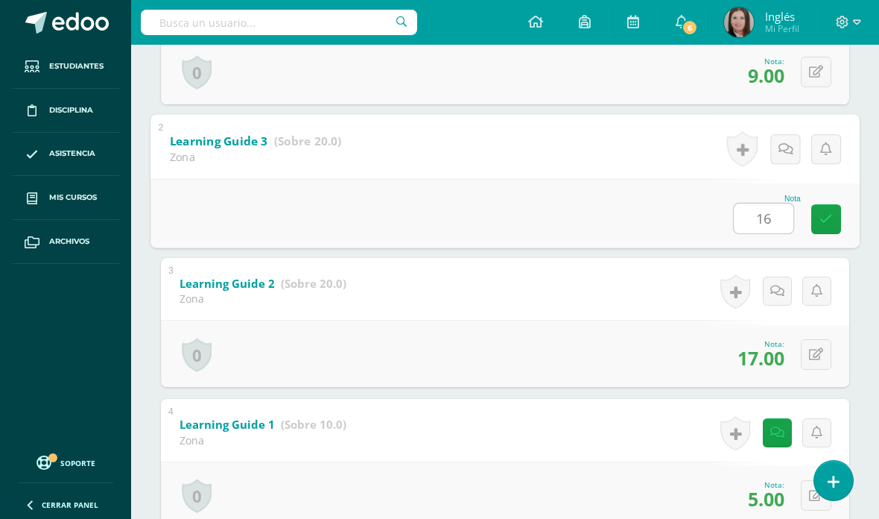
type input "16"
click at [818, 230] on link at bounding box center [827, 219] width 30 height 30
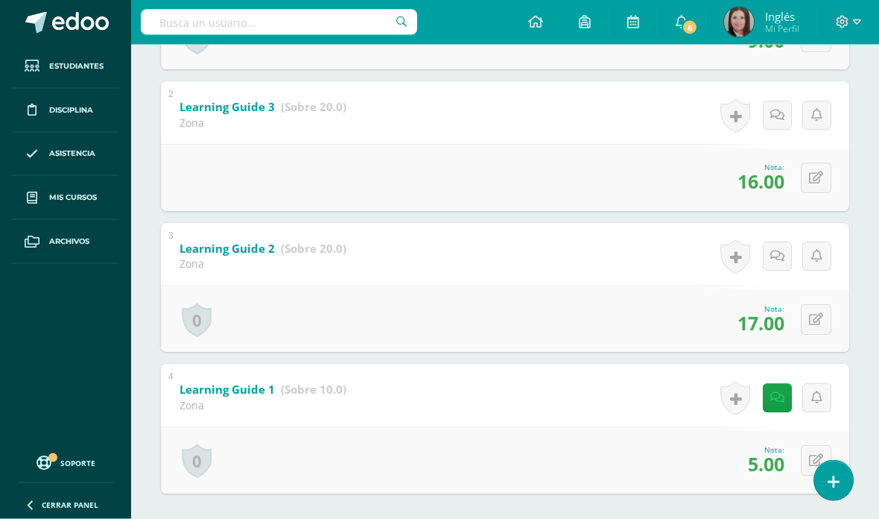
scroll to position [457, 0]
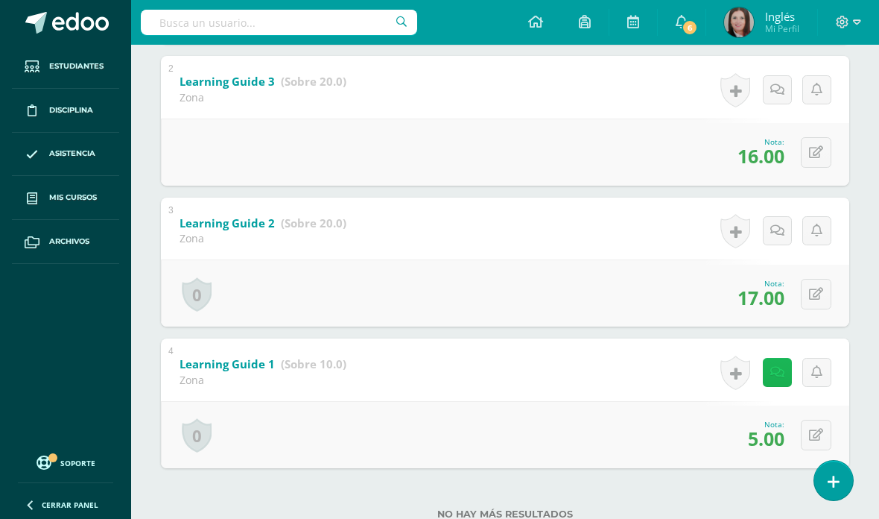
click at [776, 379] on icon at bounding box center [778, 372] width 14 height 13
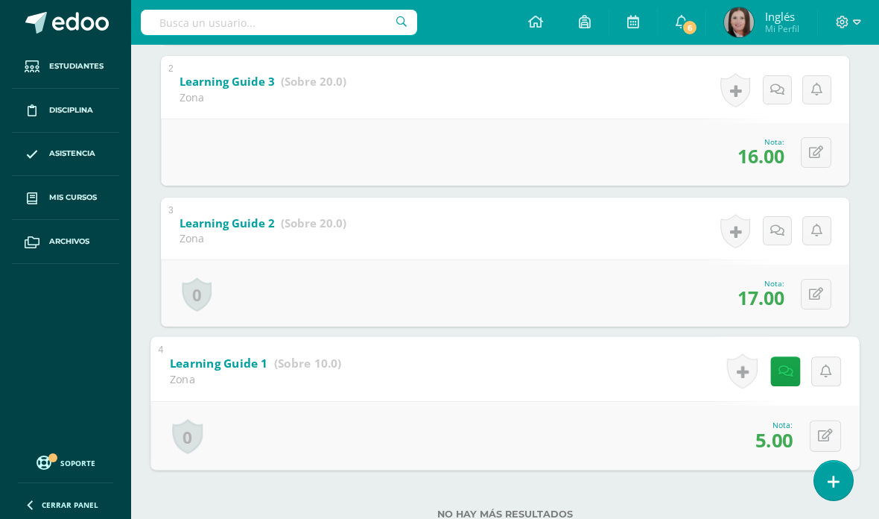
click at [690, 385] on div "4 Learning Guide 1 (Sobre 10.0) Zona Nota 5.00 0 Logros Logros obtenidos" at bounding box center [505, 403] width 709 height 133
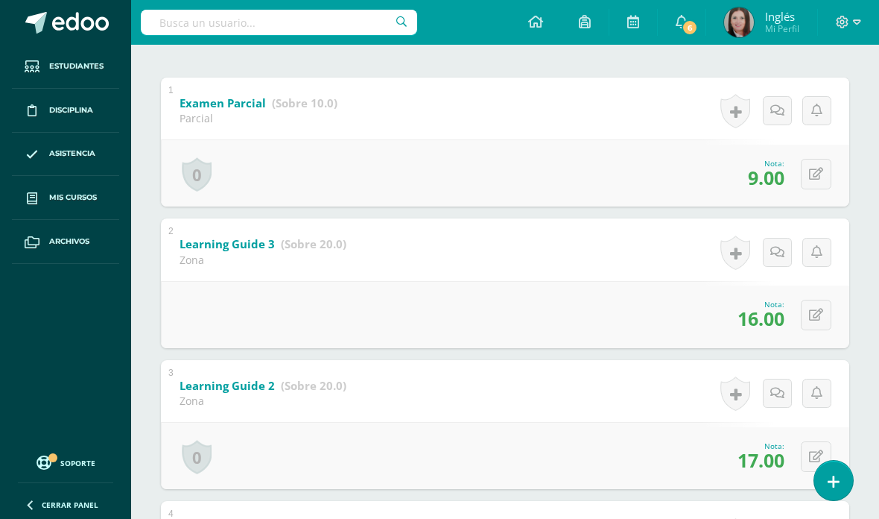
scroll to position [0, 0]
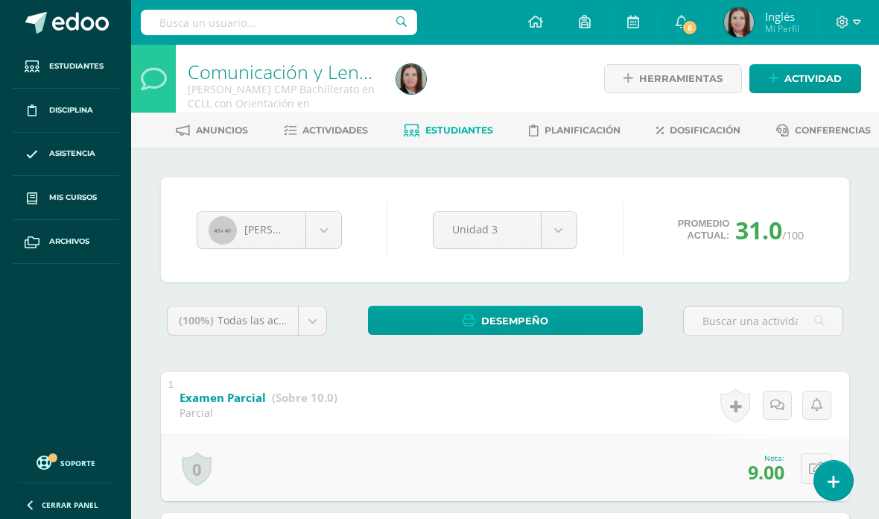
click at [476, 139] on link "Estudiantes" at bounding box center [448, 130] width 89 height 24
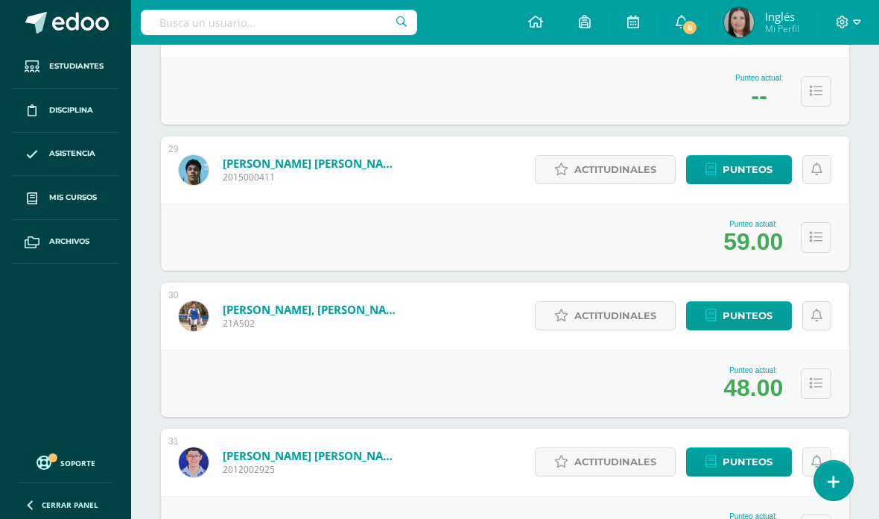
scroll to position [4279, 0]
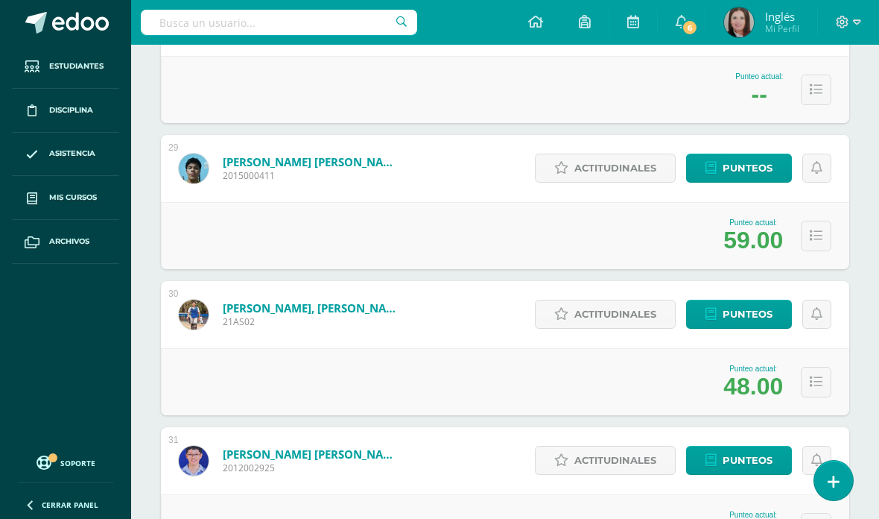
click at [755, 319] on span "Punteos" at bounding box center [748, 314] width 50 height 28
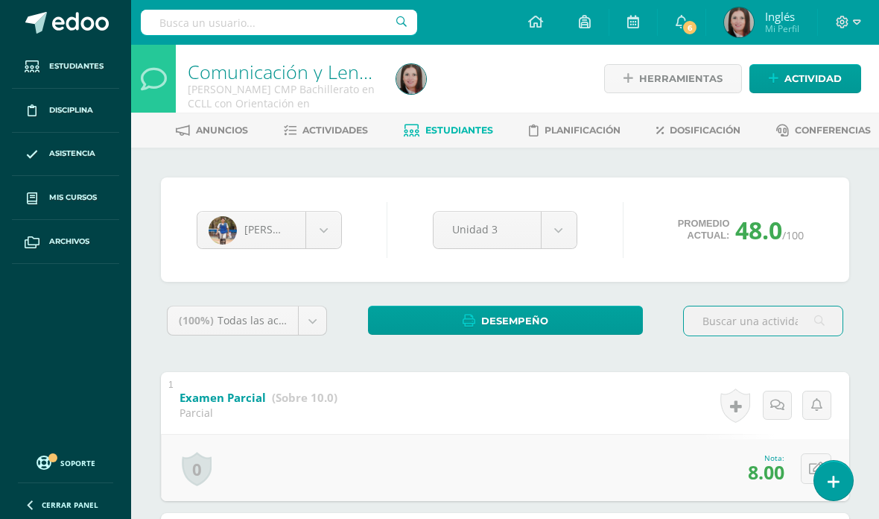
click at [319, 229] on body "Estudiantes Disciplina Asistencia Mis cursos Archivos Soporte Centro de ayuda Ú…" at bounding box center [439, 512] width 879 height 1024
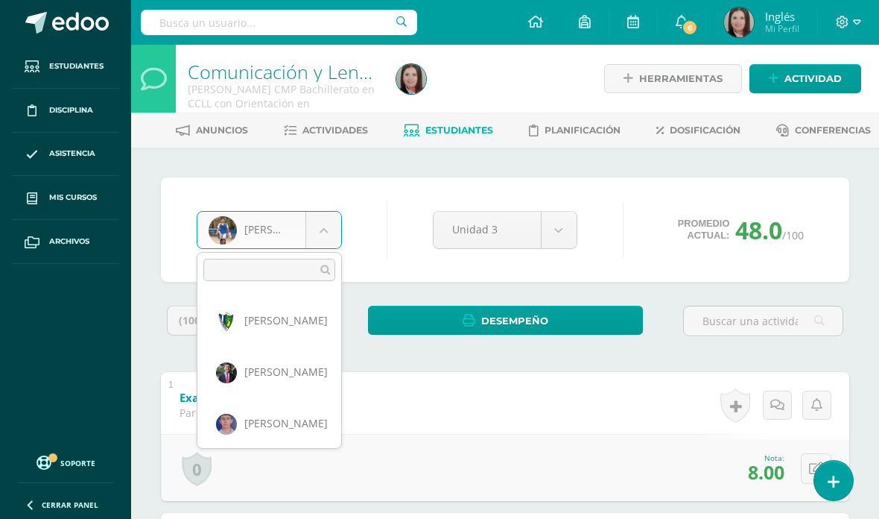
scroll to position [1596, 0]
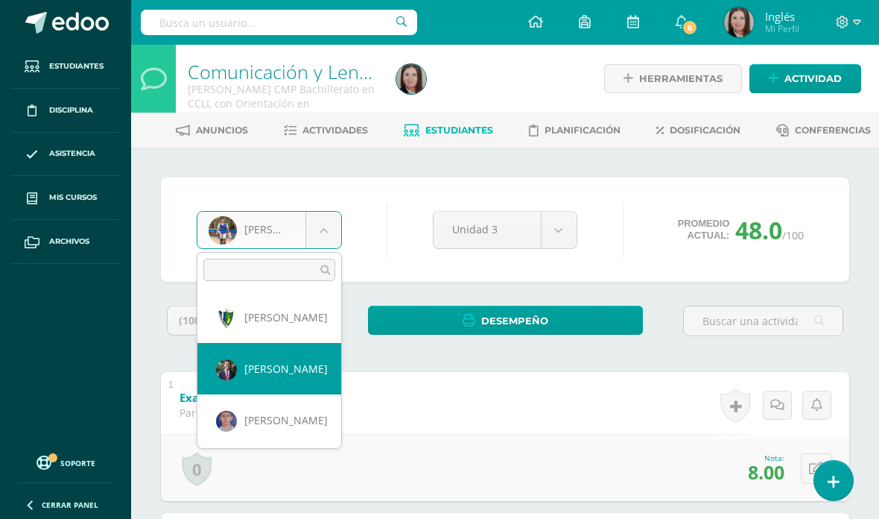
select select "796"
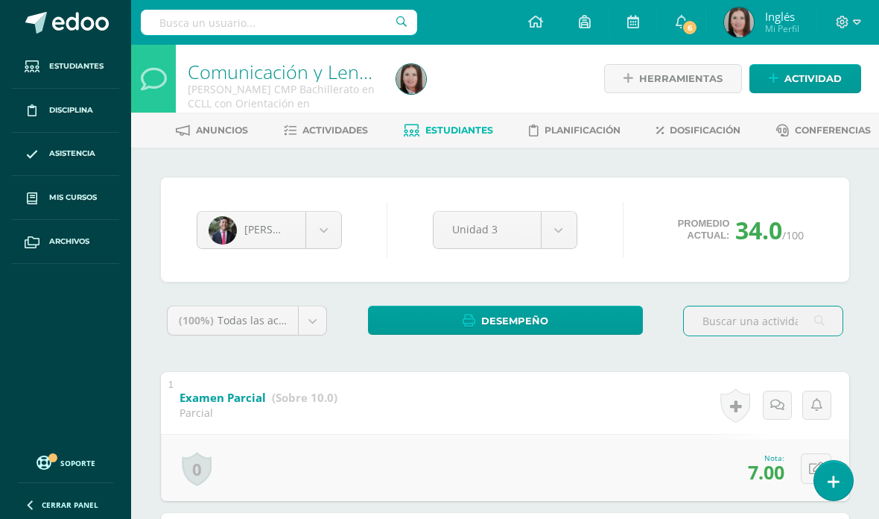
click at [322, 222] on body "Estudiantes Disciplina Asistencia Mis cursos Archivos Soporte Centro de ayuda Ú…" at bounding box center [439, 512] width 879 height 1024
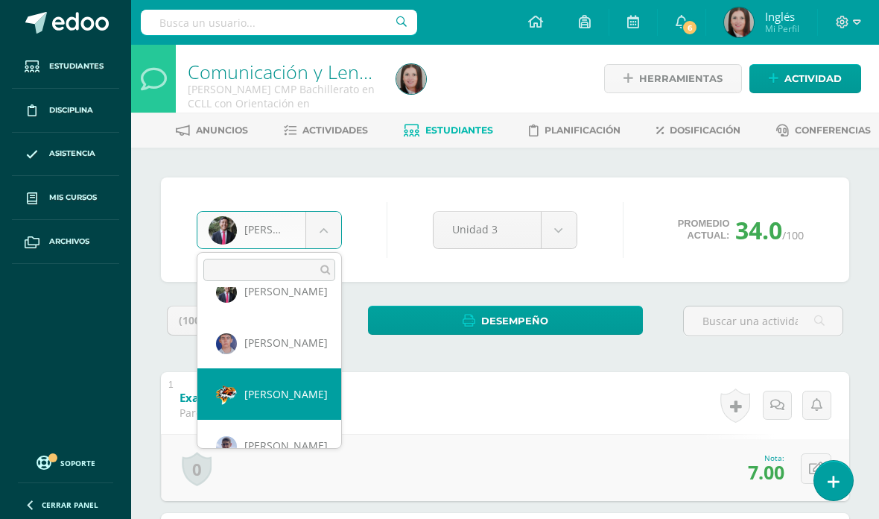
scroll to position [1668, 0]
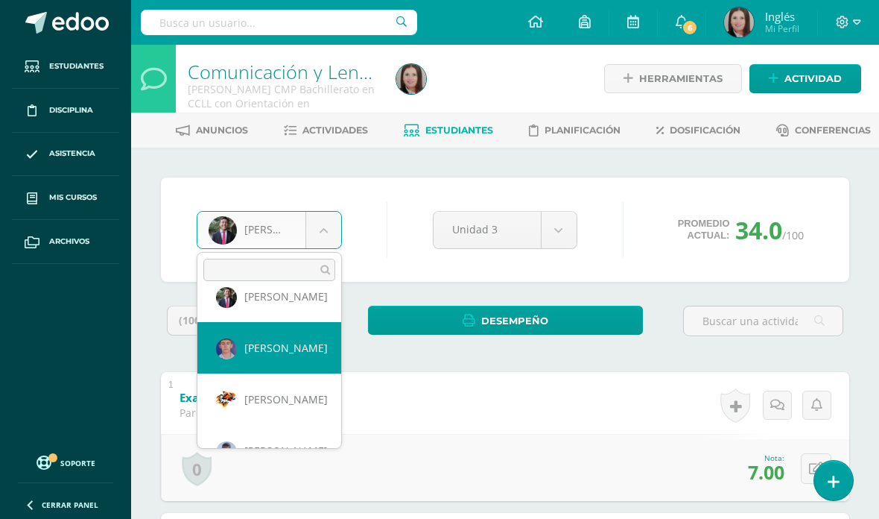
select select "764"
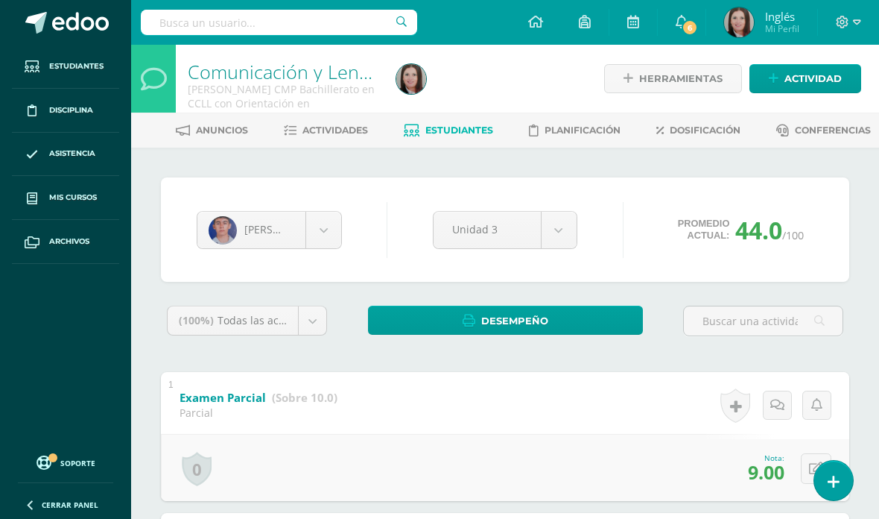
click at [337, 234] on body "Estudiantes Disciplina Asistencia Mis cursos Archivos Soporte Centro de ayuda Ú…" at bounding box center [439, 512] width 879 height 1024
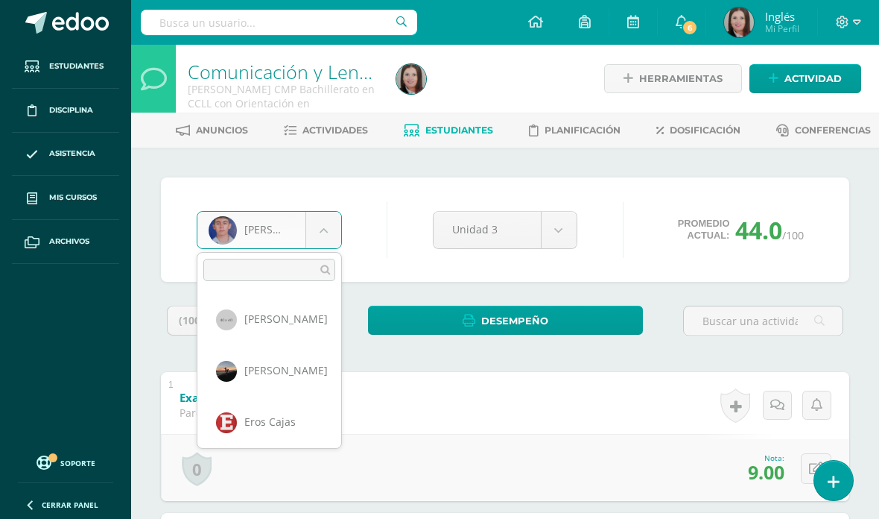
scroll to position [1593, 0]
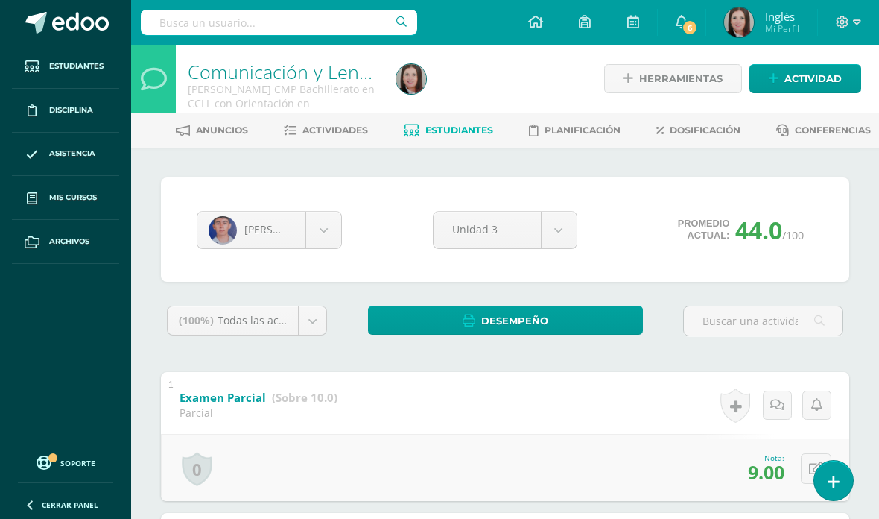
click at [320, 231] on body "Estudiantes Disciplina Asistencia Mis cursos Archivos Soporte Centro de ayuda Ú…" at bounding box center [439, 512] width 879 height 1024
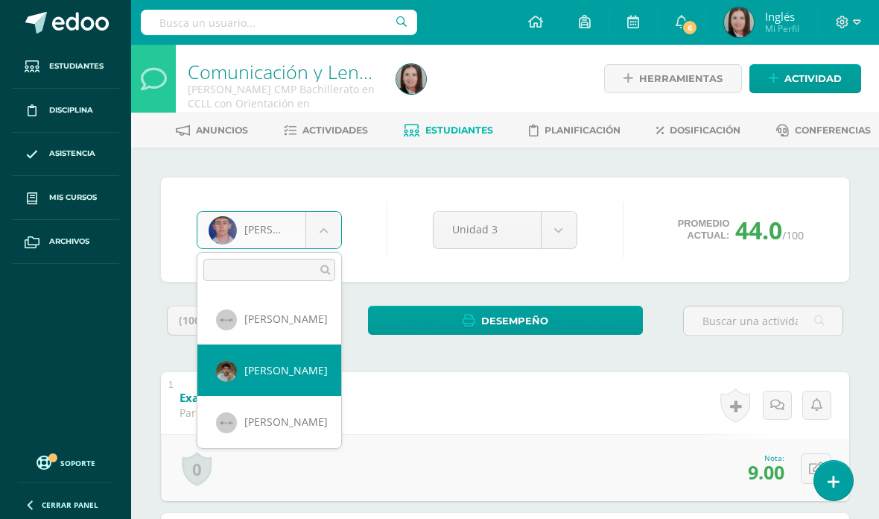
scroll to position [1025, 0]
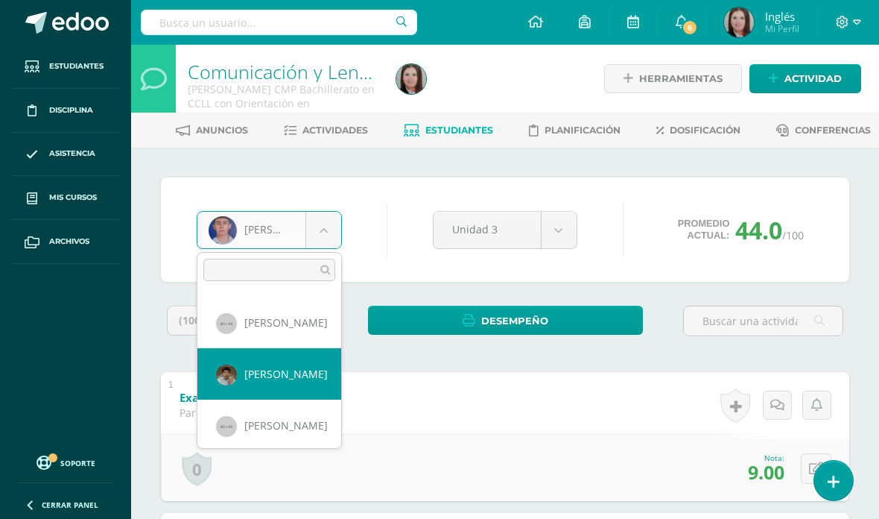
select select "891"
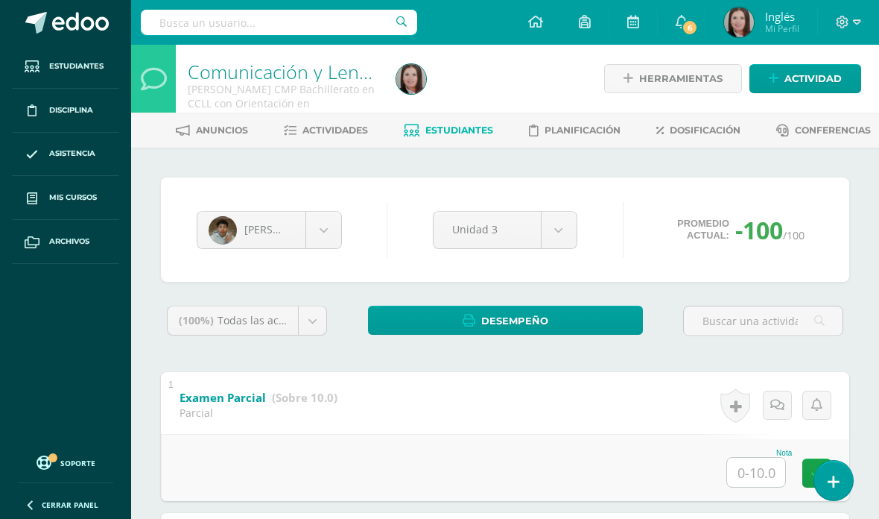
click at [326, 224] on body "Estudiantes Disciplina Asistencia Mis cursos Archivos Soporte Centro de ayuda Ú…" at bounding box center [439, 512] width 879 height 1024
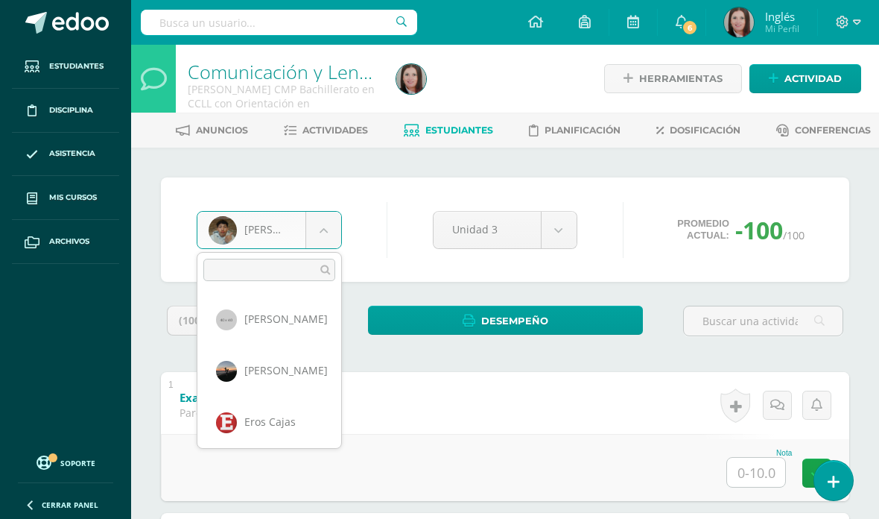
scroll to position [976, 0]
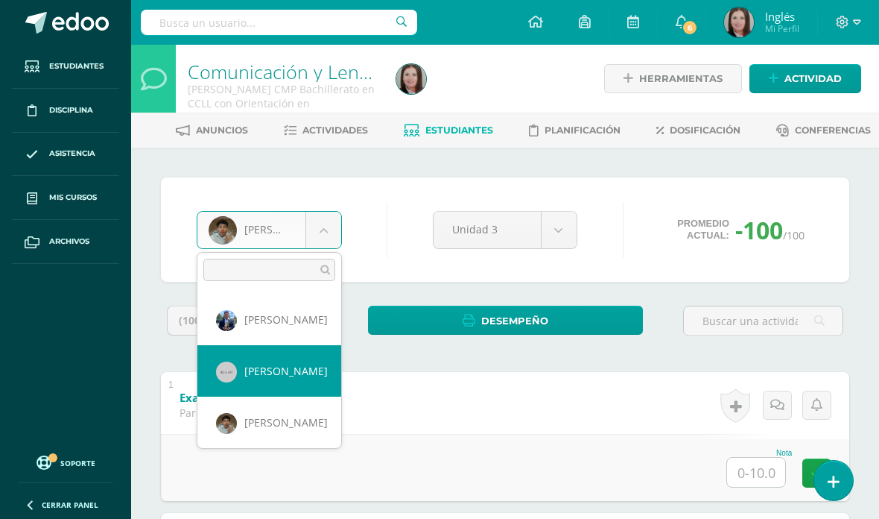
select select "890"
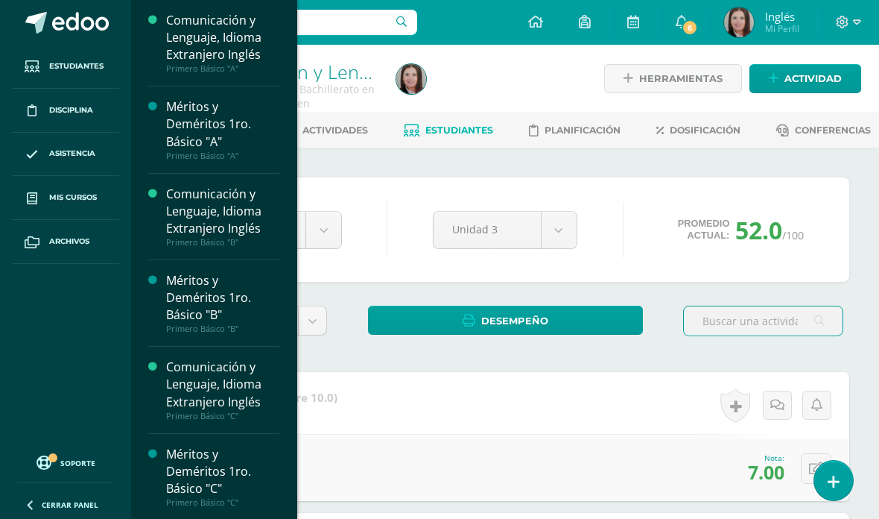
click at [73, 206] on link "Mis cursos" at bounding box center [65, 198] width 107 height 44
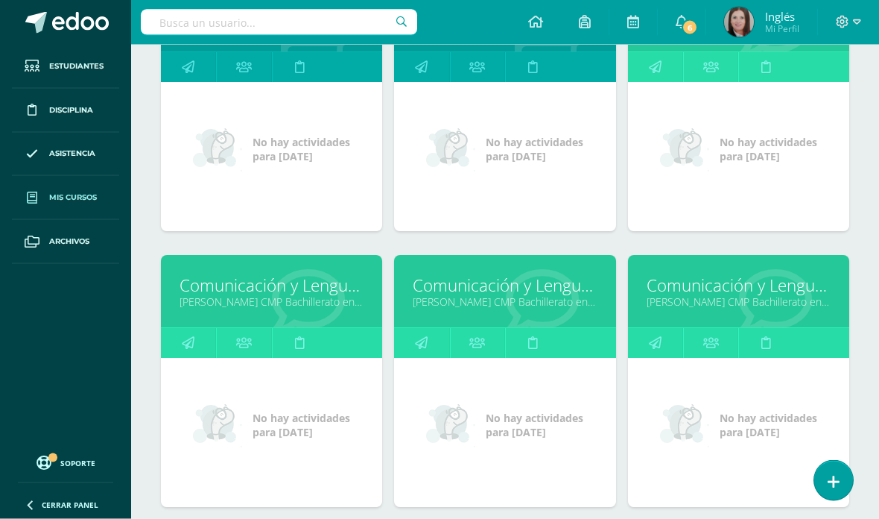
scroll to position [3060, 0]
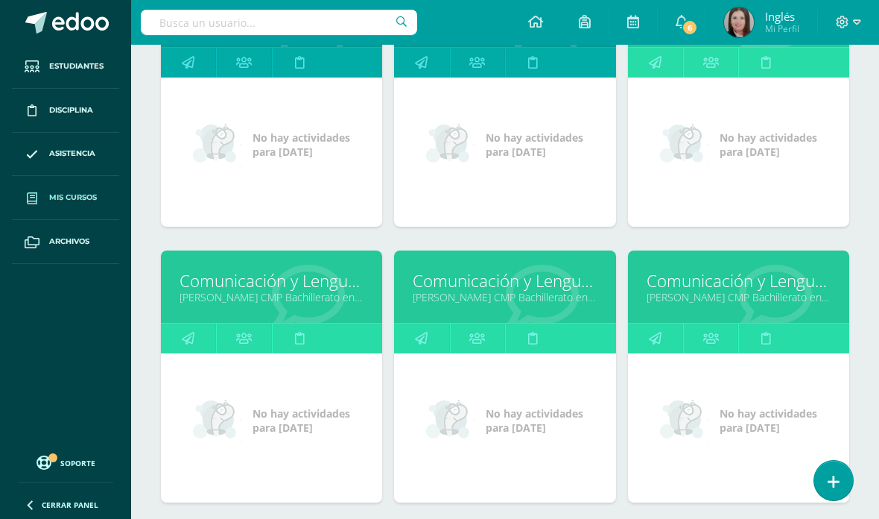
click at [721, 292] on link "Comunicación y Lenguaje L3 Inglés" at bounding box center [739, 280] width 184 height 23
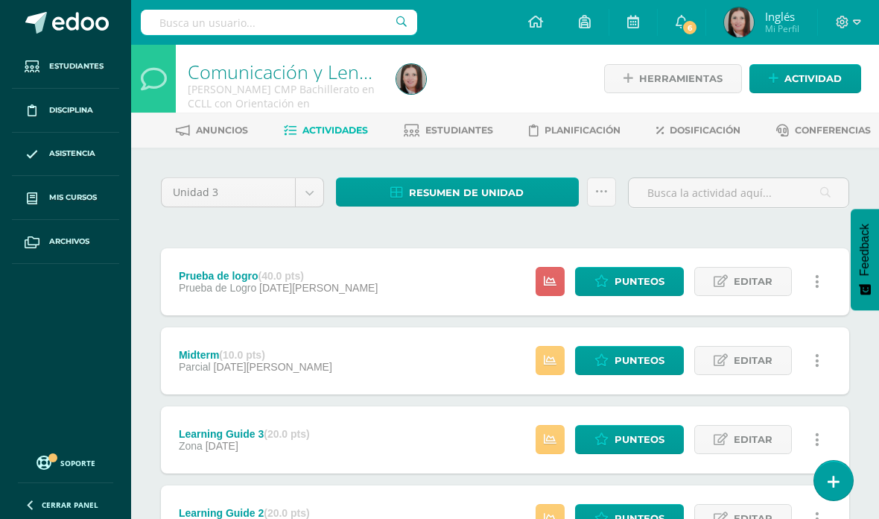
click at [452, 136] on link "Estudiantes" at bounding box center [448, 130] width 89 height 24
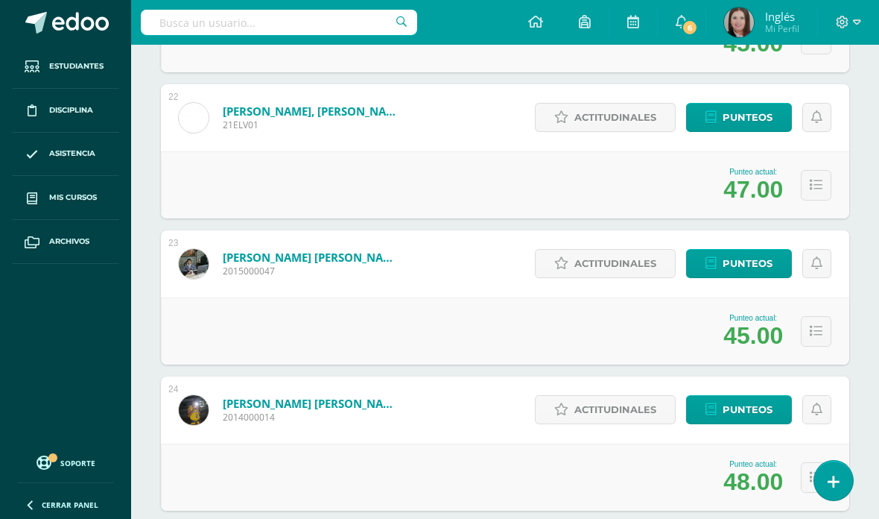
scroll to position [3309, 0]
